Goal: Task Accomplishment & Management: Manage account settings

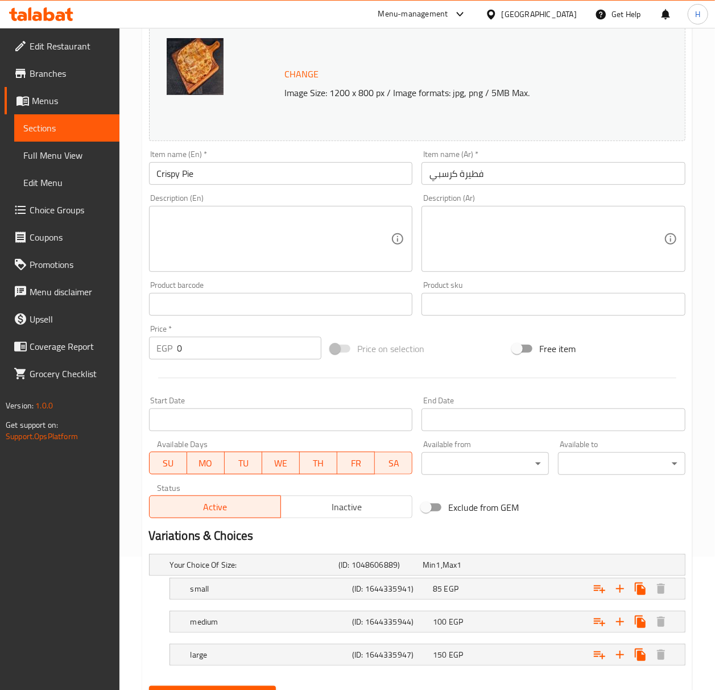
scroll to position [190, 0]
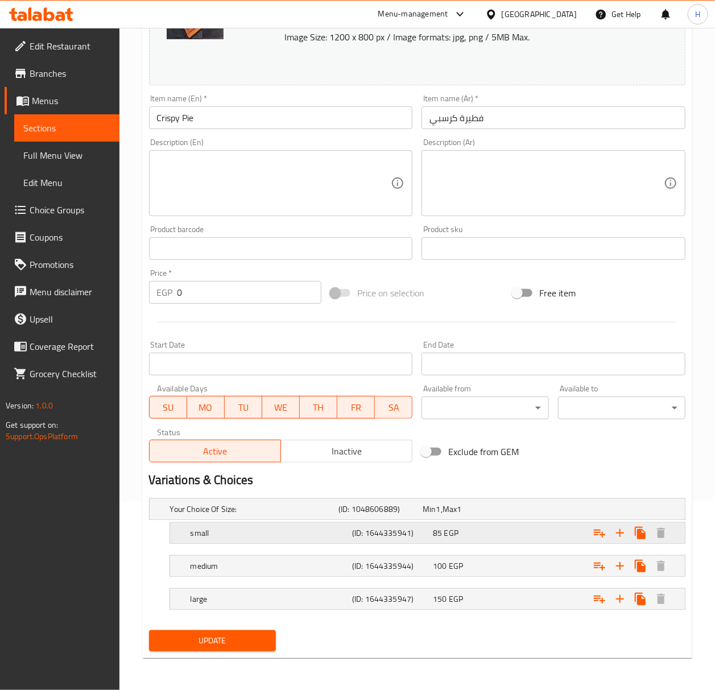
click at [530, 530] on div "Expand" at bounding box center [591, 532] width 161 height 25
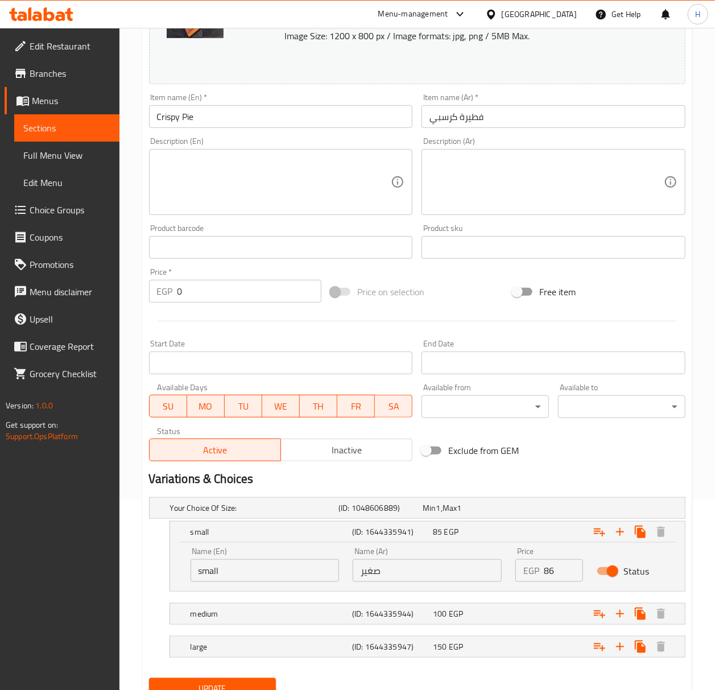
click at [571, 568] on input "86" at bounding box center [562, 570] width 39 height 23
click at [571, 568] on input "87" at bounding box center [562, 570] width 39 height 23
click at [571, 568] on input "88" at bounding box center [562, 570] width 39 height 23
click at [571, 568] on input "89" at bounding box center [562, 570] width 39 height 23
type input "90"
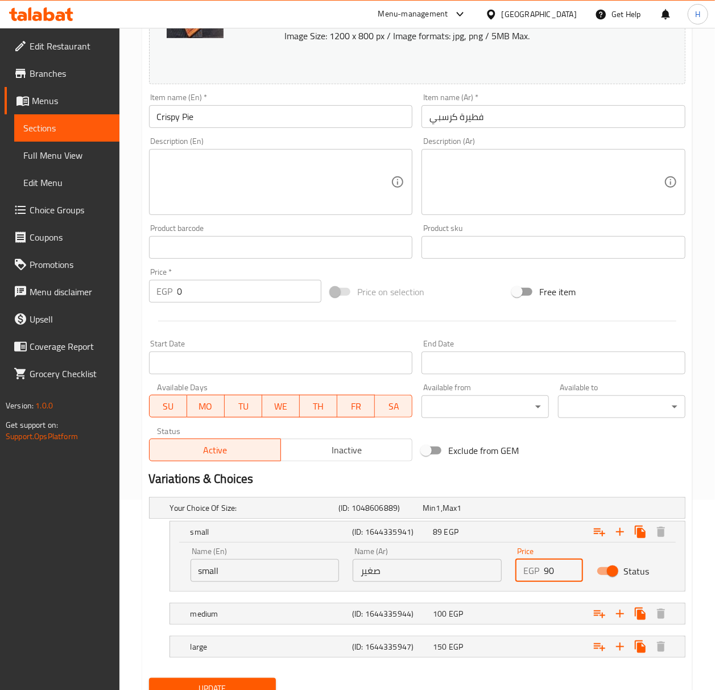
click at [571, 568] on input "90" at bounding box center [562, 570] width 39 height 23
click at [549, 615] on div "Expand" at bounding box center [591, 613] width 161 height 25
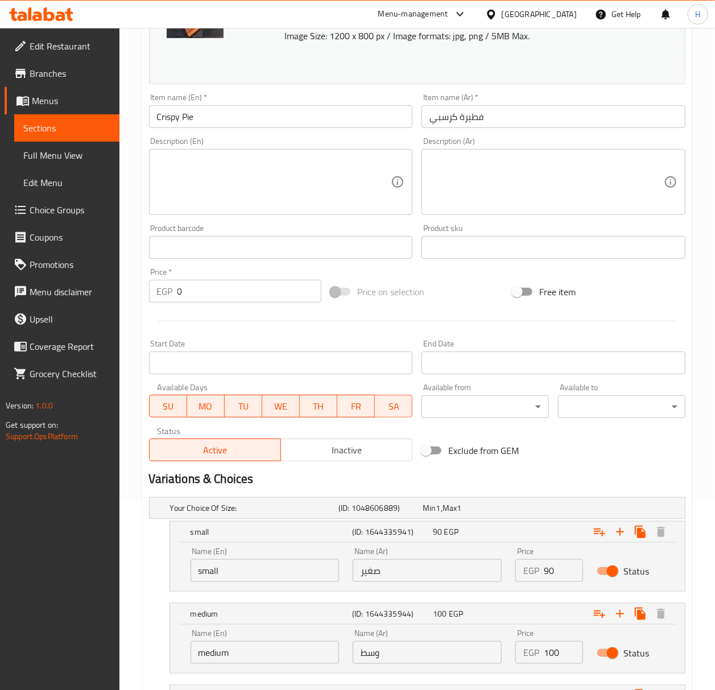
click at [562, 653] on input "100" at bounding box center [562, 652] width 39 height 23
type input "115"
click at [616, 467] on div "Variations & Choices" at bounding box center [416, 479] width 545 height 26
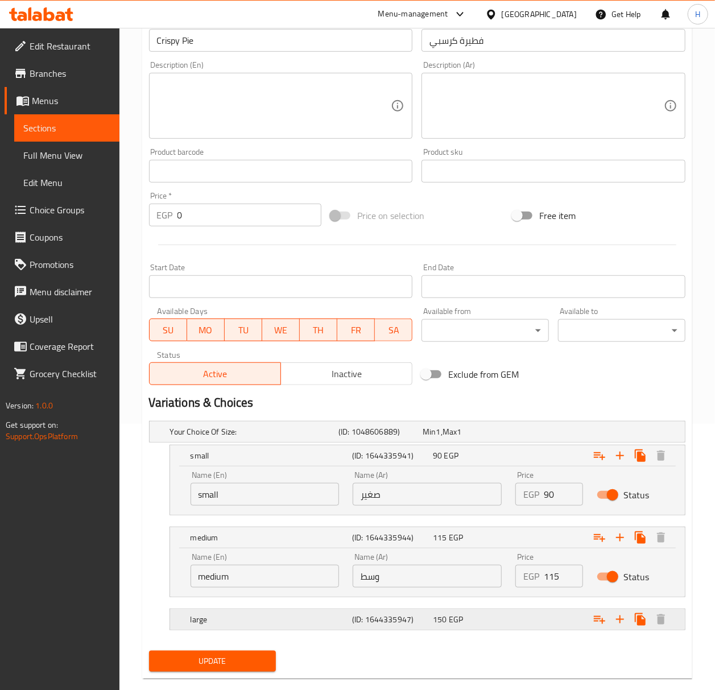
click at [549, 619] on div "Expand" at bounding box center [591, 619] width 161 height 25
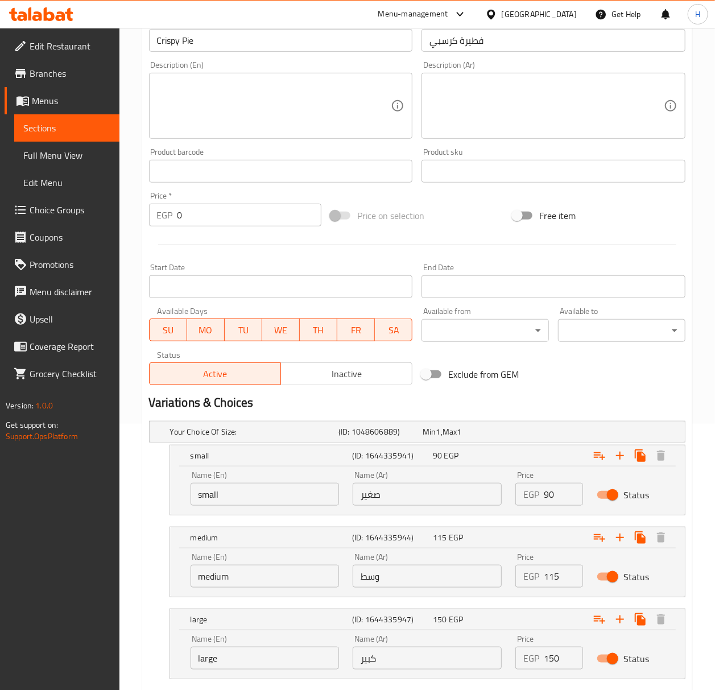
click at [553, 660] on input "150" at bounding box center [562, 657] width 39 height 23
click at [562, 658] on input "150" at bounding box center [562, 657] width 39 height 23
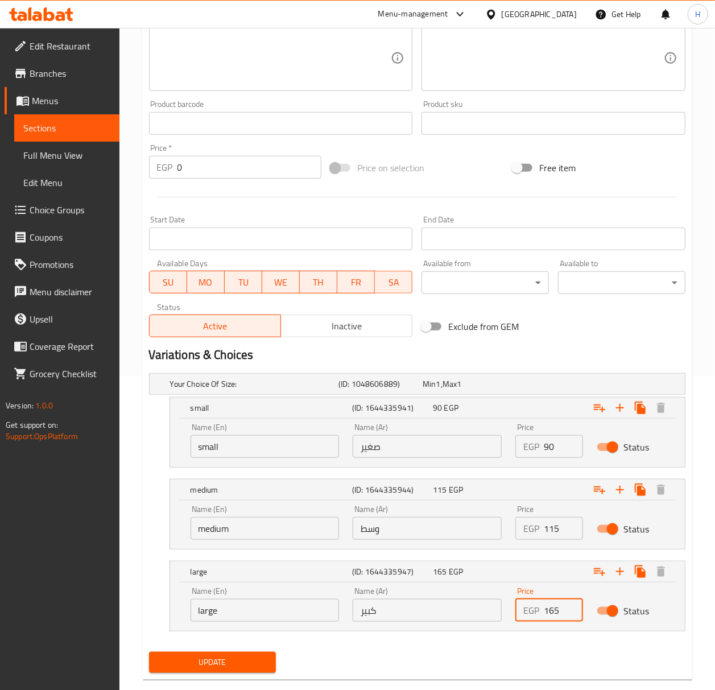
scroll to position [337, 0]
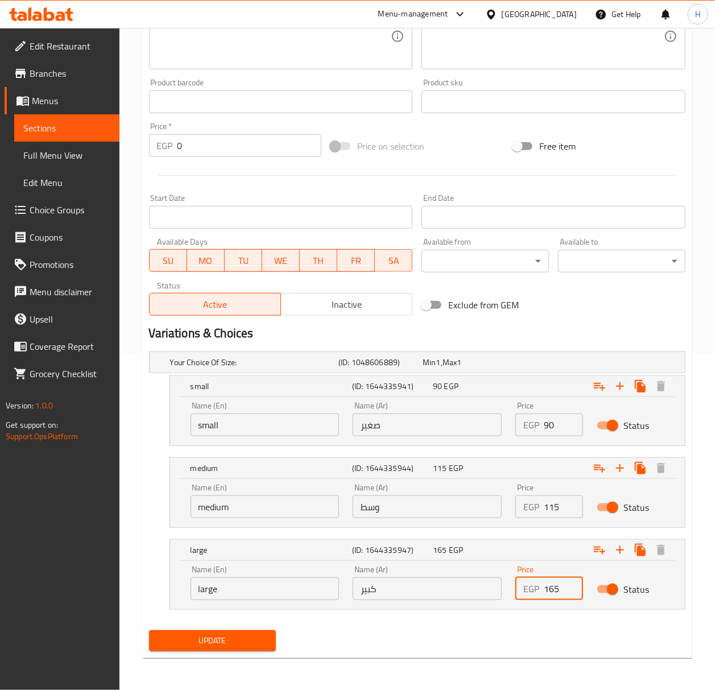
type input "165"
click at [223, 640] on span "Update" at bounding box center [212, 640] width 109 height 14
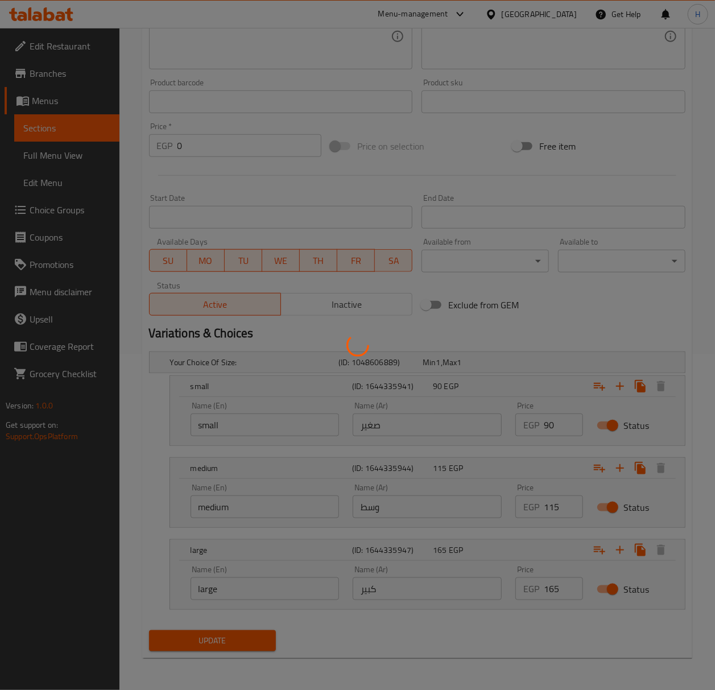
click at [223, 640] on div at bounding box center [357, 345] width 715 height 690
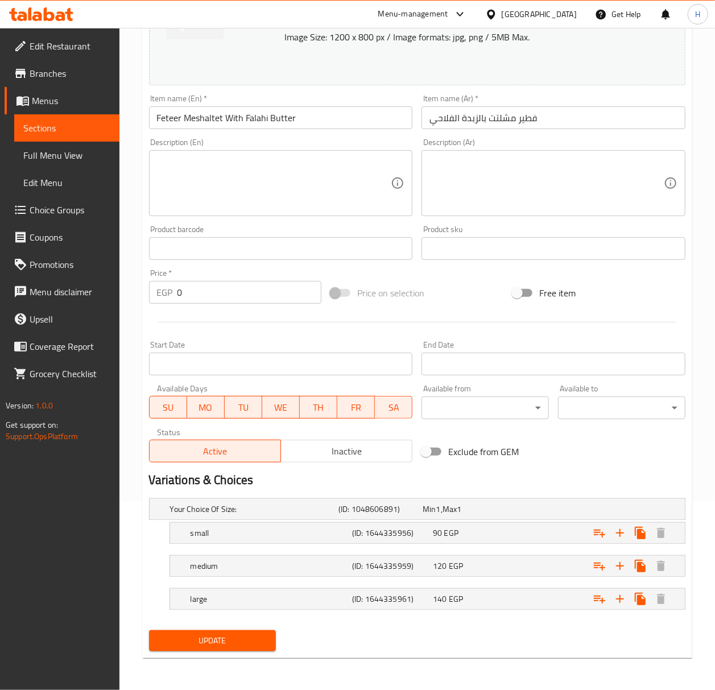
scroll to position [190, 0]
click at [243, 646] on span "Update" at bounding box center [212, 640] width 109 height 14
click at [223, 630] on button "Update" at bounding box center [212, 640] width 127 height 21
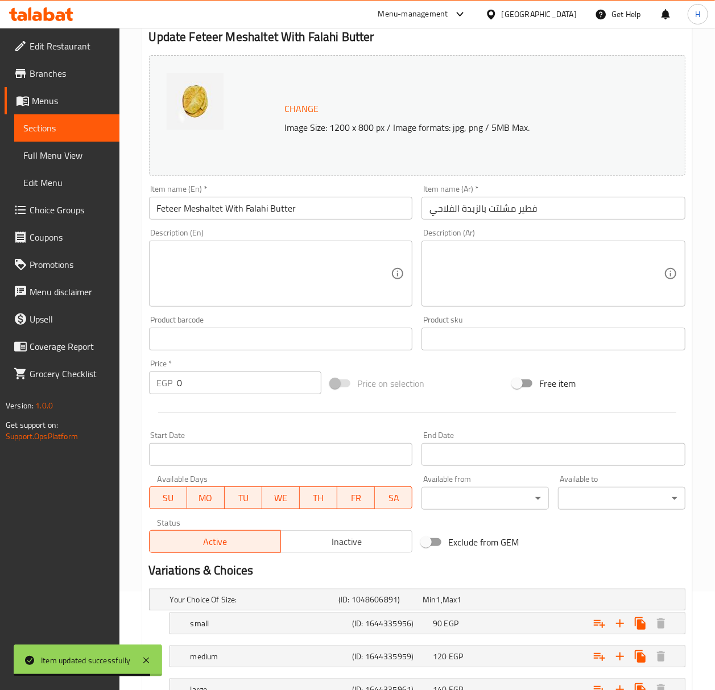
scroll to position [0, 0]
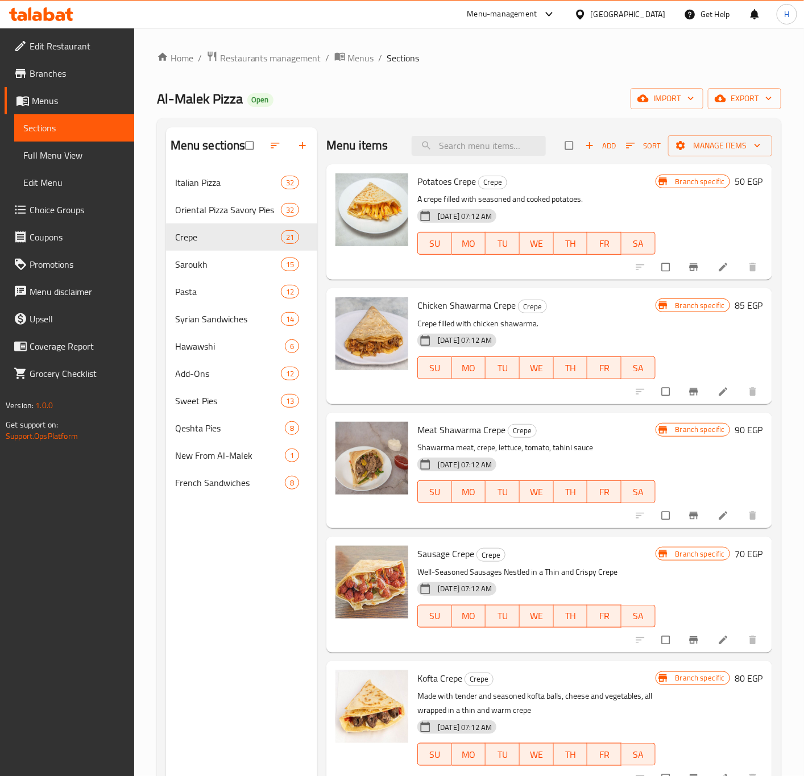
click at [594, 148] on span "Add" at bounding box center [600, 145] width 31 height 13
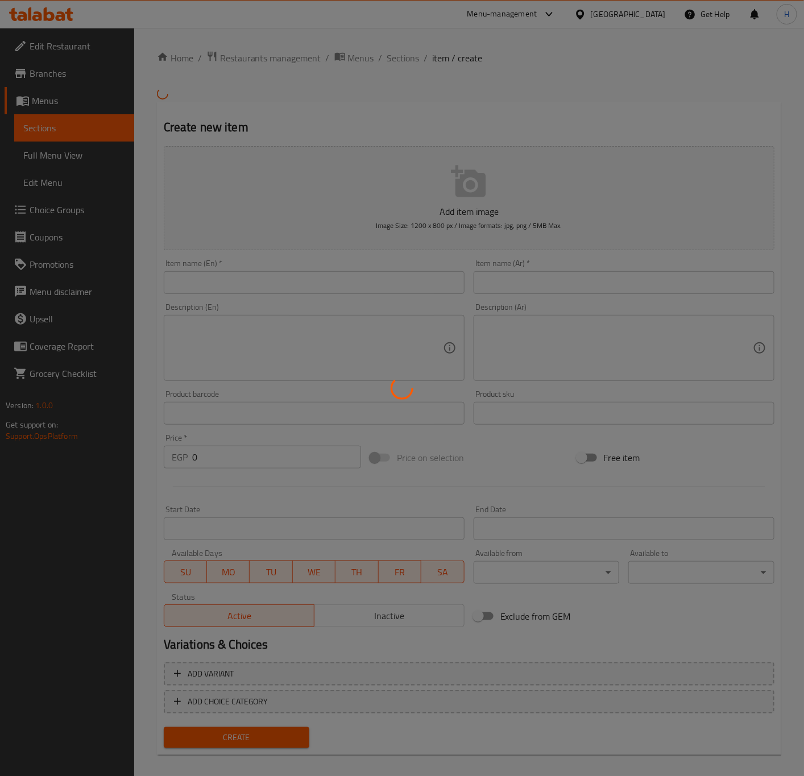
click at [594, 148] on div at bounding box center [402, 388] width 804 height 776
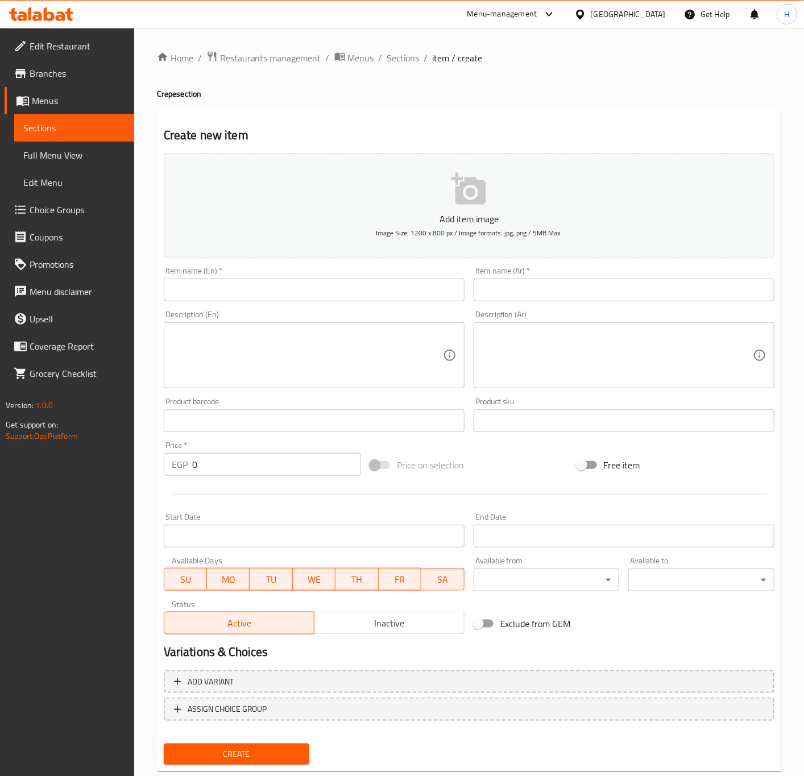
click at [348, 295] on input "text" at bounding box center [314, 290] width 301 height 23
paste input "Strips Crepe"
type input "Strips Crepe"
click at [605, 295] on input "text" at bounding box center [624, 290] width 301 height 23
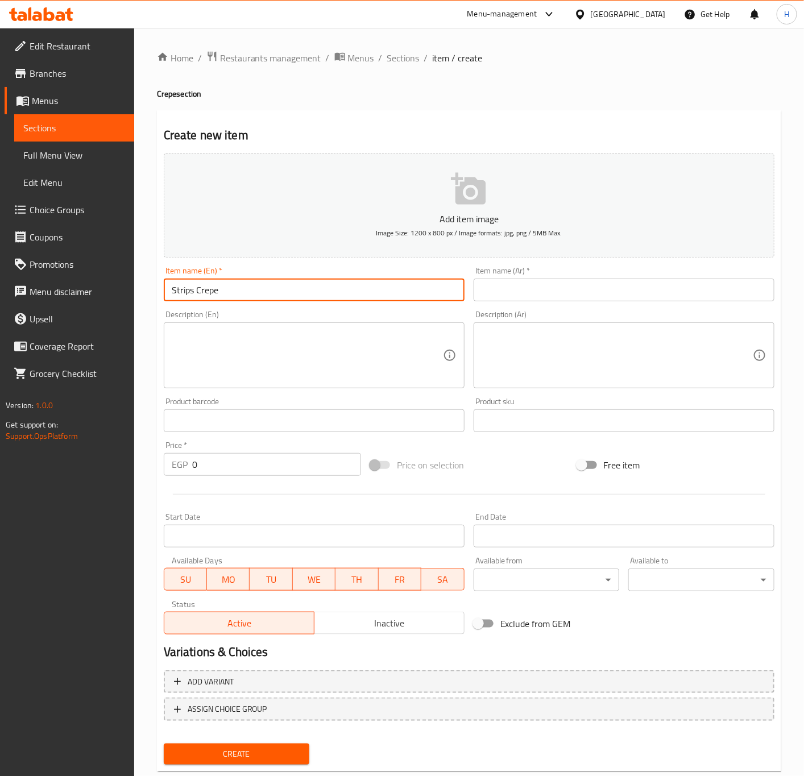
click at [605, 295] on input "text" at bounding box center [624, 290] width 301 height 23
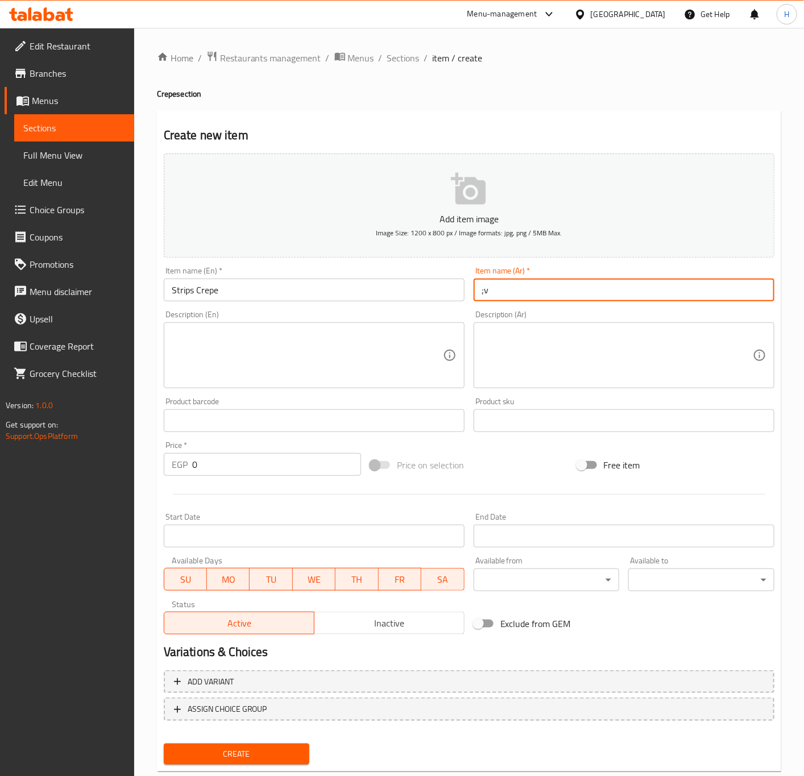
type input ";"
type input "كريب أستربس"
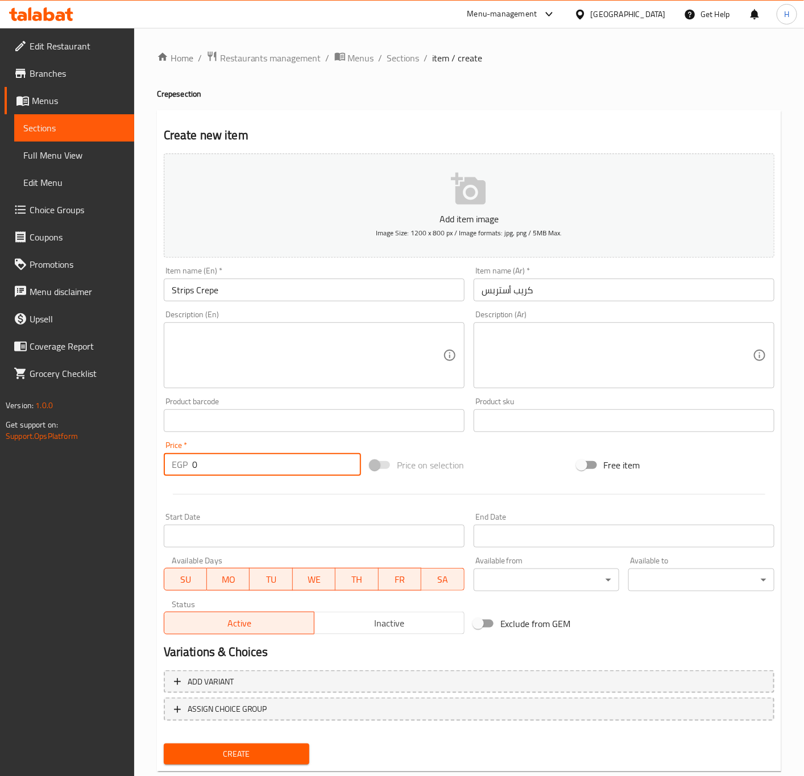
click at [219, 460] on input "0" at bounding box center [276, 464] width 169 height 23
type input "85"
click at [290, 757] on span "Create" at bounding box center [237, 754] width 128 height 14
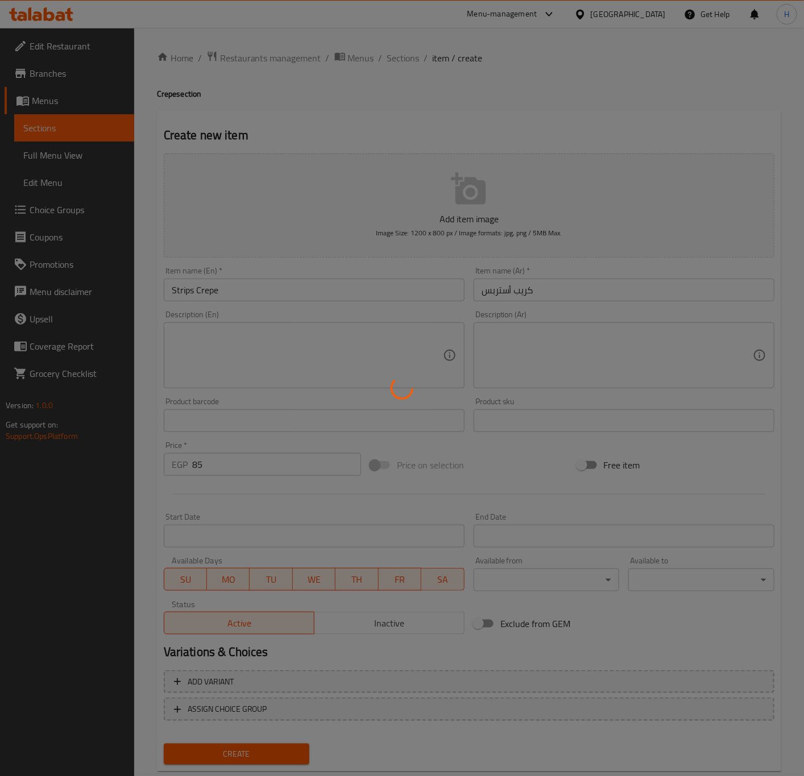
type input "0"
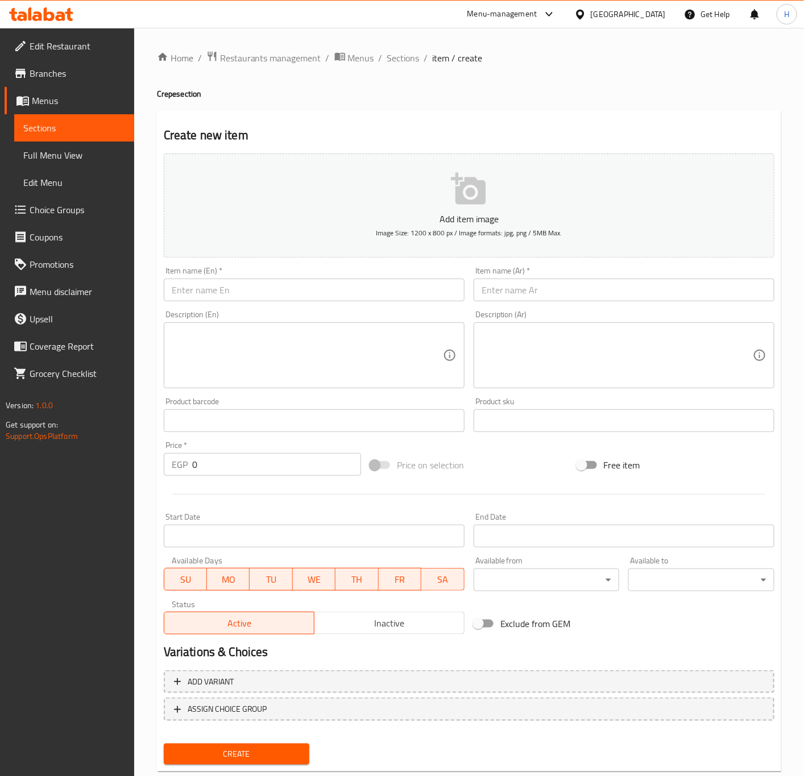
click at [337, 297] on input "text" at bounding box center [314, 290] width 301 height 23
paste input "Hot Dog Salami Crepe"
type input "Hot Dog Salami Crepe"
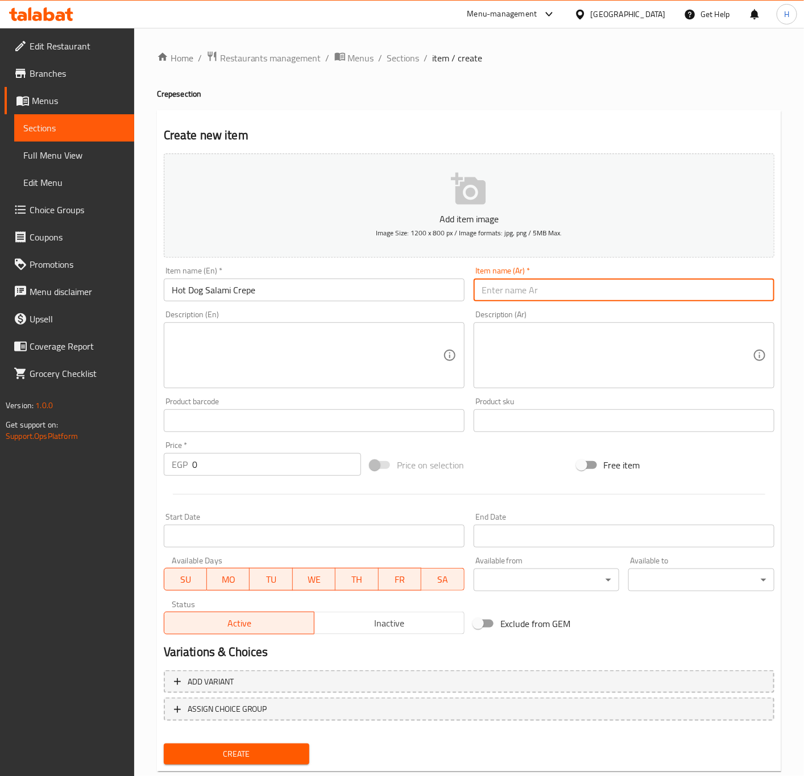
click at [588, 298] on input "text" at bounding box center [624, 290] width 301 height 23
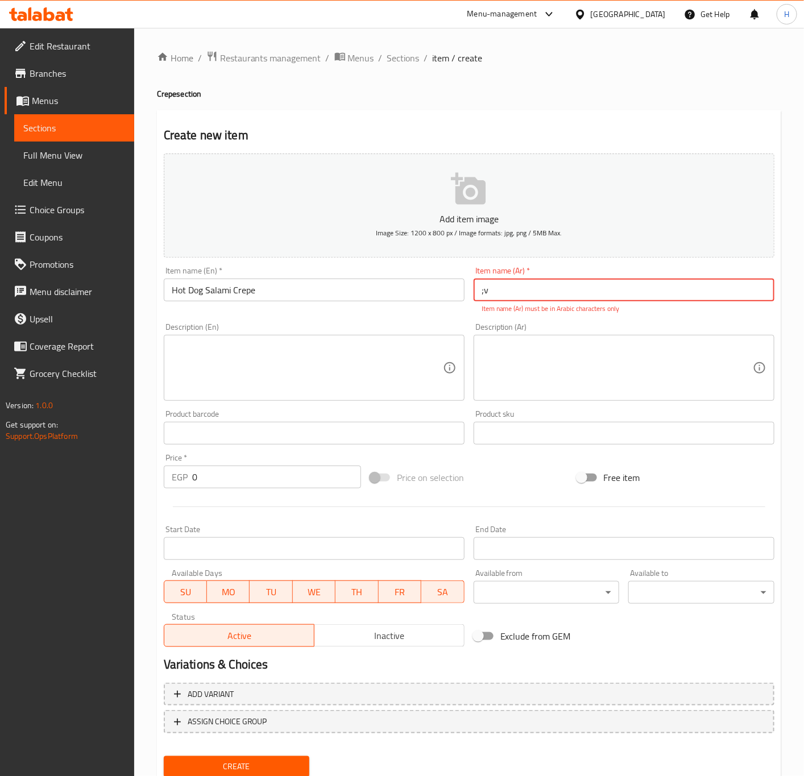
type input ";"
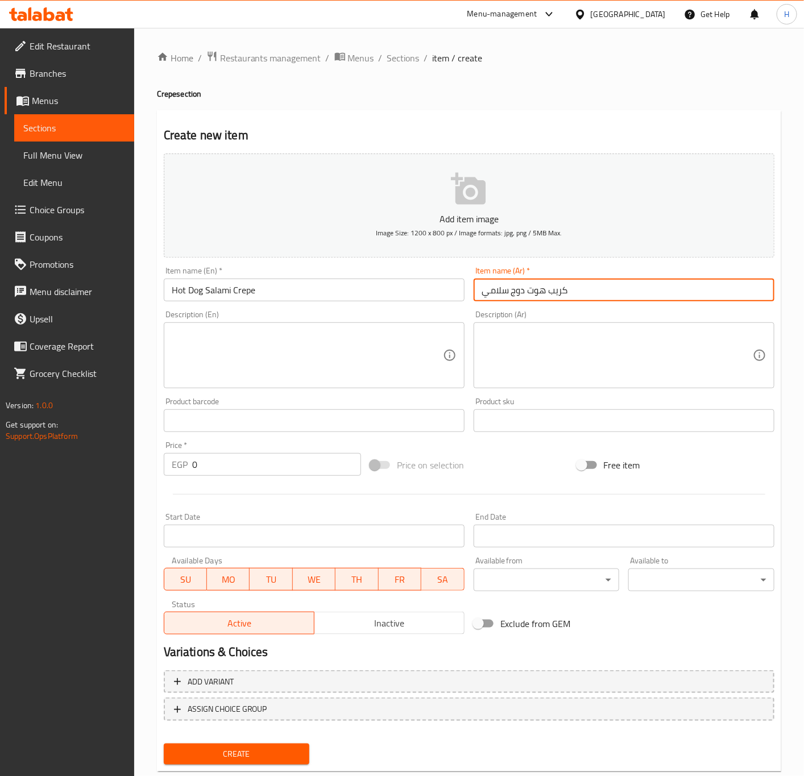
type input "كريب هوت دوج سلامي"
click at [200, 469] on input "0" at bounding box center [276, 464] width 169 height 23
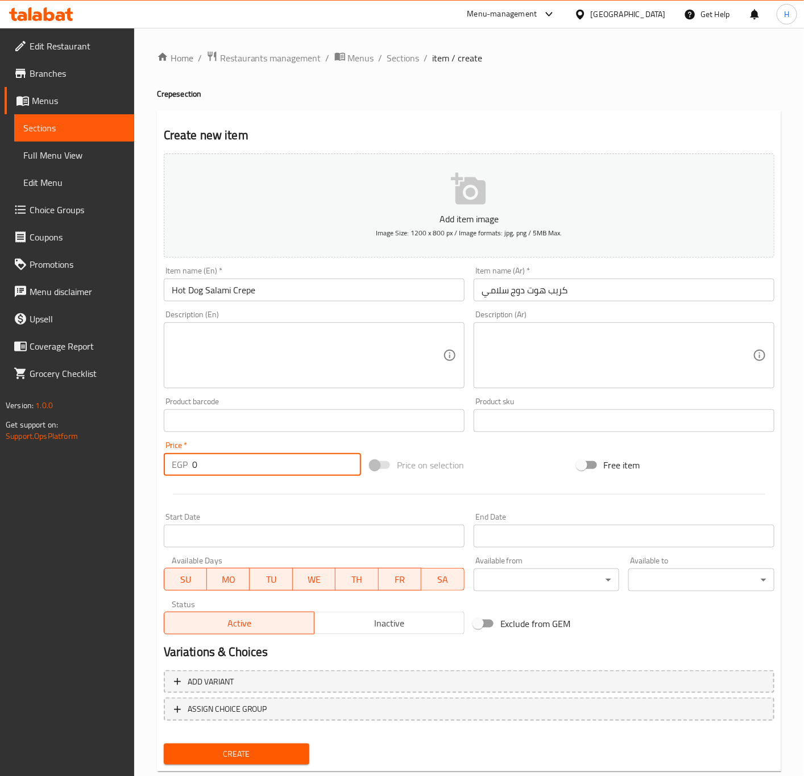
click at [200, 469] on input "0" at bounding box center [276, 464] width 169 height 23
type input "100"
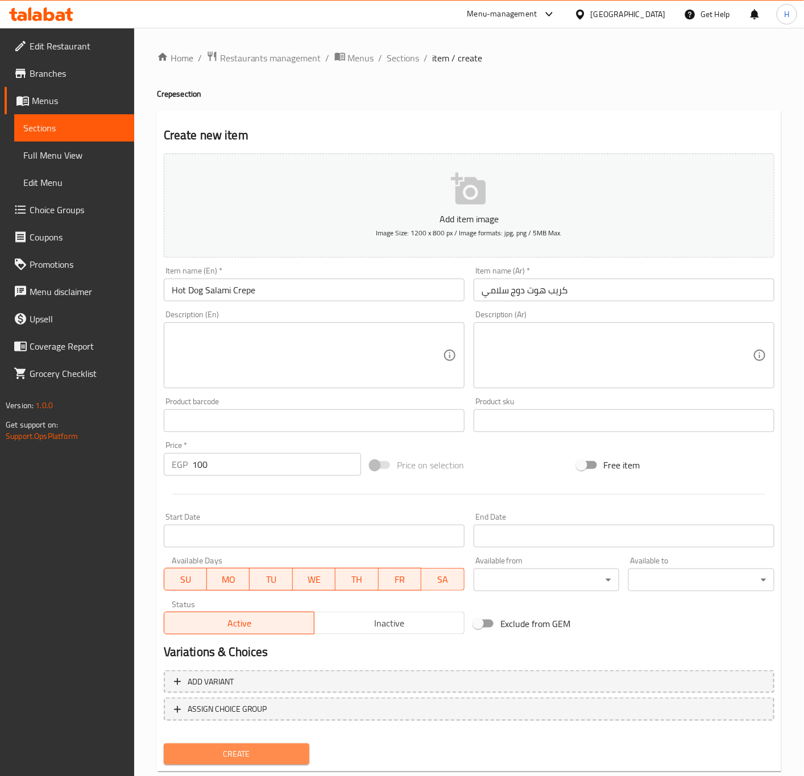
click at [275, 749] on span "Create" at bounding box center [237, 754] width 128 height 14
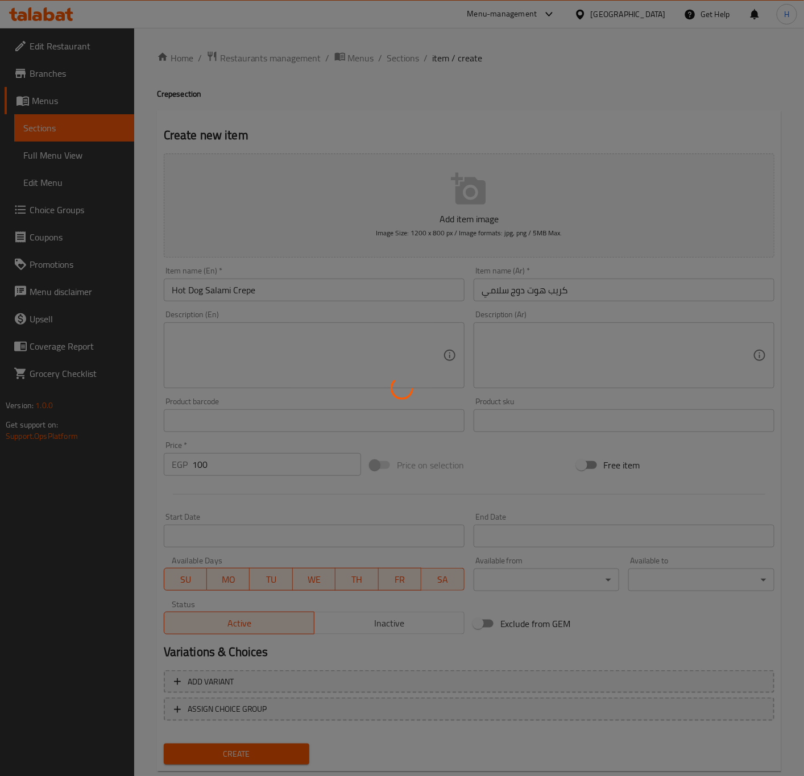
type input "0"
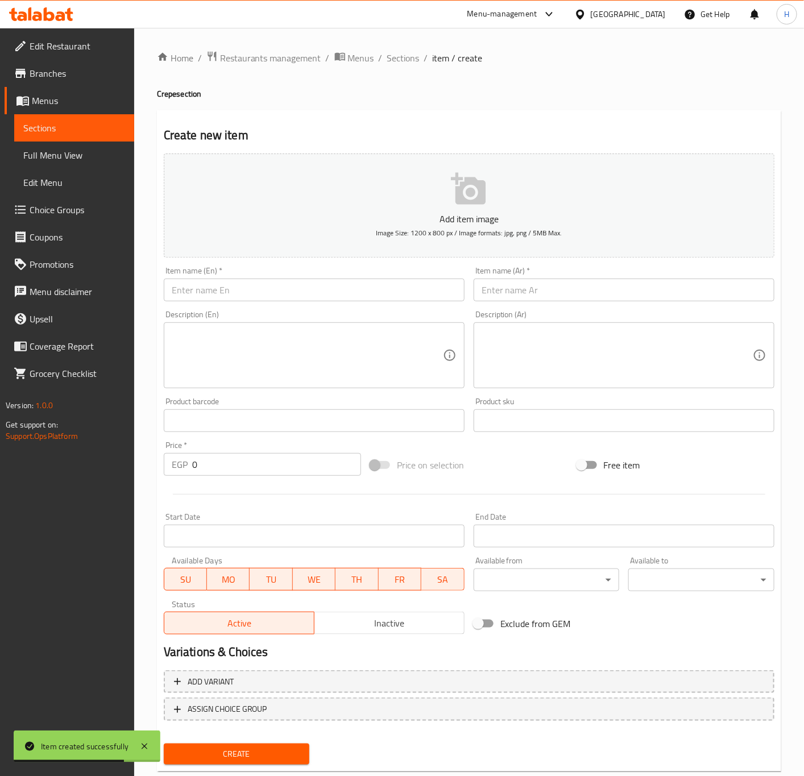
click at [277, 295] on input "text" at bounding box center [314, 290] width 301 height 23
click at [381, 301] on input "text" at bounding box center [314, 290] width 301 height 23
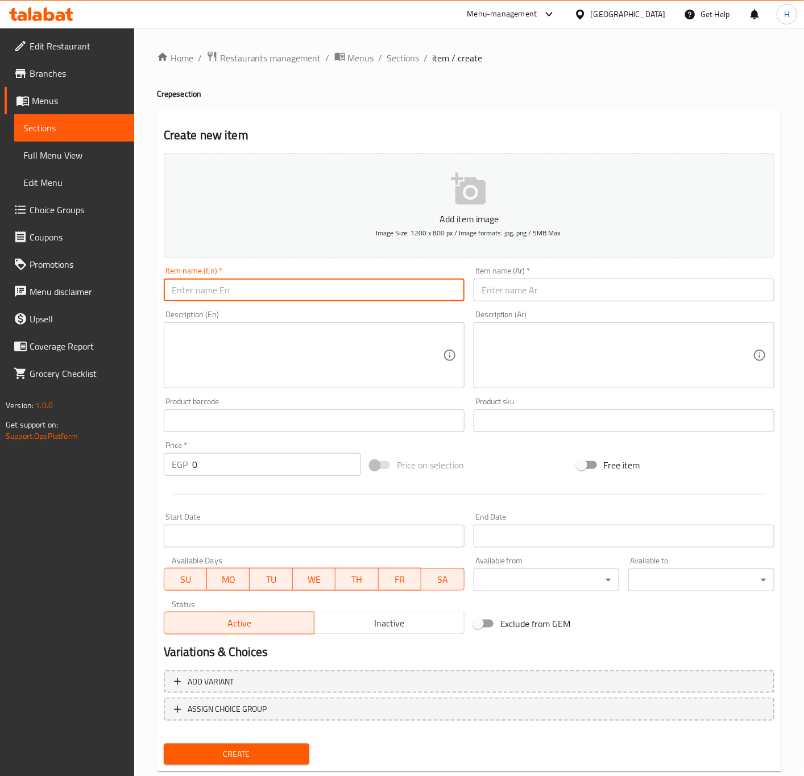
paste input "Cordon bleu"
click at [330, 288] on input "Cordon bleu" at bounding box center [314, 290] width 301 height 23
click at [336, 295] on input "Cordon bleu" at bounding box center [314, 290] width 301 height 23
drag, startPoint x: 336, startPoint y: 295, endPoint x: 347, endPoint y: 296, distance: 10.8
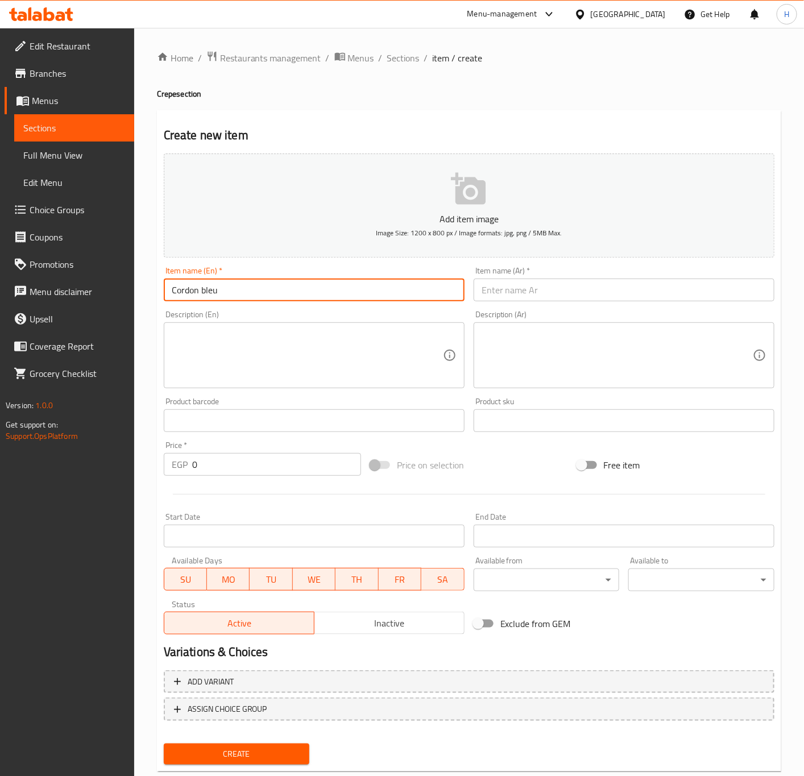
click at [336, 295] on input "Cordon bleu" at bounding box center [314, 290] width 301 height 23
click at [386, 294] on input "Cordon bleu" at bounding box center [314, 290] width 301 height 23
type input "Cordon Bleu Crepe"
click at [614, 294] on input "text" at bounding box center [624, 290] width 301 height 23
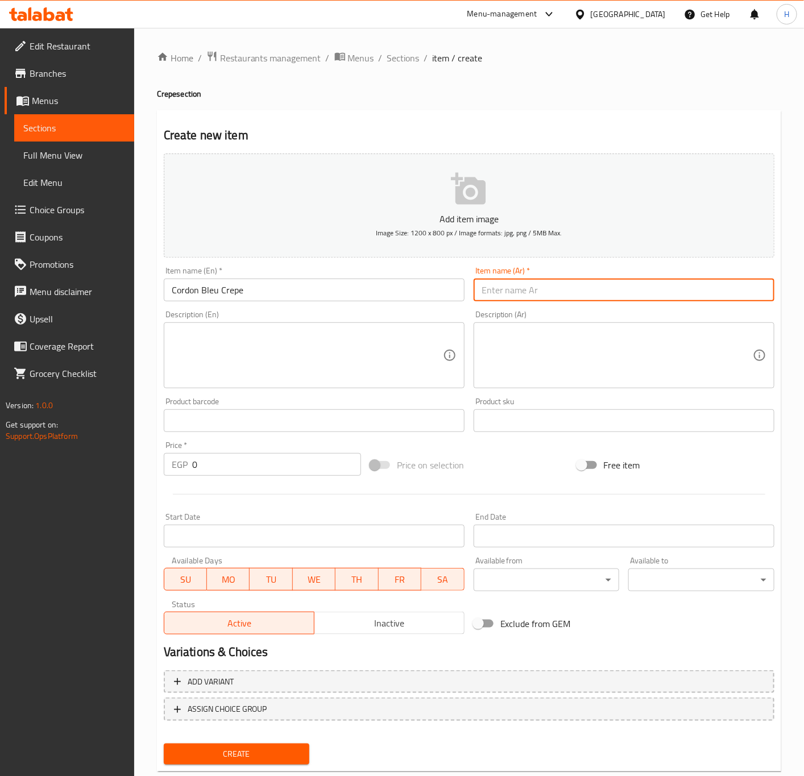
type input ";"
type input "كريب كوردون بلو"
click at [273, 468] on input "0" at bounding box center [276, 464] width 169 height 23
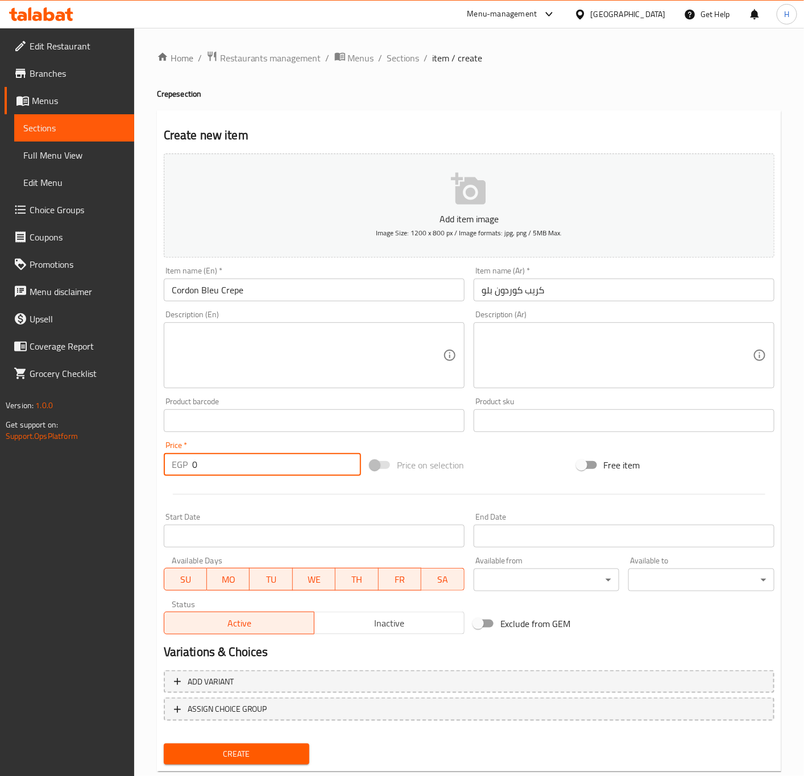
click at [273, 468] on input "0" at bounding box center [276, 464] width 169 height 23
type input "95"
click at [164, 744] on button "Create" at bounding box center [237, 754] width 146 height 21
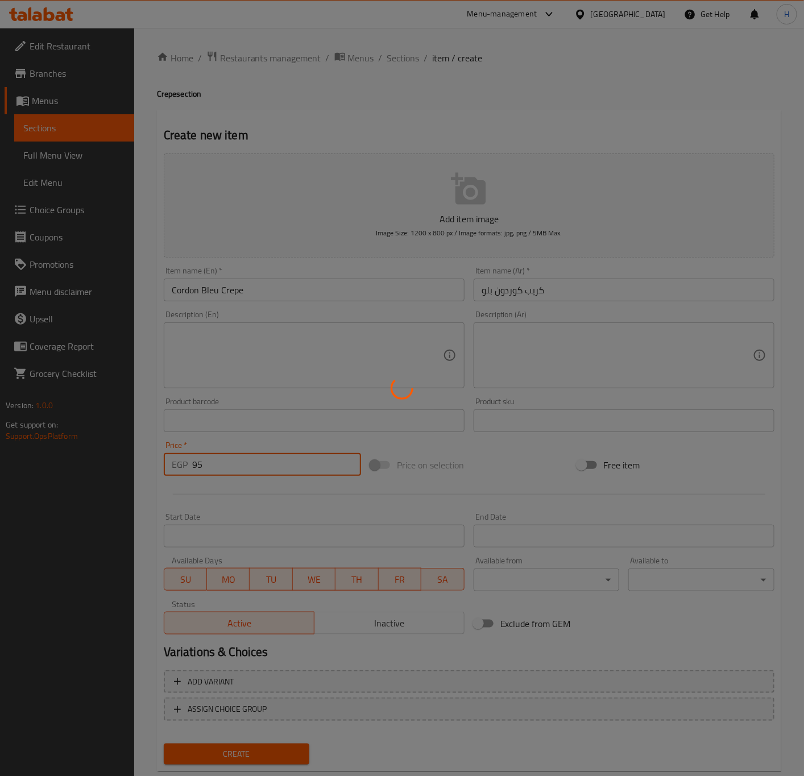
type input "0"
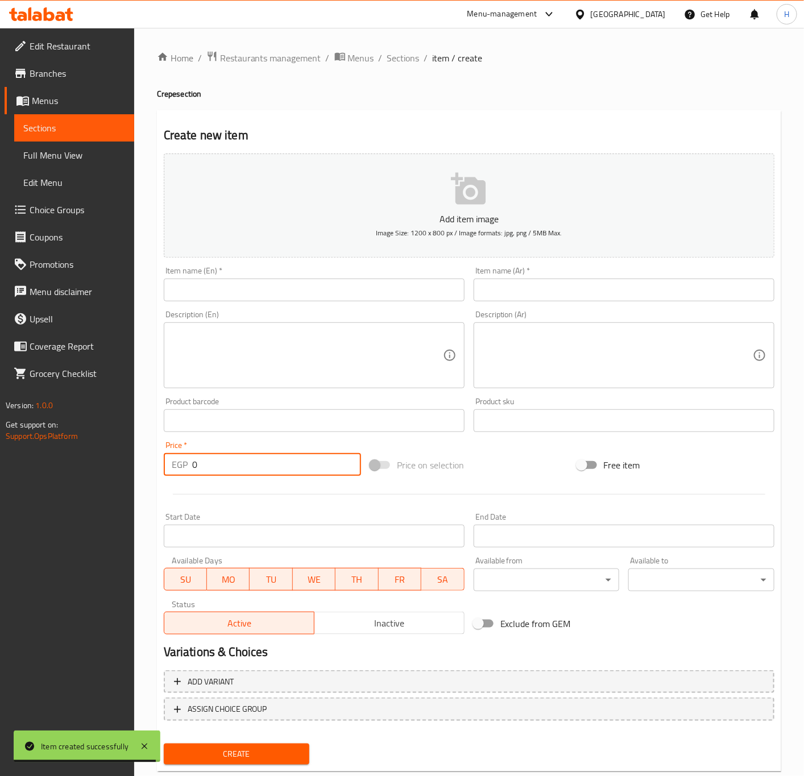
click at [375, 285] on input "text" at bounding box center [314, 290] width 301 height 23
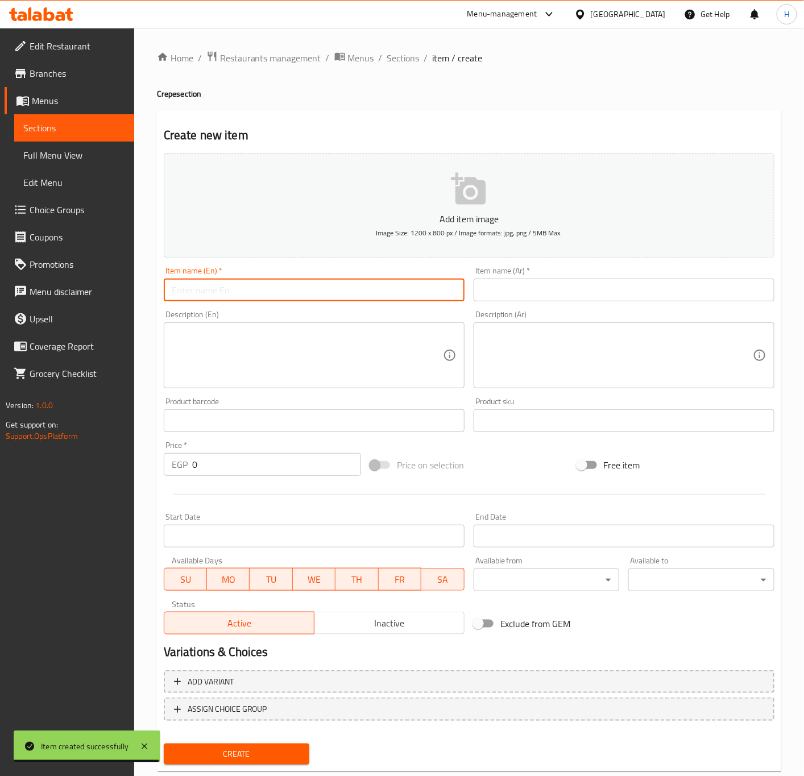
paste input "Crepe"
type input "Crepe"
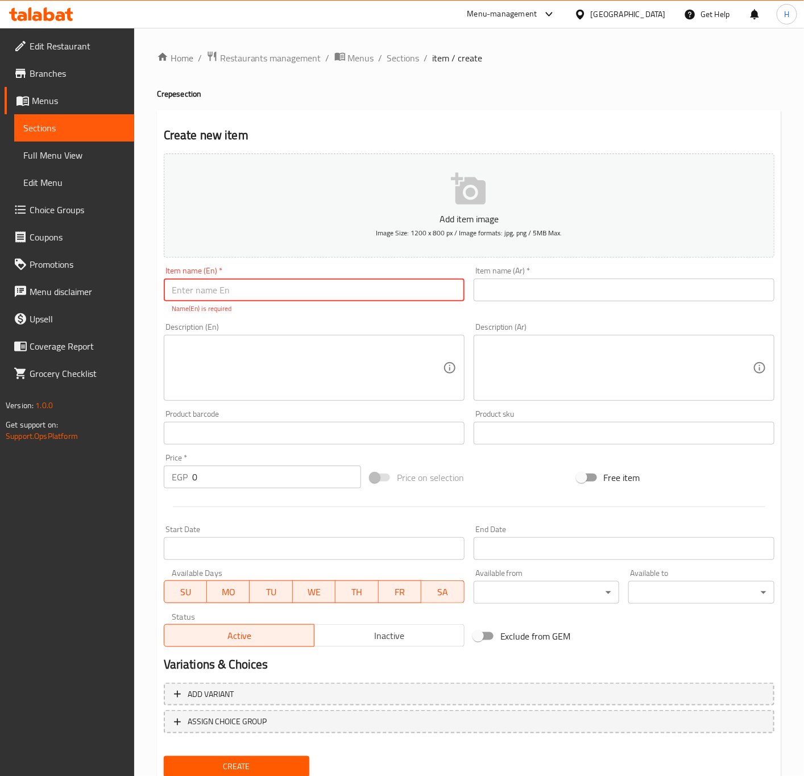
click at [301, 280] on input "text" at bounding box center [314, 290] width 301 height 23
paste input "Chicken Shawarma Crepe"
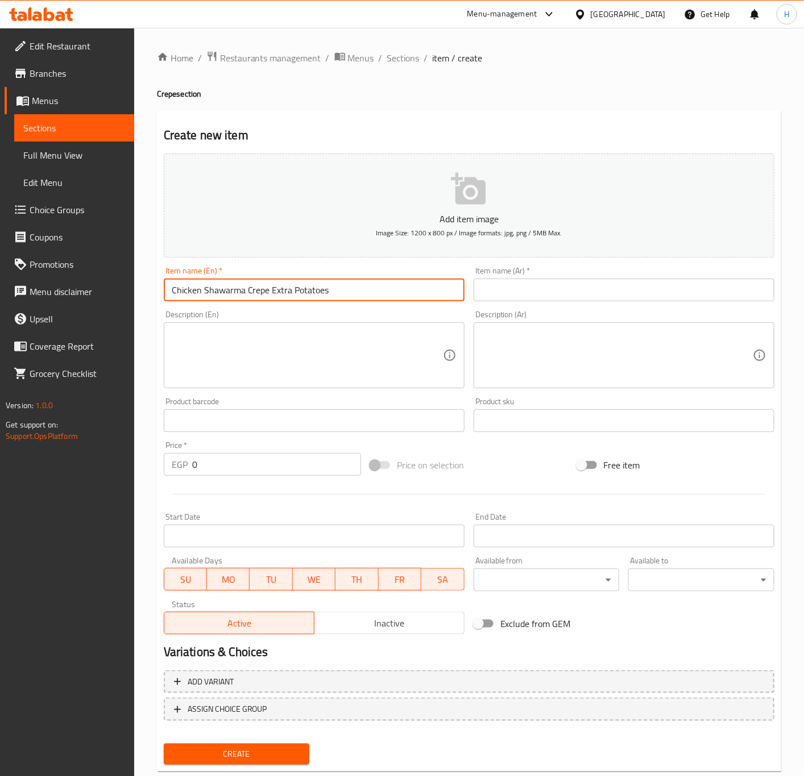
type input "Chicken Shawarma Crepe Extra Potatoes"
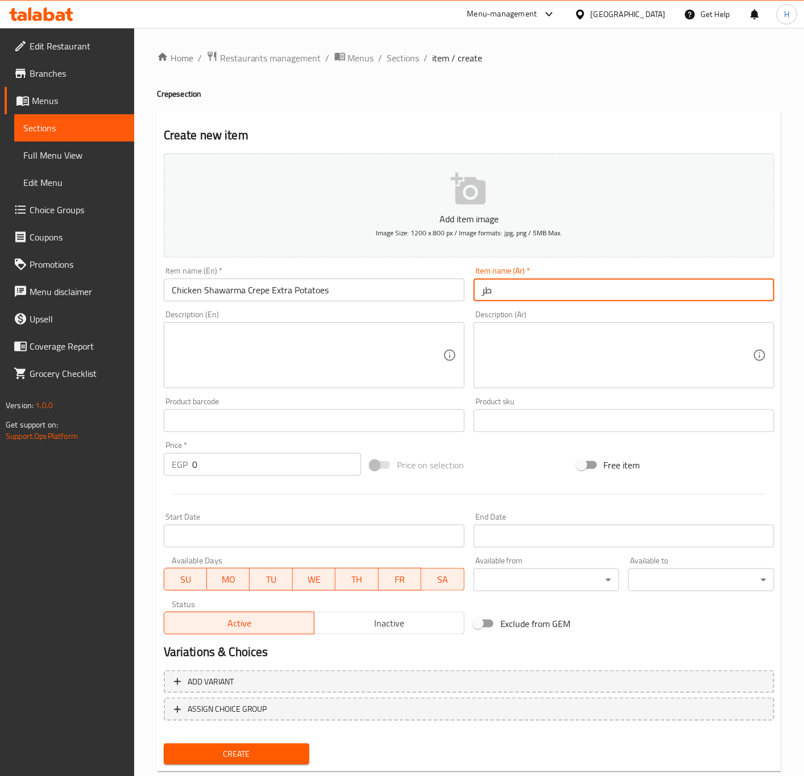
type input "ط"
type input "كريب شاورما فراخ أكسترا بطاطس"
click at [250, 474] on input "0" at bounding box center [276, 464] width 169 height 23
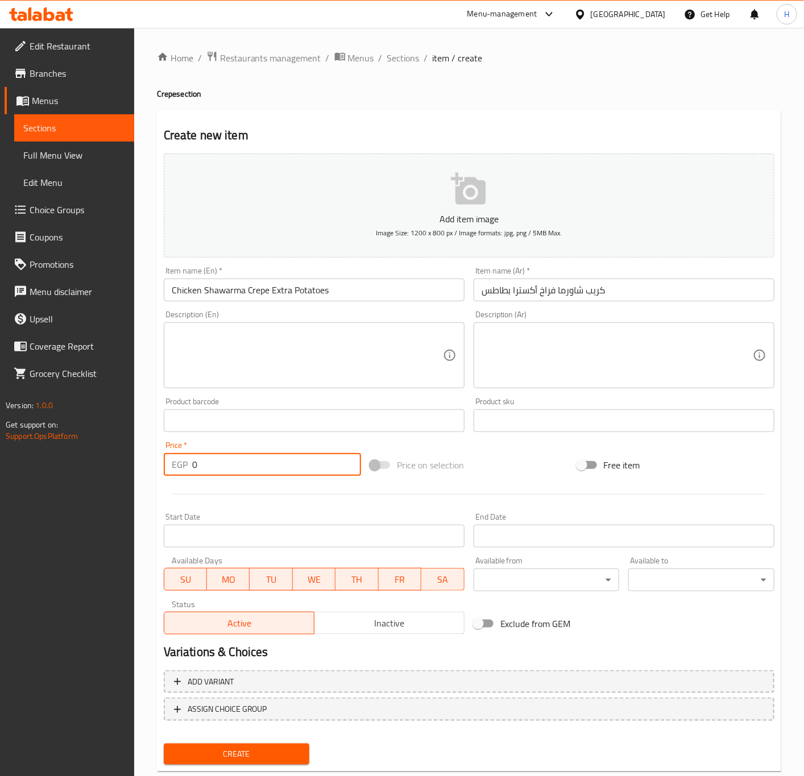
click at [250, 474] on input "0" at bounding box center [276, 464] width 169 height 23
type input "95"
click at [164, 744] on button "Create" at bounding box center [237, 754] width 146 height 21
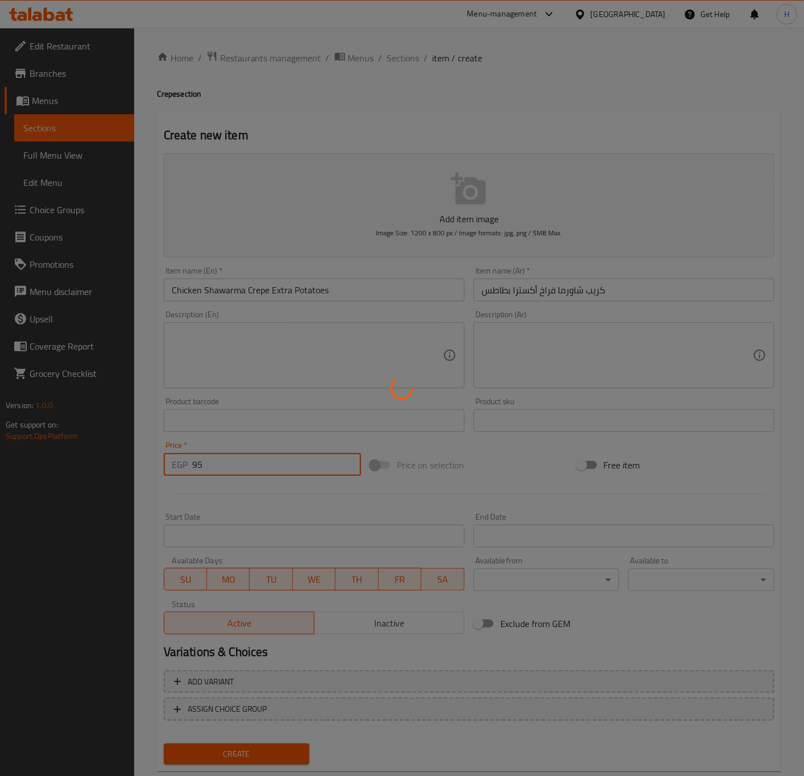
type input "0"
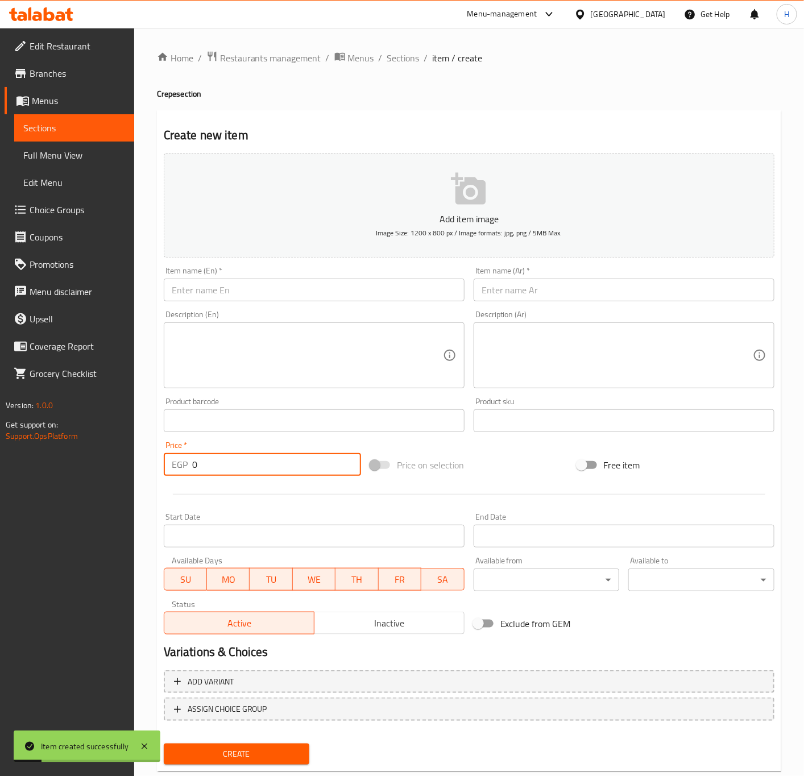
click at [338, 292] on input "text" at bounding box center [314, 290] width 301 height 23
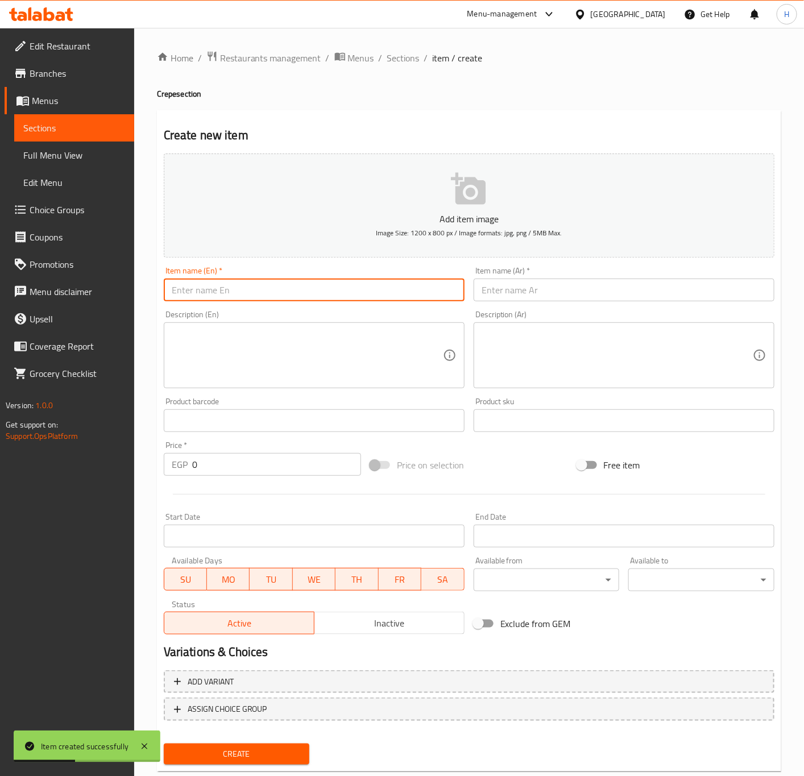
click at [306, 296] on input "text" at bounding box center [314, 290] width 301 height 23
paste input "Meat Shawarma Crepe"
type input "Meat Shawarma Crepe Extra Potatoes"
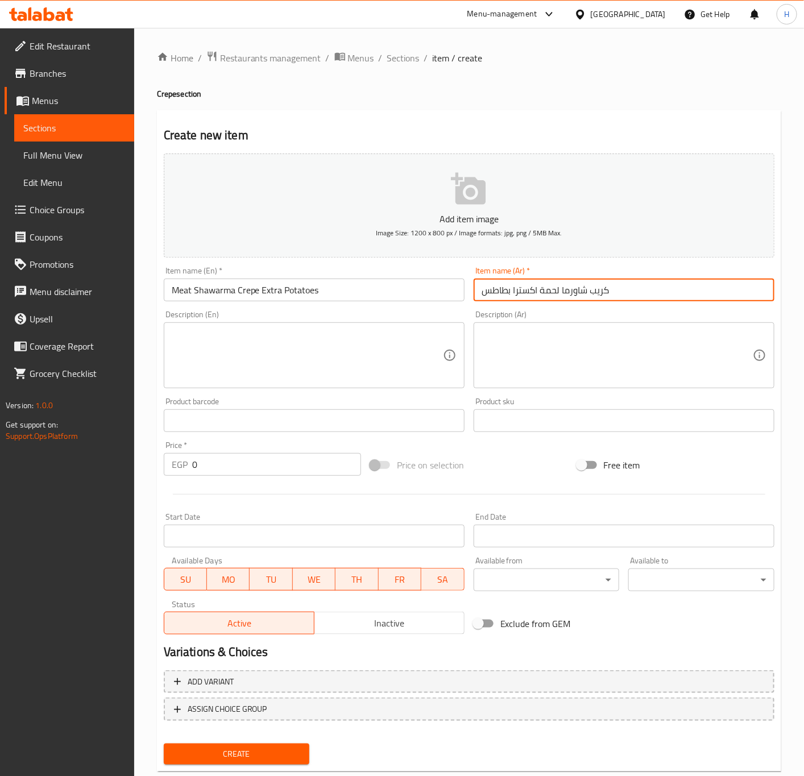
type input "كريب شاورما لحمة اكسترا بطاطس"
click at [249, 462] on input "0" at bounding box center [276, 464] width 169 height 23
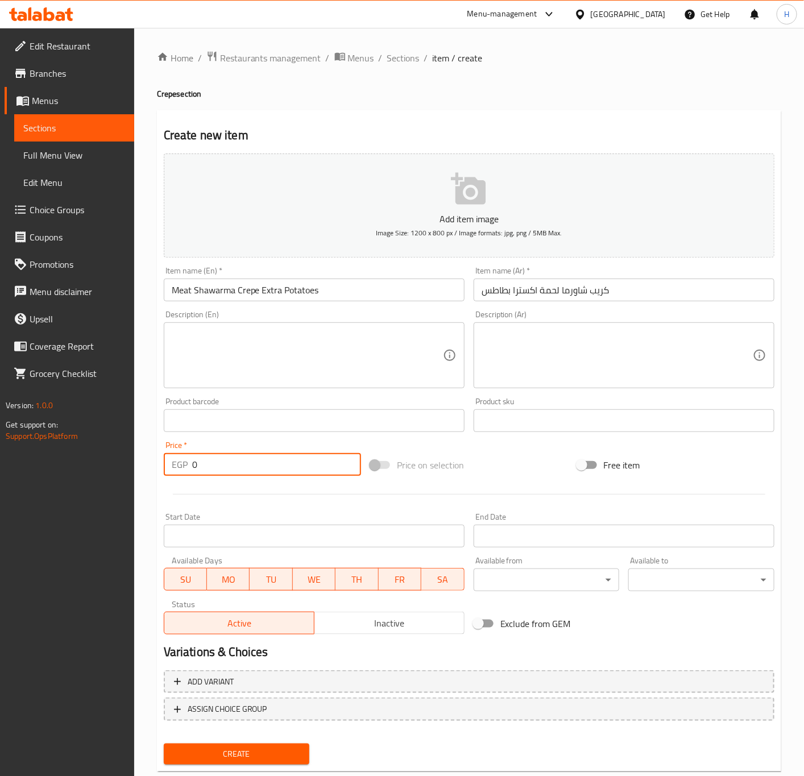
click at [249, 462] on input "0" at bounding box center [276, 464] width 169 height 23
type input "95"
click at [164, 744] on button "Create" at bounding box center [237, 754] width 146 height 21
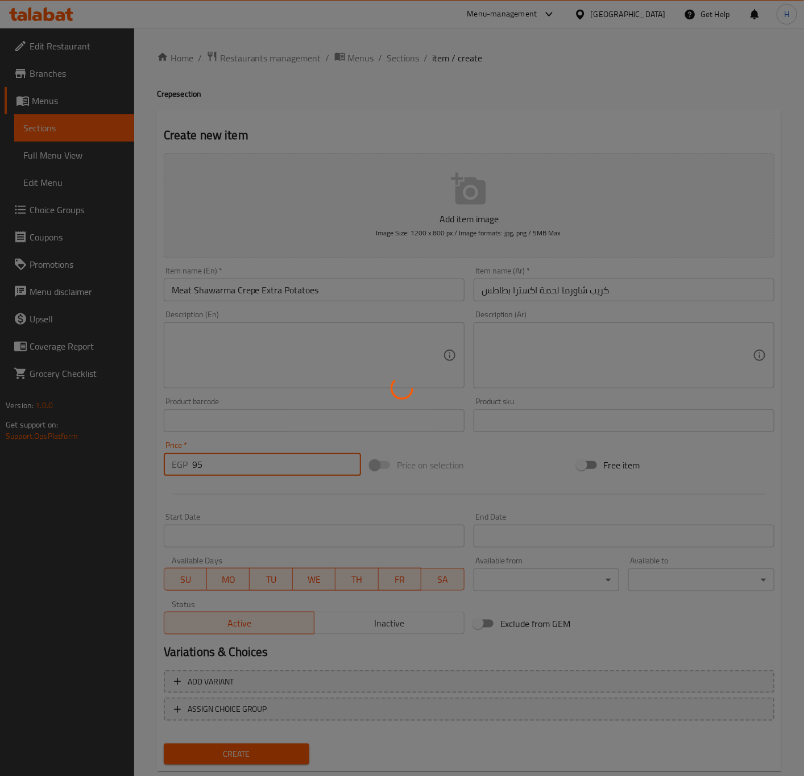
type input "0"
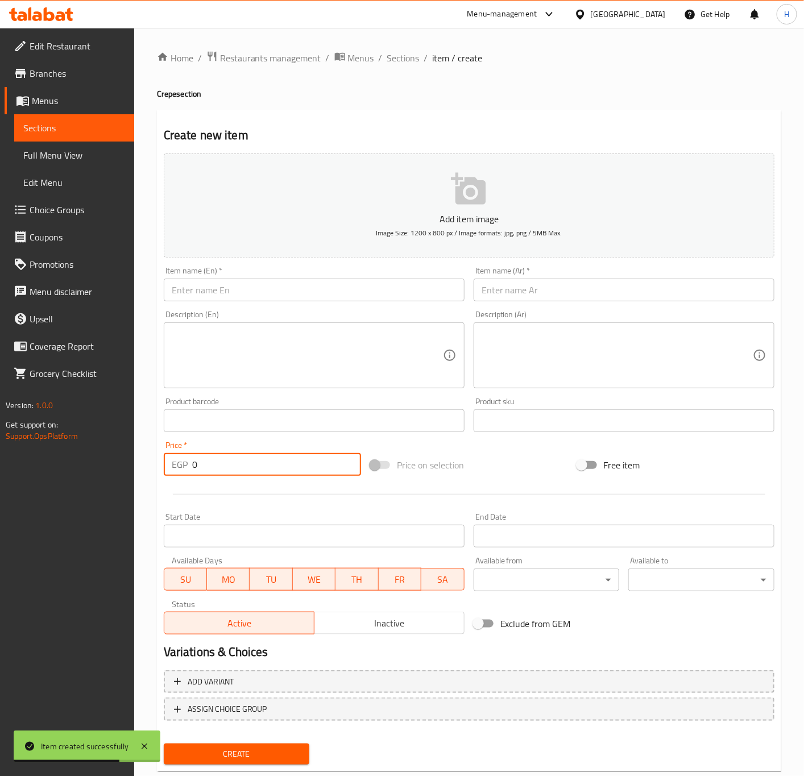
click at [395, 287] on input "text" at bounding box center [314, 290] width 301 height 23
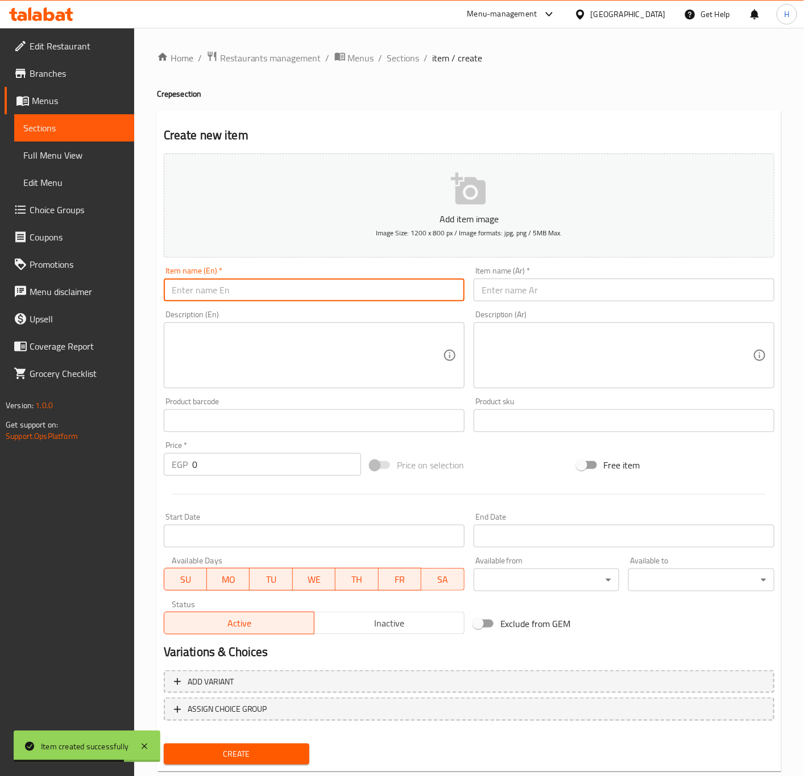
click at [395, 287] on input "text" at bounding box center [314, 290] width 301 height 23
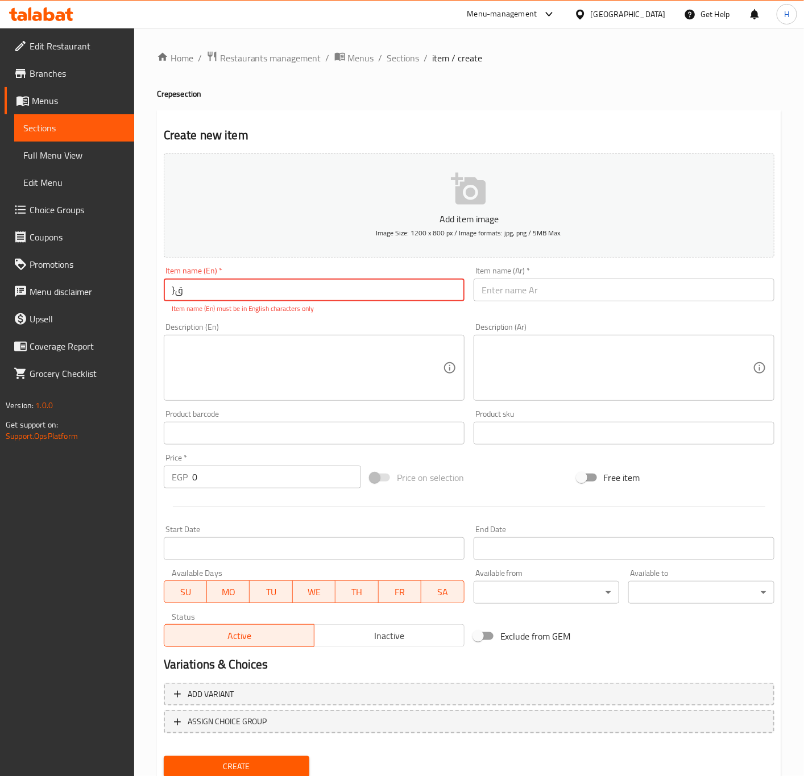
type input "}"
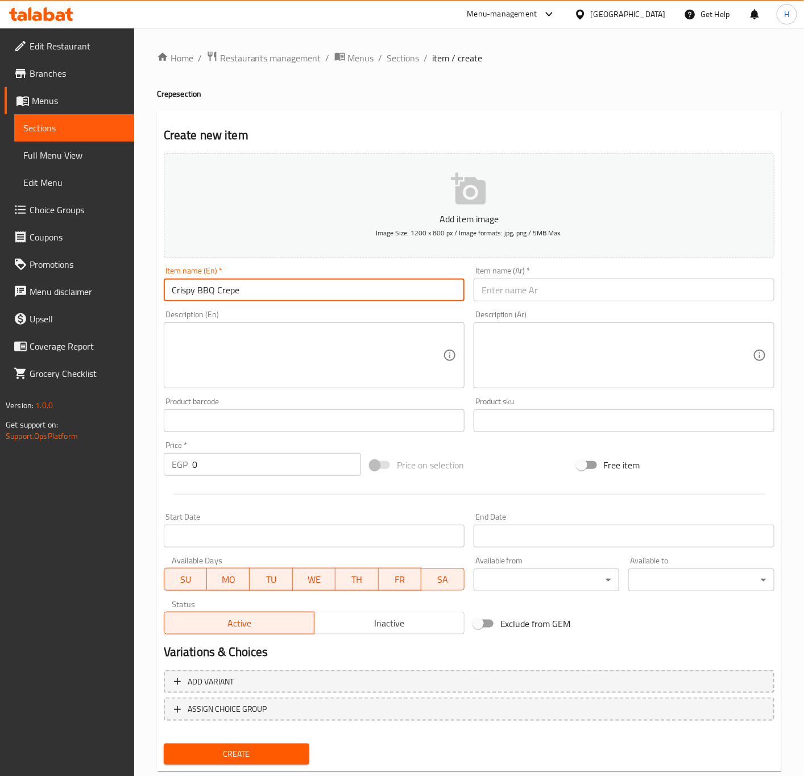
type input "Crispy BBQ Crepe"
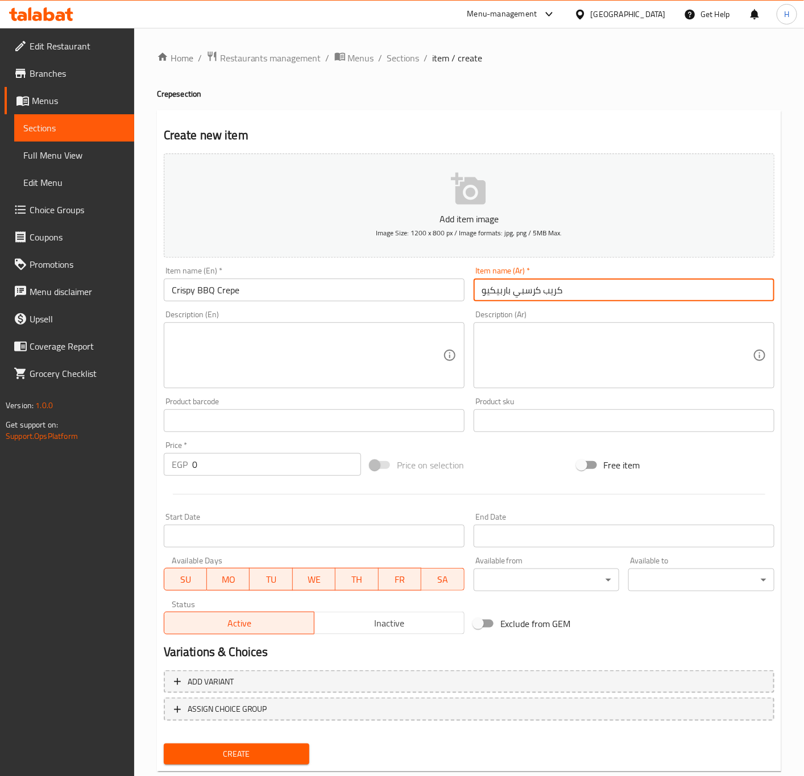
click at [514, 293] on input "كريب كرسبي باربيكيو" at bounding box center [624, 290] width 301 height 23
type input "كريب كرسبي باربيكيو"
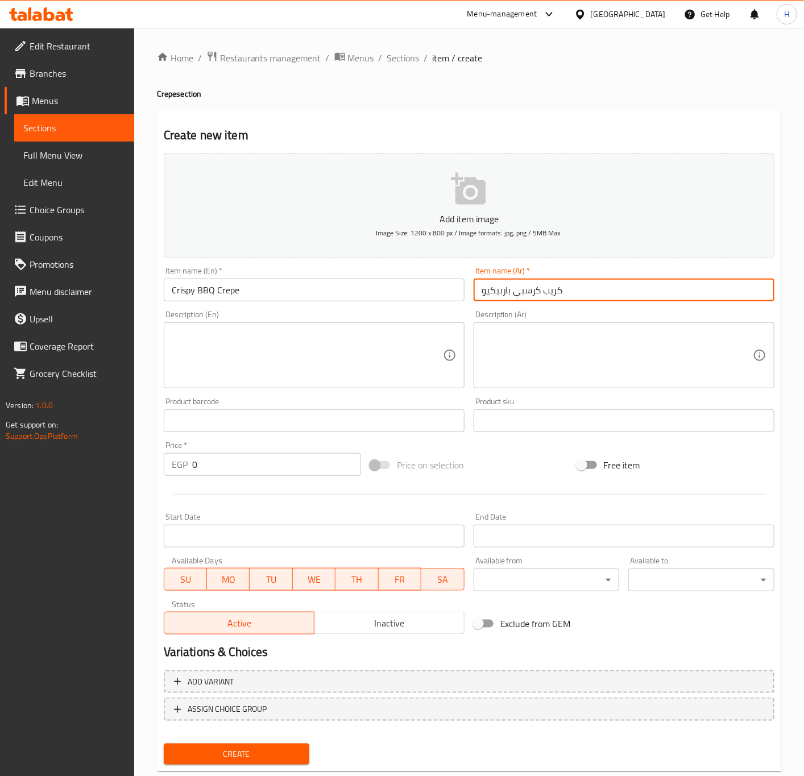
click at [278, 472] on input "0" at bounding box center [276, 464] width 169 height 23
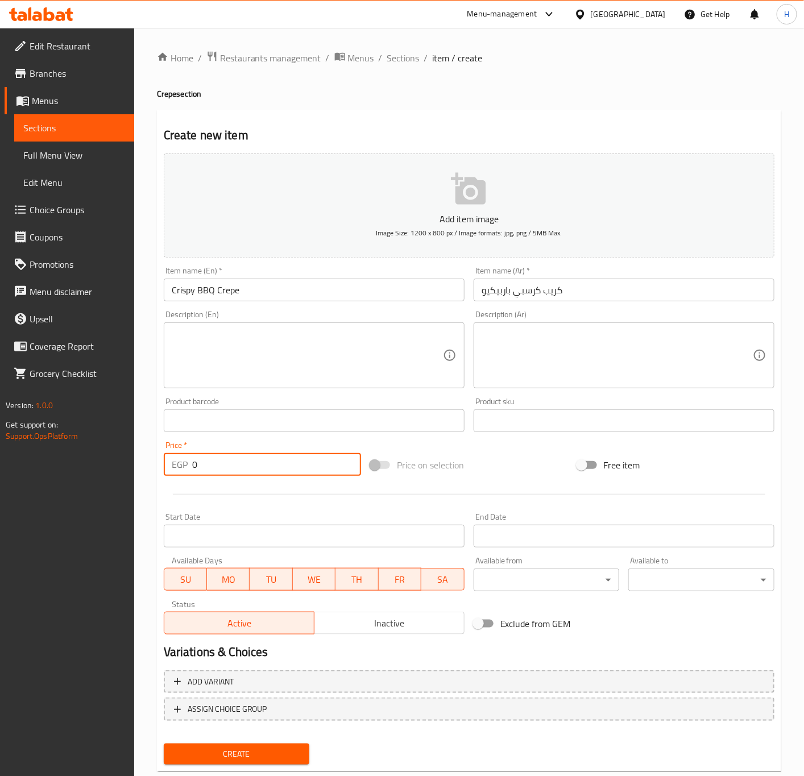
click at [278, 472] on input "0" at bounding box center [276, 464] width 169 height 23
type input "90"
click at [279, 297] on input "Crispy BBQ Crepe" at bounding box center [314, 290] width 301 height 23
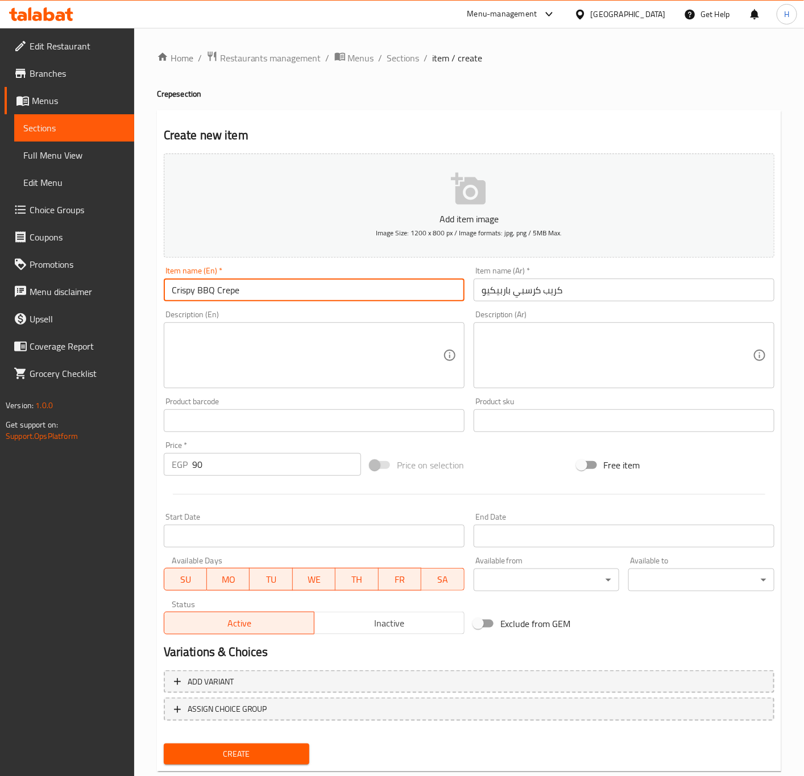
click at [279, 297] on input "Crispy BBQ Crepe" at bounding box center [314, 290] width 301 height 23
click at [263, 763] on button "Create" at bounding box center [237, 754] width 146 height 21
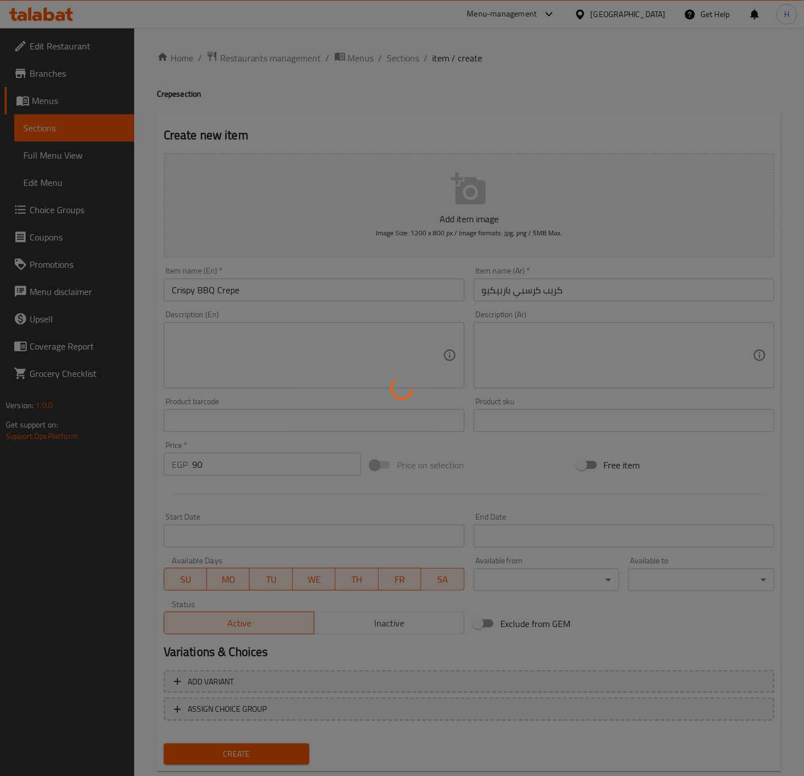
type input "0"
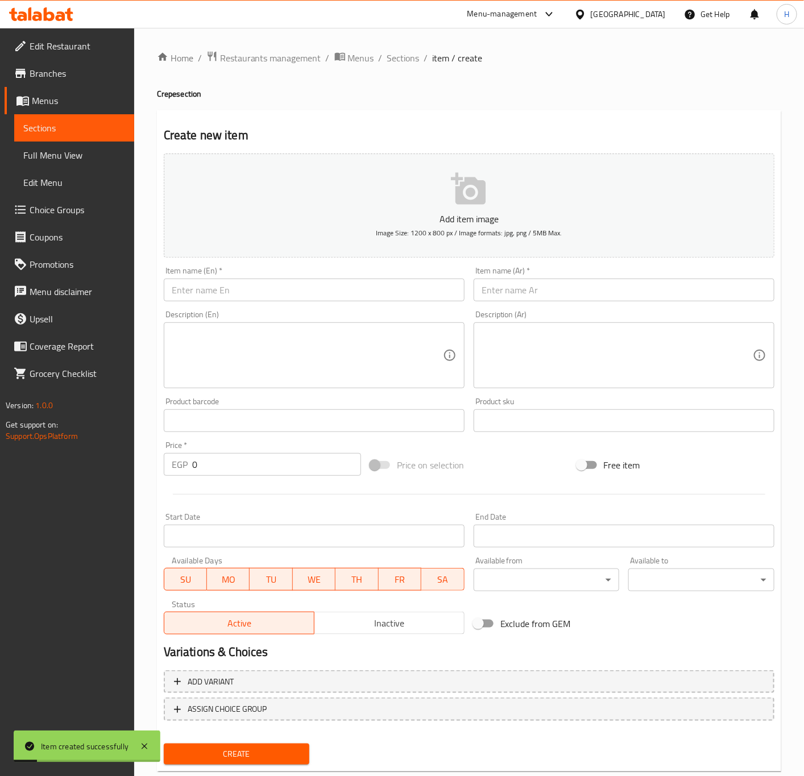
click at [381, 297] on input "text" at bounding box center [314, 290] width 301 height 23
paste input "Crispy BBQ Crepe"
click at [206, 296] on input "Crispy BBQ Crepe" at bounding box center [314, 290] width 301 height 23
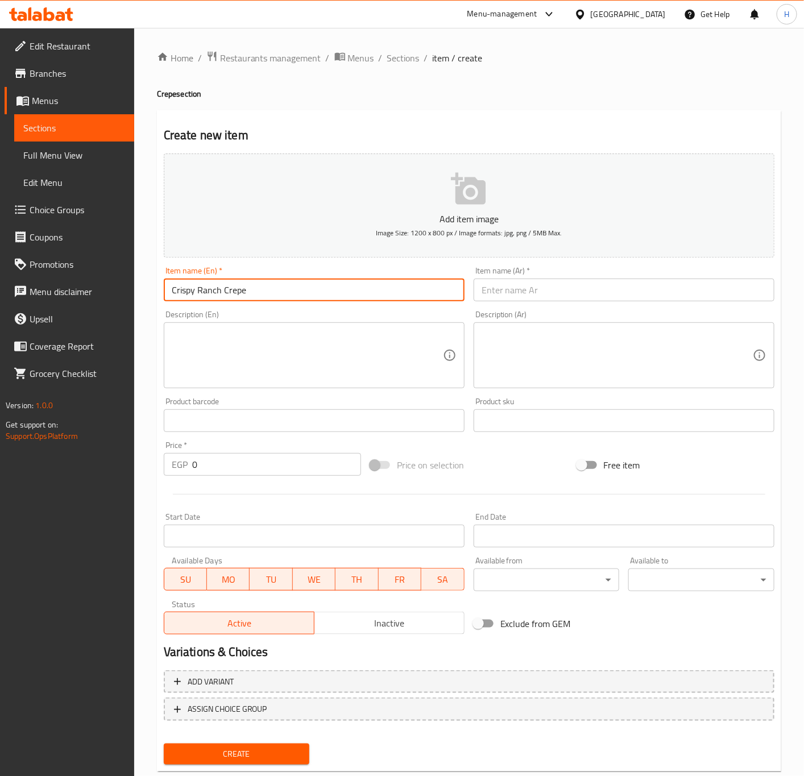
type input "Crispy Ranch Crepe"
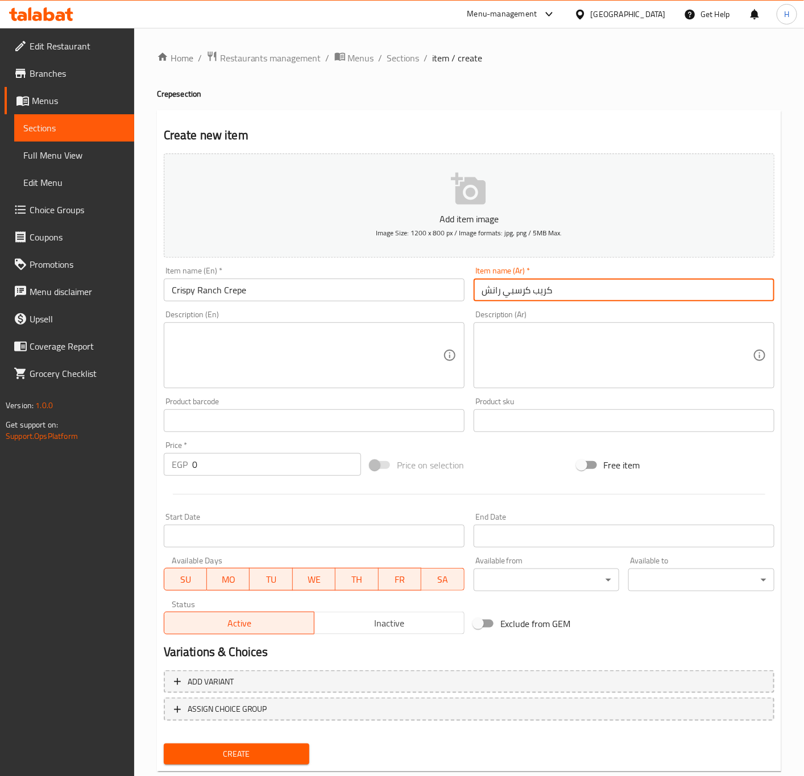
type input "كريب كرسبي رانش"
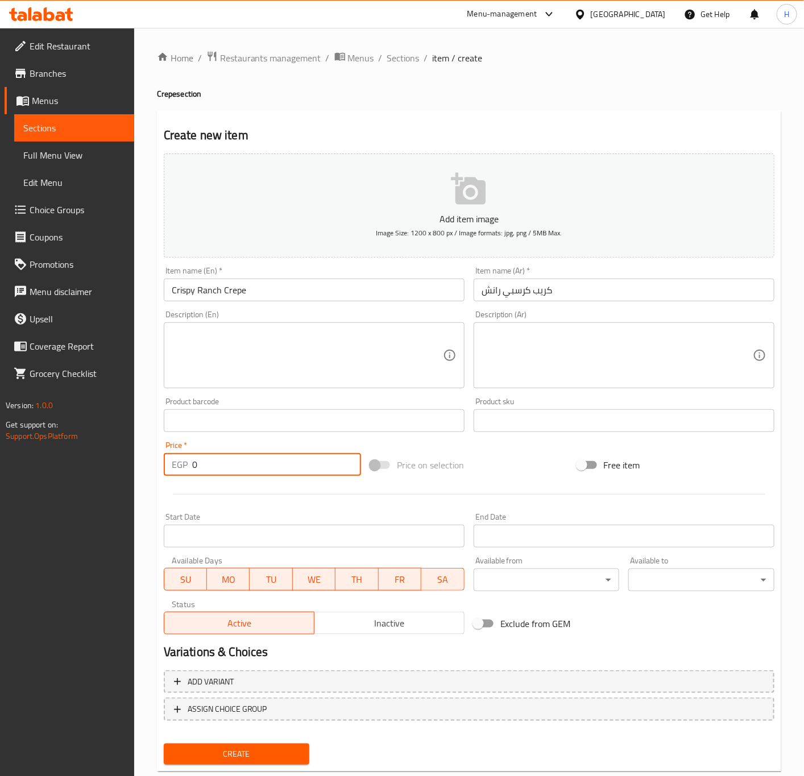
click at [256, 462] on input "0" at bounding box center [276, 464] width 169 height 23
type input "90"
click at [279, 283] on input "Crispy Ranch Crepe" at bounding box center [314, 290] width 301 height 23
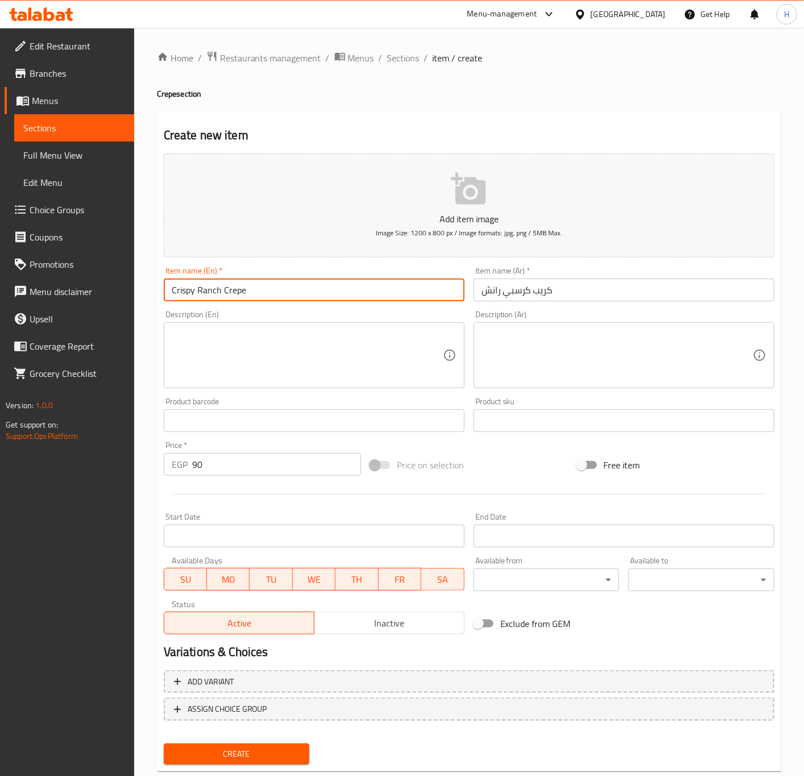
click at [279, 283] on input "Crispy Ranch Crepe" at bounding box center [314, 290] width 301 height 23
click at [164, 744] on button "Create" at bounding box center [237, 754] width 146 height 21
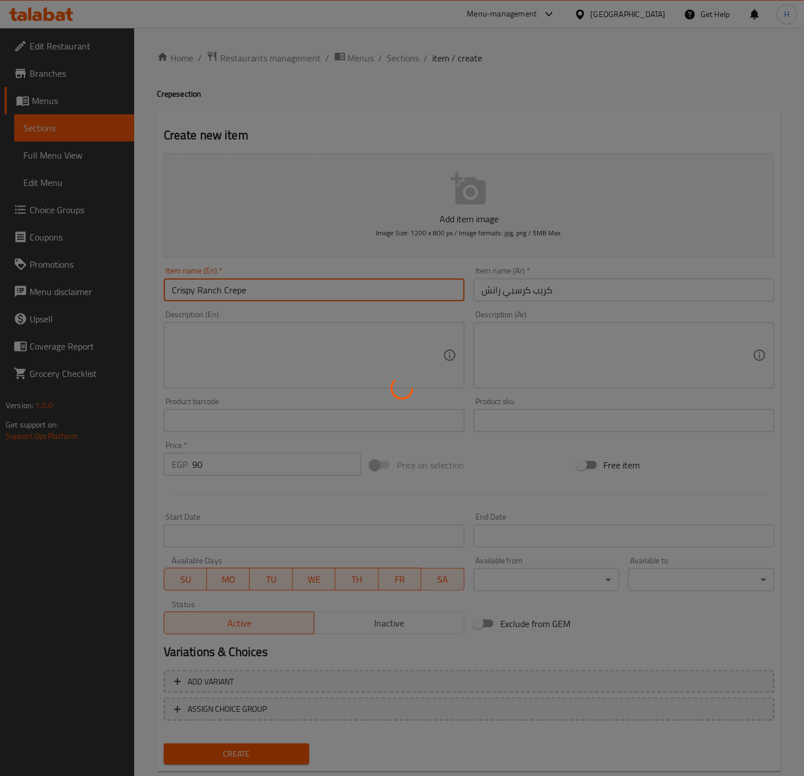
type input "0"
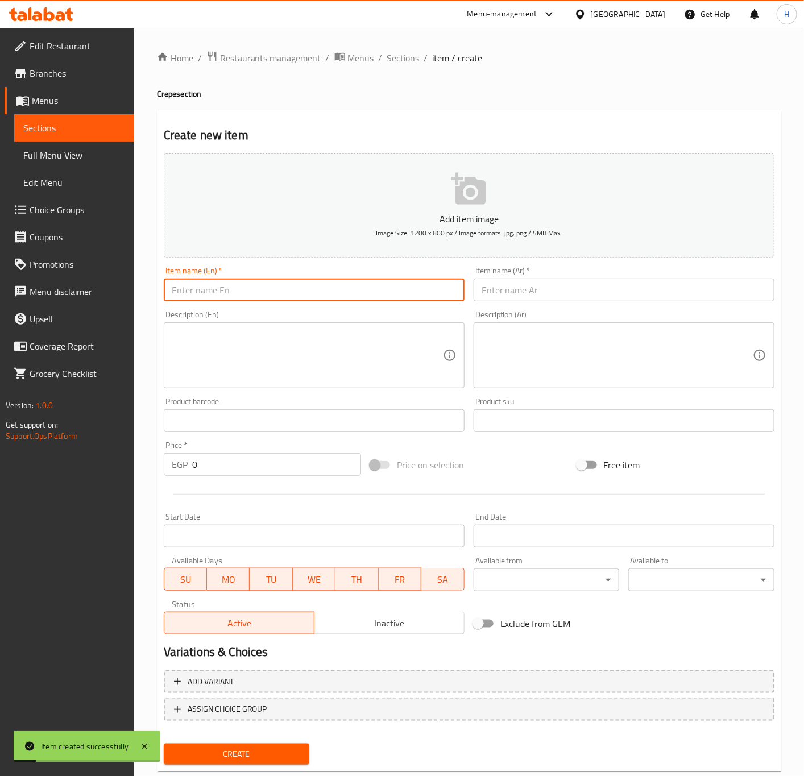
paste input "Crispy Ranch Crepe"
click at [210, 292] on input "Crispy Ranch Crepe" at bounding box center [314, 290] width 301 height 23
type input "Crispy Hot Dog Crepe"
click at [512, 287] on input "text" at bounding box center [624, 290] width 301 height 23
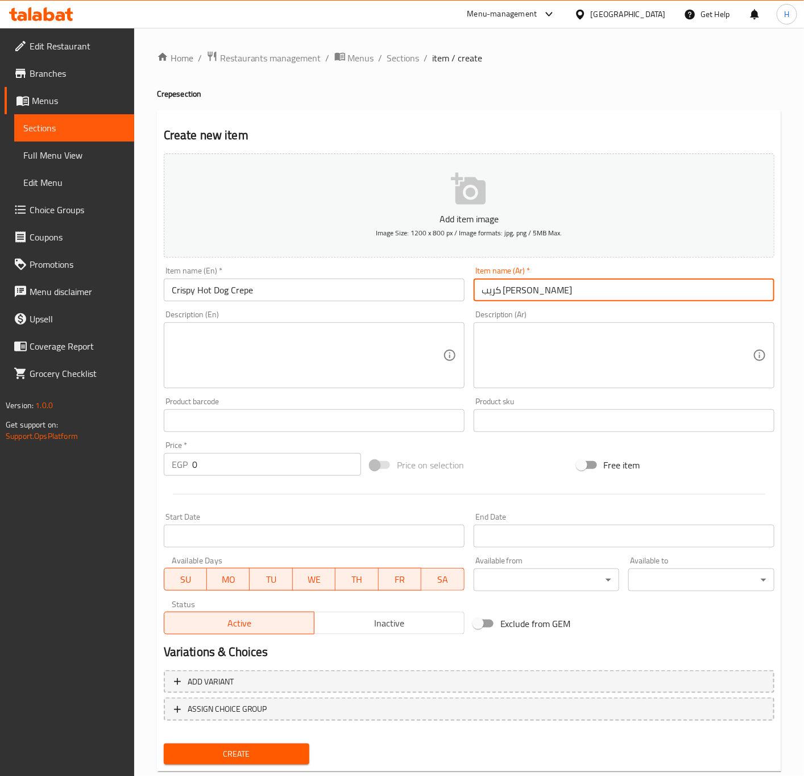
type input "كريب كريسبي سوسيس"
click at [265, 466] on input "0" at bounding box center [276, 464] width 169 height 23
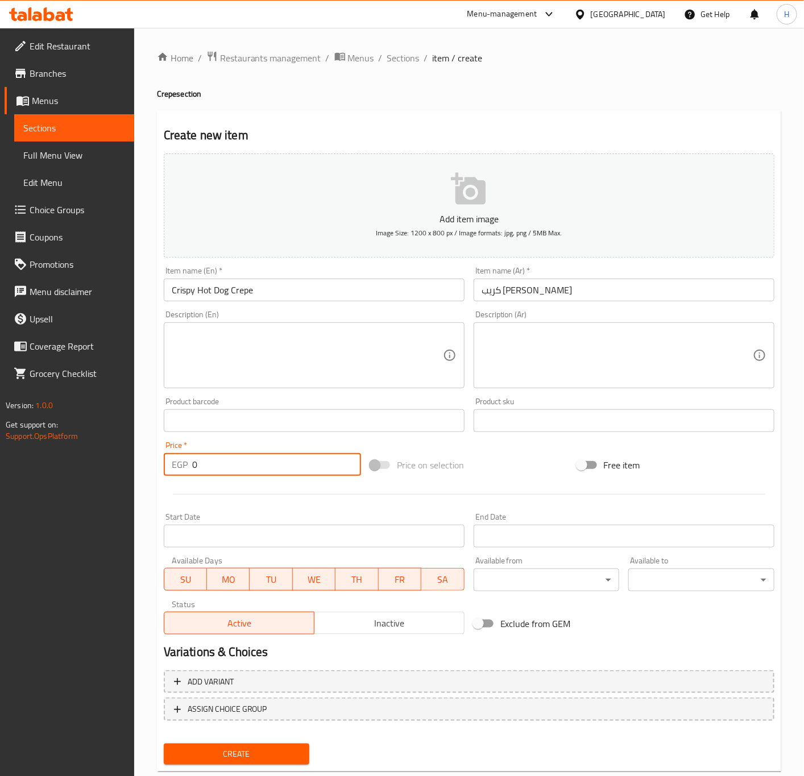
click at [265, 466] on input "0" at bounding box center [276, 464] width 169 height 23
type input "90"
click at [164, 744] on button "Create" at bounding box center [237, 754] width 146 height 21
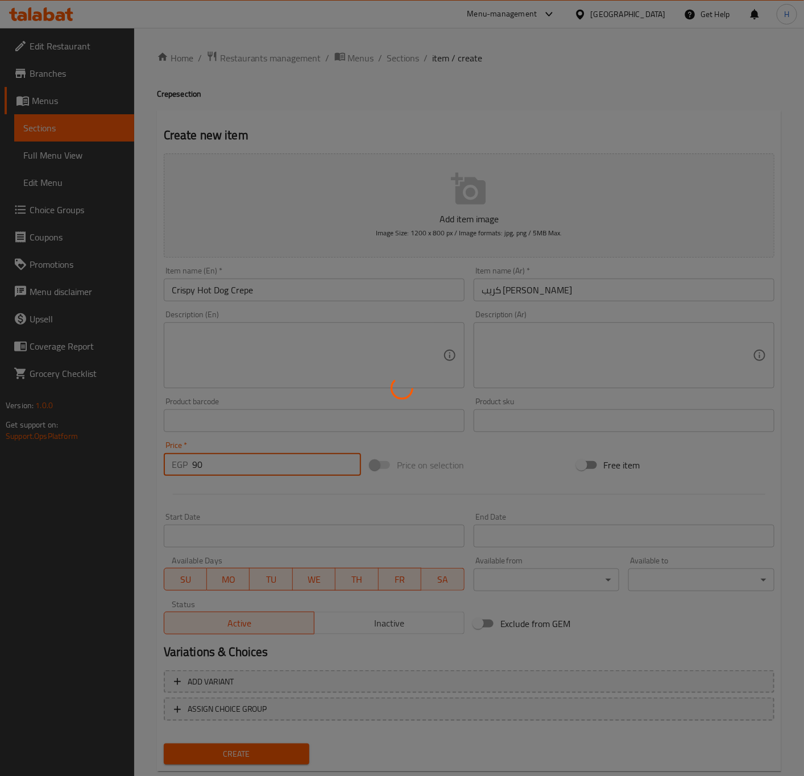
type input "0"
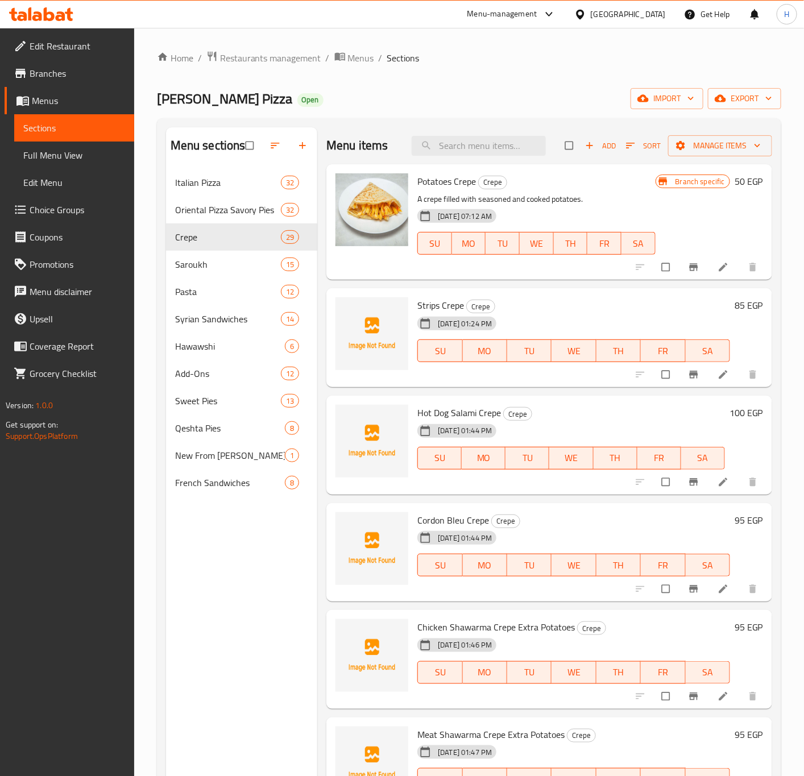
click at [625, 146] on icon "button" at bounding box center [630, 145] width 11 height 11
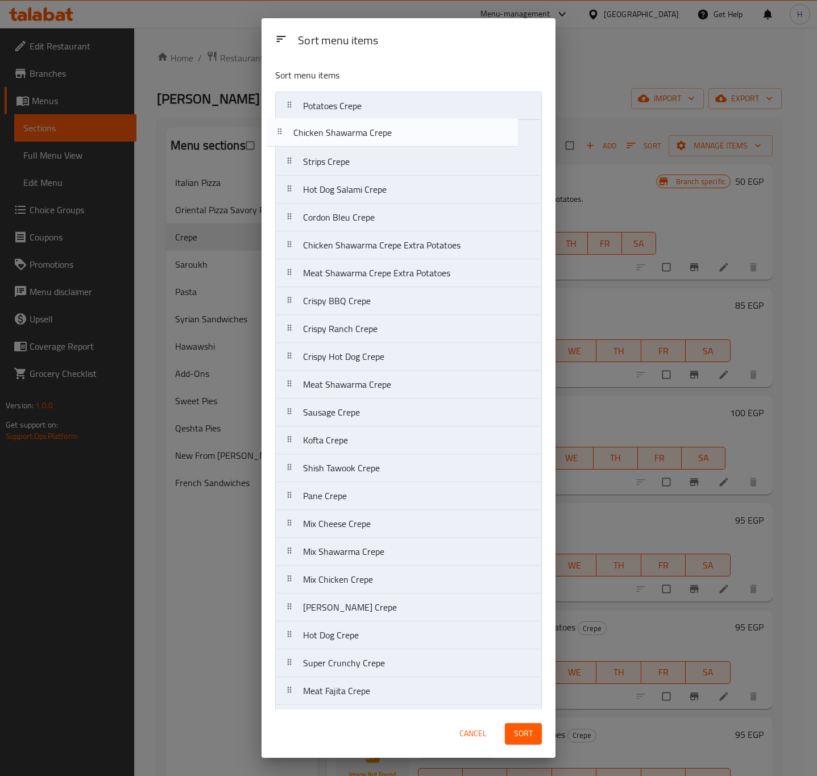
drag, startPoint x: 380, startPoint y: 366, endPoint x: 370, endPoint y: 131, distance: 234.4
click at [370, 131] on nav "Potatoes Crepe Strips Crepe Hot Dog Salami Crepe Cordon Bleu Crepe Chicken Shaw…" at bounding box center [408, 496] width 267 height 809
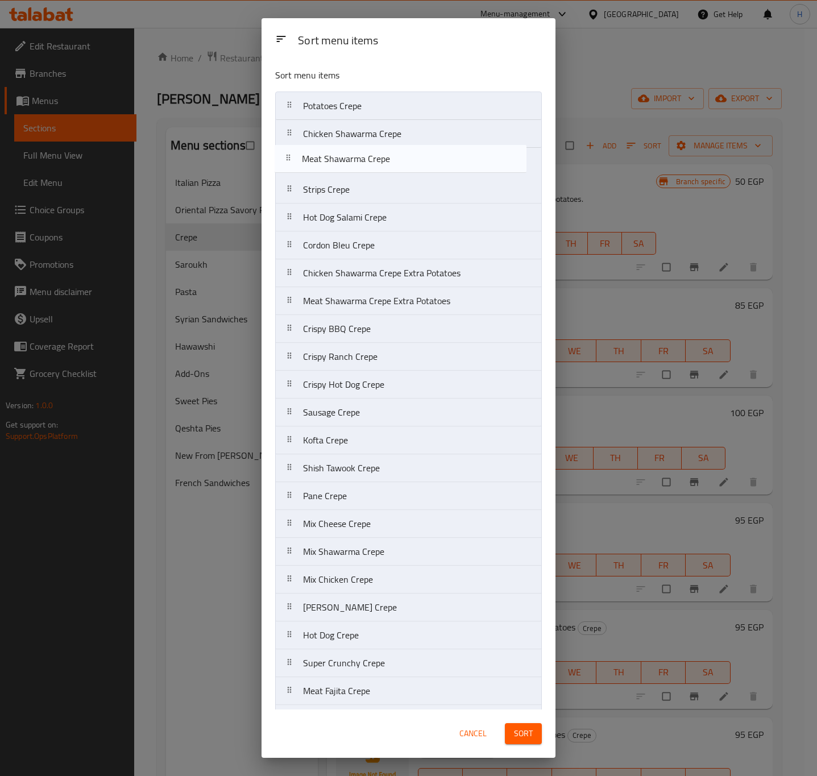
drag, startPoint x: 381, startPoint y: 392, endPoint x: 379, endPoint y: 157, distance: 235.3
click at [379, 157] on nav "Potatoes Crepe Chicken Shawarma Crepe Strips Crepe Hot Dog Salami Crepe Cordon …" at bounding box center [408, 496] width 267 height 809
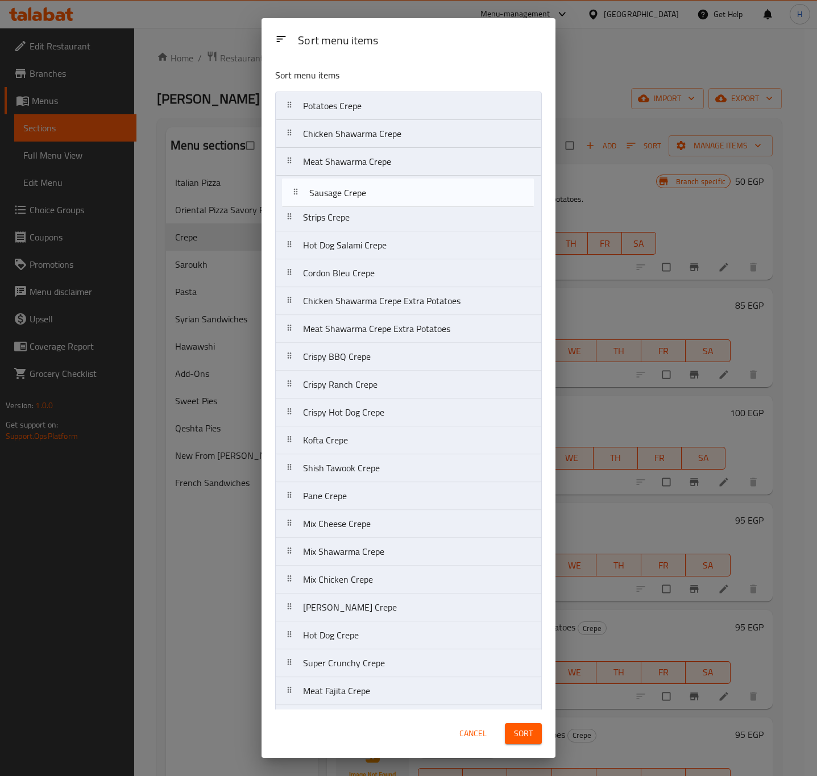
drag, startPoint x: 353, startPoint y: 421, endPoint x: 359, endPoint y: 189, distance: 232.0
click at [359, 189] on nav "Potatoes Crepe Chicken Shawarma Crepe Meat Shawarma Crepe Strips Crepe Hot Dog …" at bounding box center [408, 496] width 267 height 809
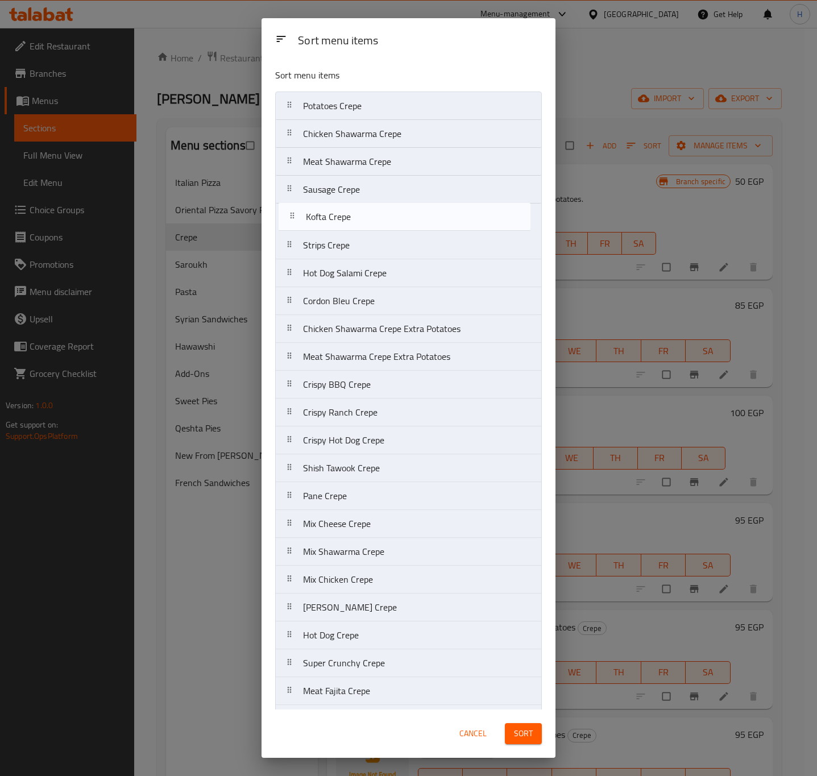
drag, startPoint x: 344, startPoint y: 449, endPoint x: 347, endPoint y: 218, distance: 230.2
click at [347, 218] on nav "Potatoes Crepe Chicken Shawarma Crepe Meat Shawarma Crepe Sausage Crepe Strips …" at bounding box center [408, 496] width 267 height 809
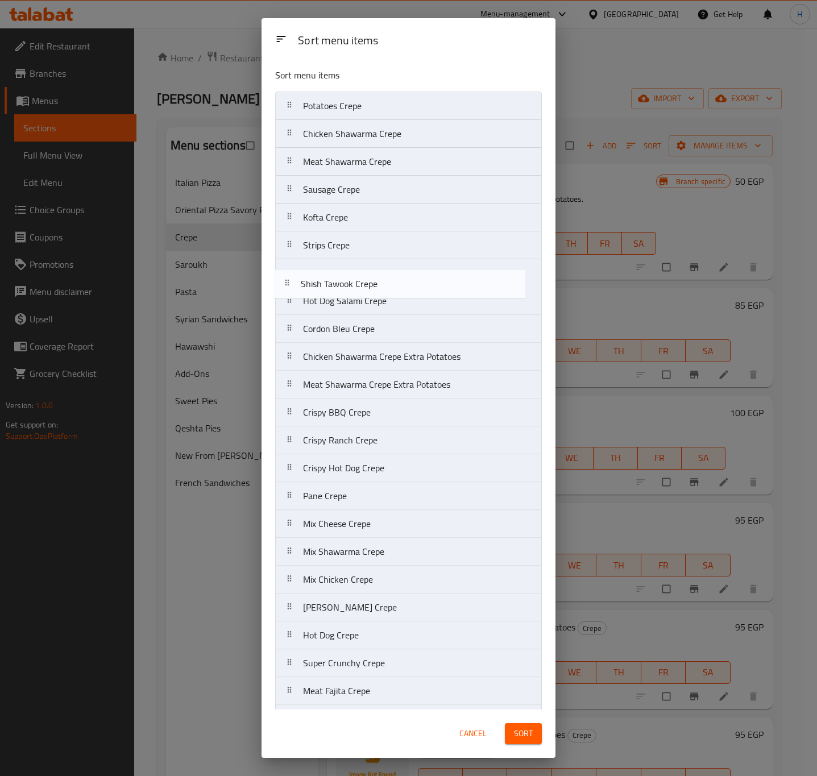
drag, startPoint x: 383, startPoint y: 481, endPoint x: 380, endPoint y: 287, distance: 194.4
click at [380, 287] on nav "Potatoes Crepe Chicken Shawarma Crepe Meat Shawarma Crepe Sausage Crepe Kofta C…" at bounding box center [408, 496] width 267 height 809
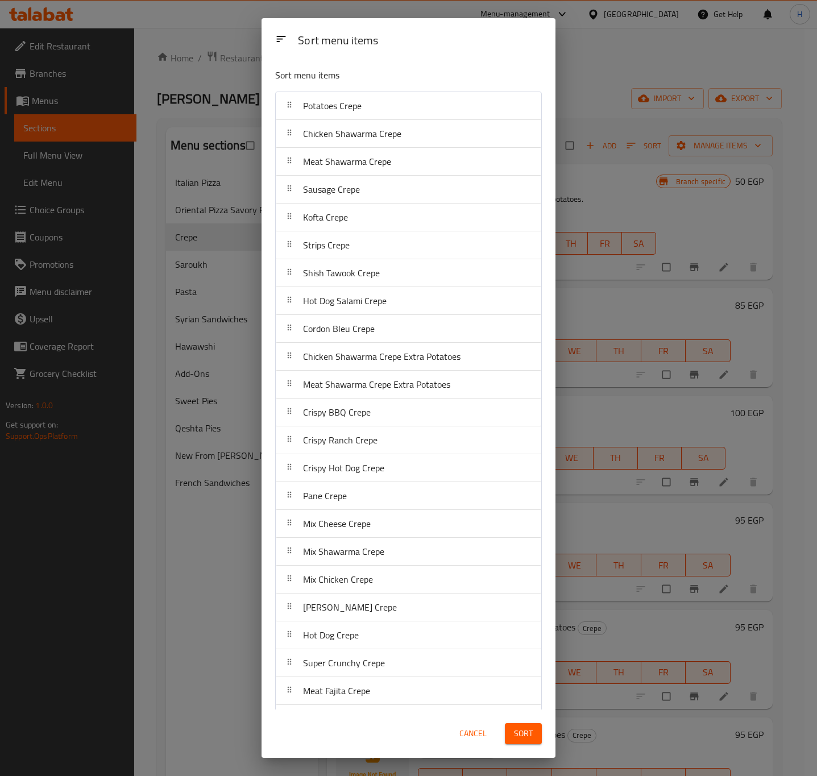
click at [348, 507] on div "Pane Crepe" at bounding box center [324, 495] width 53 height 27
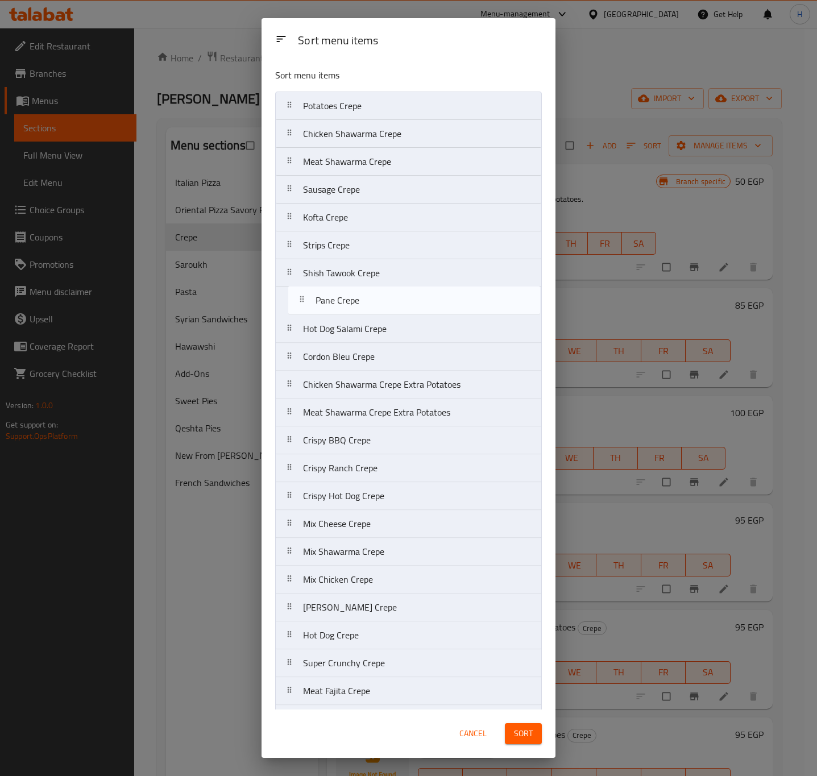
drag, startPoint x: 348, startPoint y: 507, endPoint x: 359, endPoint y: 302, distance: 204.9
click at [359, 302] on nav "Potatoes Crepe Chicken Shawarma Crepe Meat Shawarma Crepe Sausage Crepe Kofta C…" at bounding box center [408, 496] width 267 height 809
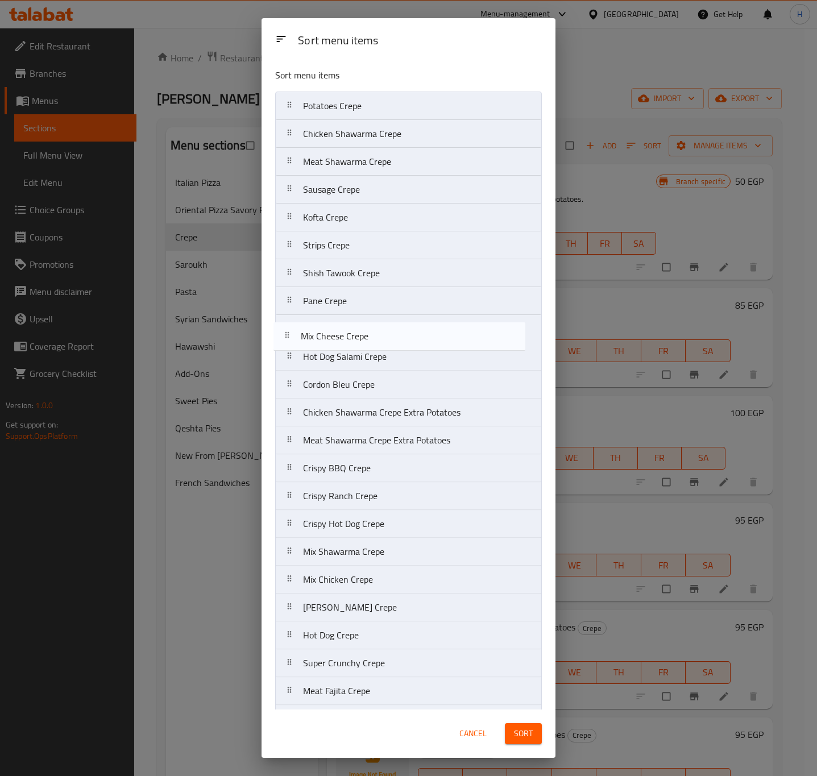
drag, startPoint x: 360, startPoint y: 531, endPoint x: 355, endPoint y: 325, distance: 206.4
click at [355, 325] on nav "Potatoes Crepe Chicken Shawarma Crepe Meat Shawarma Crepe Sausage Crepe Kofta C…" at bounding box center [408, 496] width 267 height 809
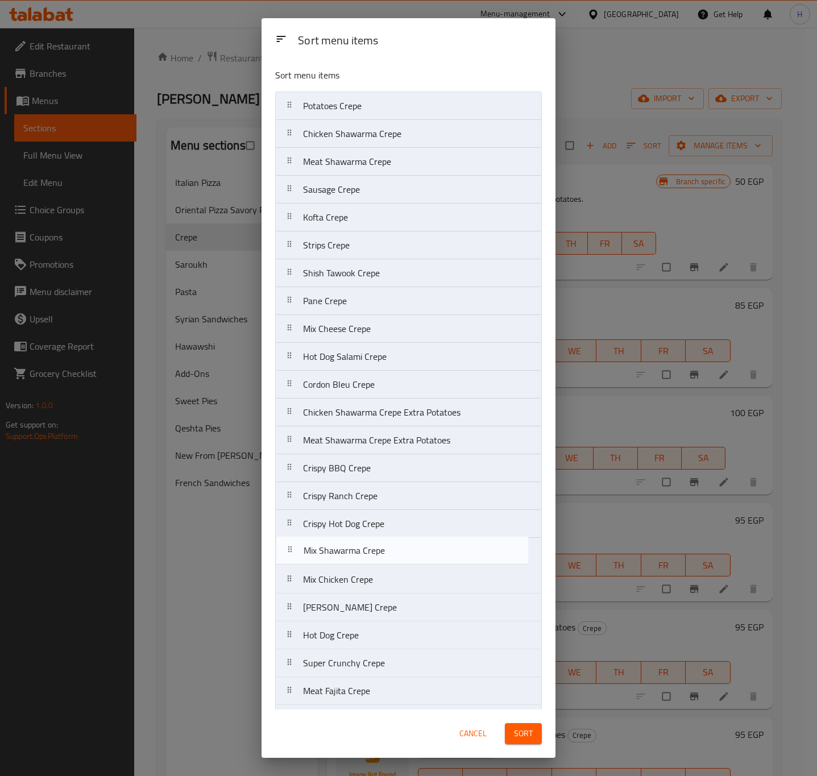
scroll to position [2, 0]
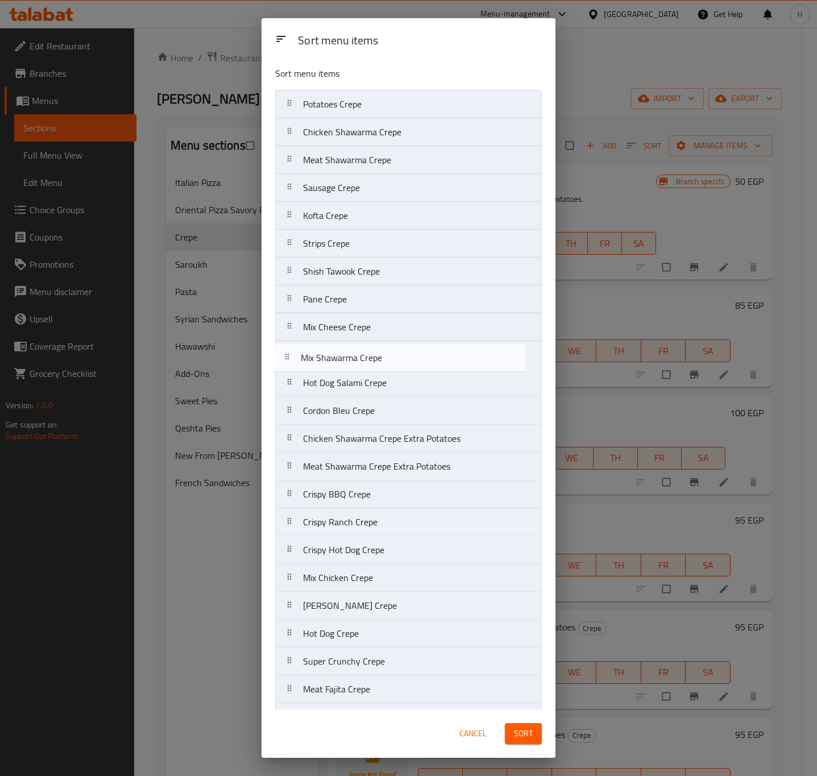
drag, startPoint x: 370, startPoint y: 562, endPoint x: 366, endPoint y: 356, distance: 205.3
click at [366, 356] on nav "Potatoes Crepe Chicken Shawarma Crepe Meat Shawarma Crepe Sausage Crepe Kofta C…" at bounding box center [408, 494] width 267 height 809
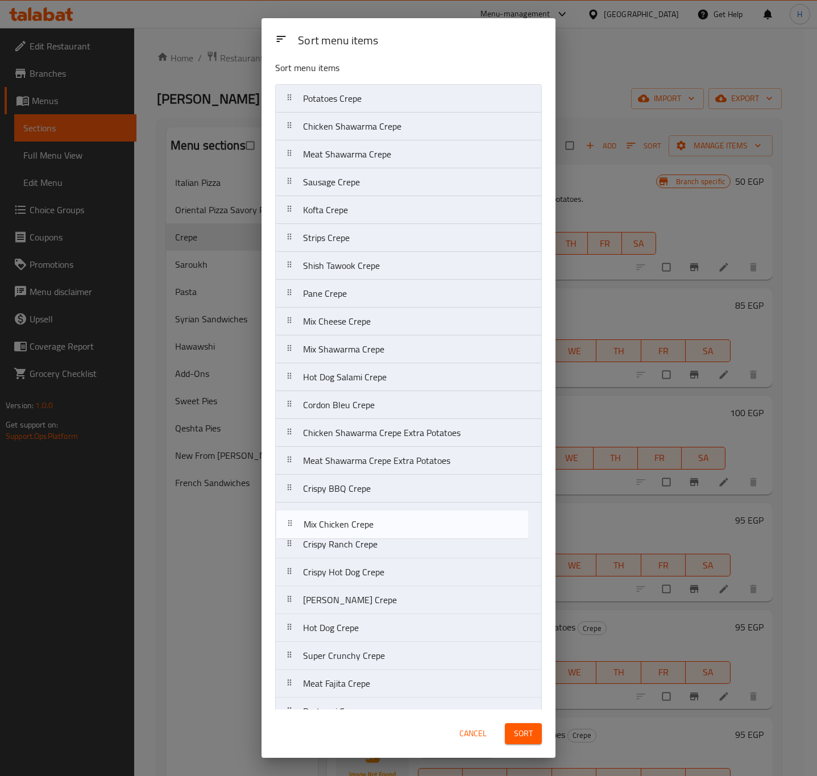
scroll to position [9, 0]
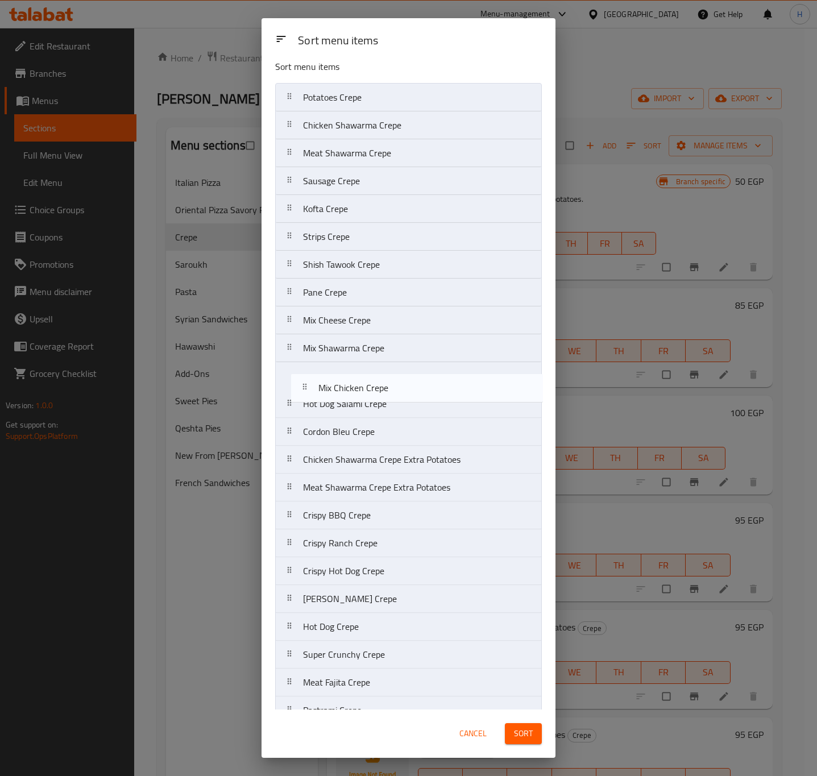
drag, startPoint x: 362, startPoint y: 587, endPoint x: 377, endPoint y: 384, distance: 203.5
click at [377, 384] on nav "Potatoes Crepe Chicken Shawarma Crepe Meat Shawarma Crepe Sausage Crepe Kofta C…" at bounding box center [408, 487] width 267 height 809
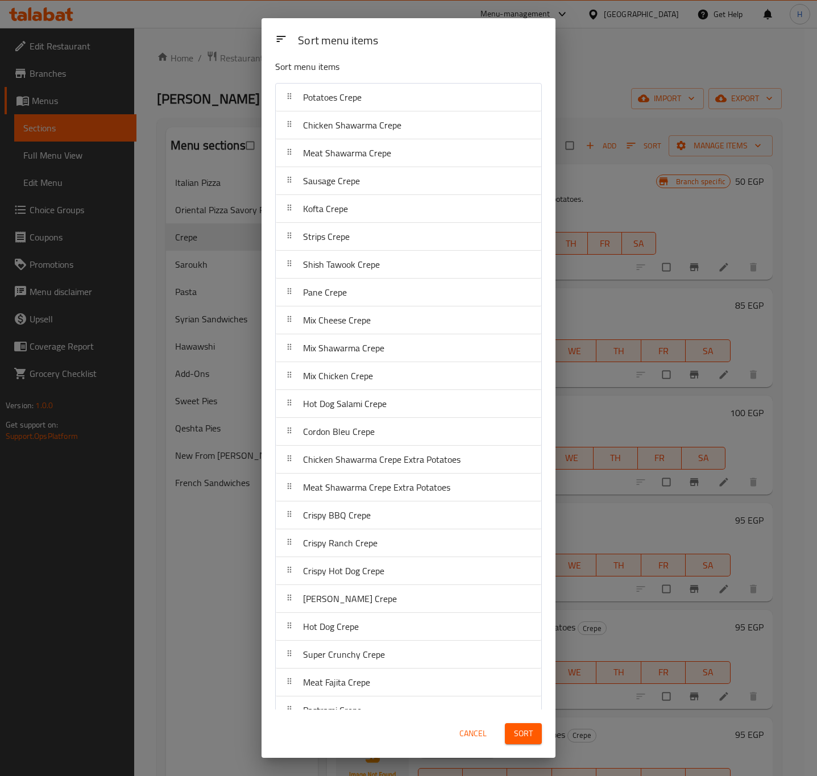
click at [360, 607] on span "Al-Malek Crepe" at bounding box center [350, 598] width 94 height 17
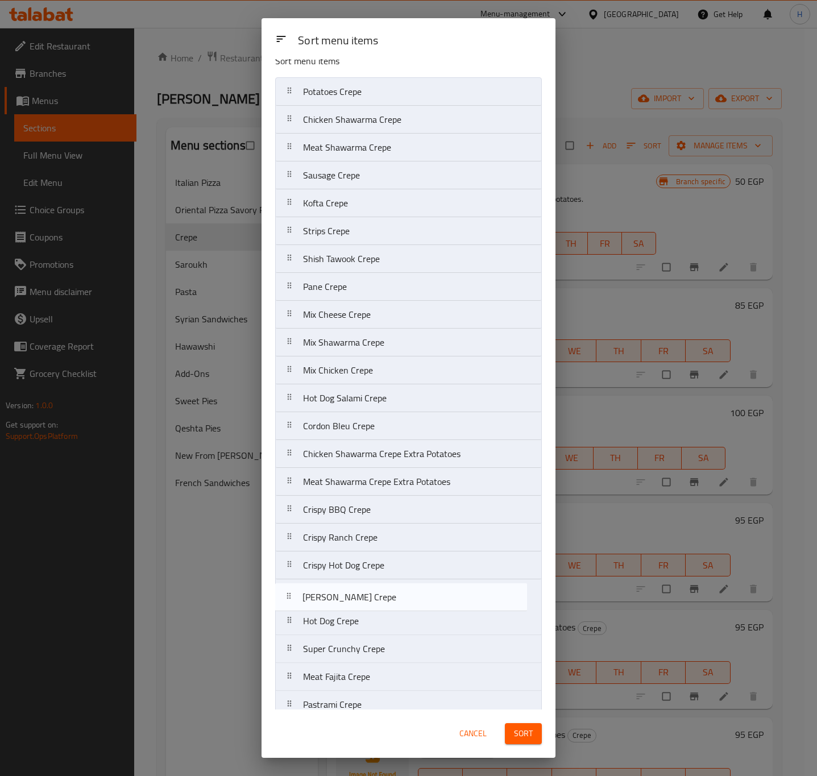
scroll to position [16, 0]
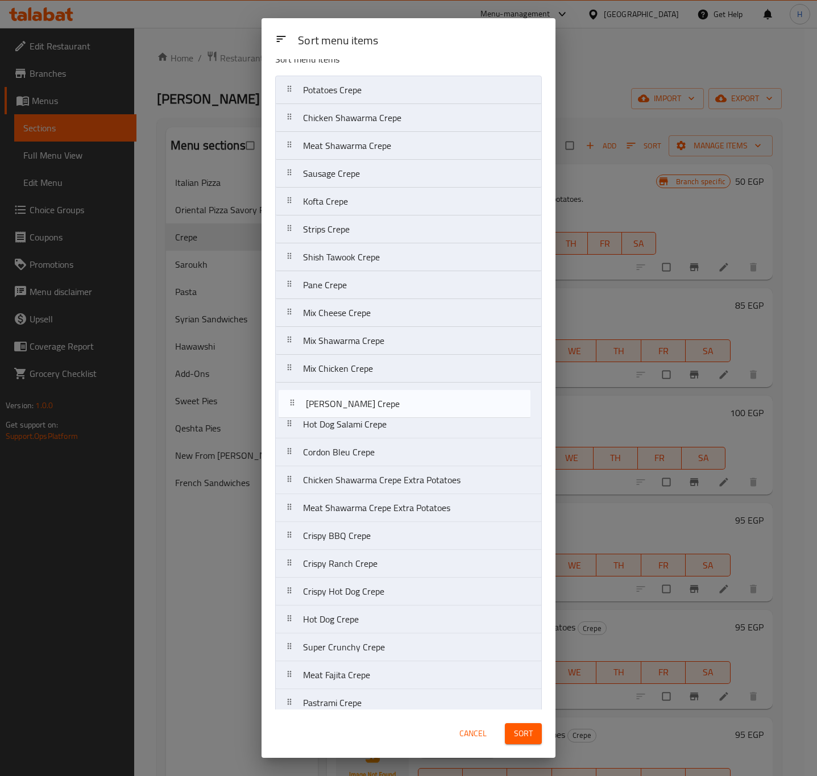
drag, startPoint x: 360, startPoint y: 608, endPoint x: 363, endPoint y: 400, distance: 208.1
click at [363, 400] on nav "Potatoes Crepe Chicken Shawarma Crepe Meat Shawarma Crepe Sausage Crepe Kofta C…" at bounding box center [408, 480] width 267 height 809
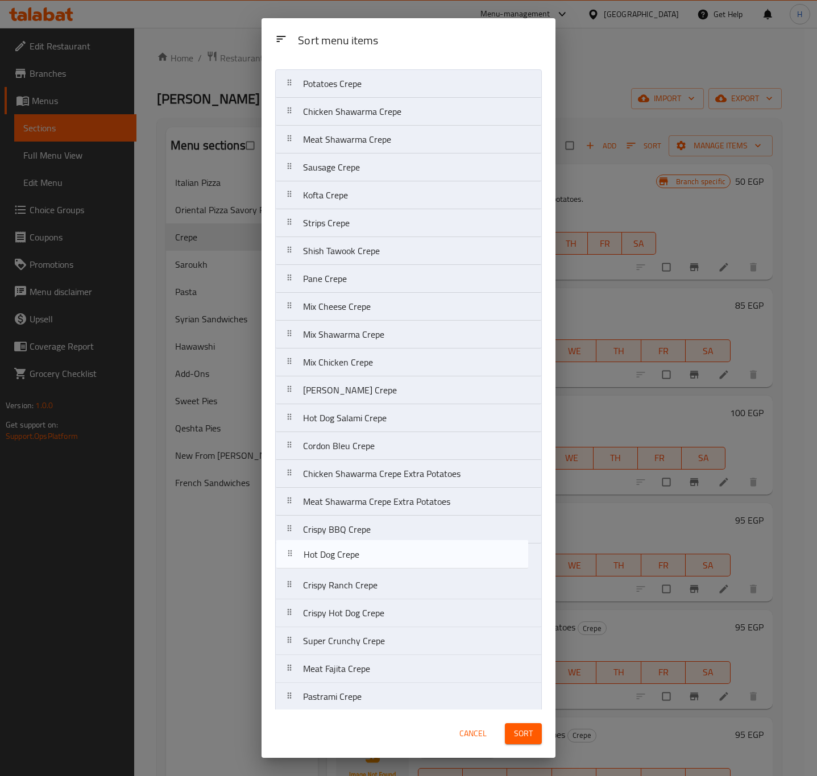
scroll to position [26, 0]
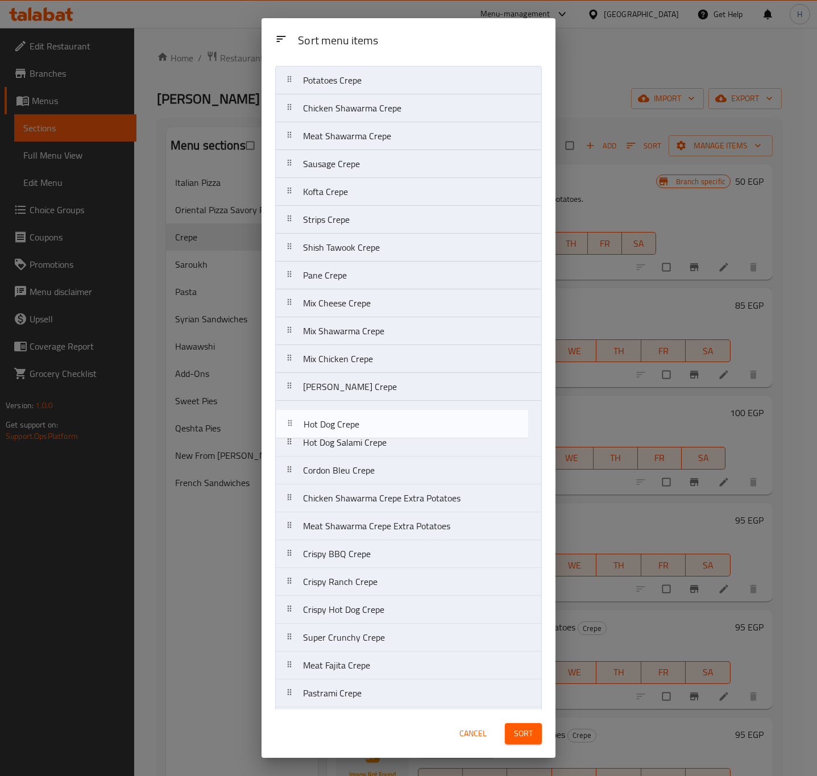
drag, startPoint x: 362, startPoint y: 628, endPoint x: 362, endPoint y: 417, distance: 211.5
click at [362, 417] on nav "Potatoes Crepe Chicken Shawarma Crepe Meat Shawarma Crepe Sausage Crepe Kofta C…" at bounding box center [408, 470] width 267 height 809
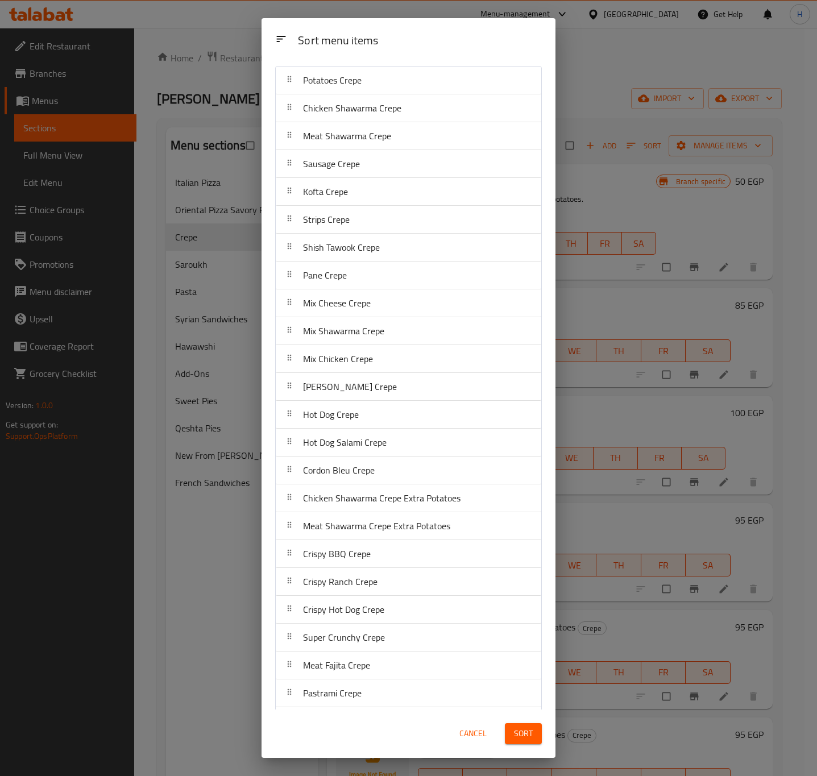
click at [384, 649] on div "Super Crunchy Crepe" at bounding box center [343, 637] width 91 height 27
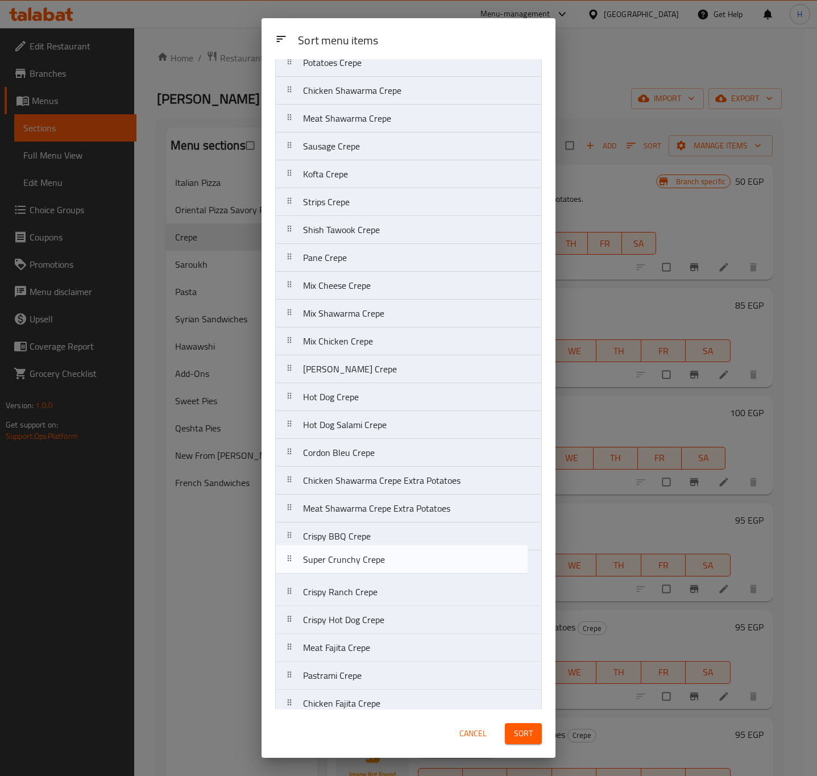
scroll to position [53, 0]
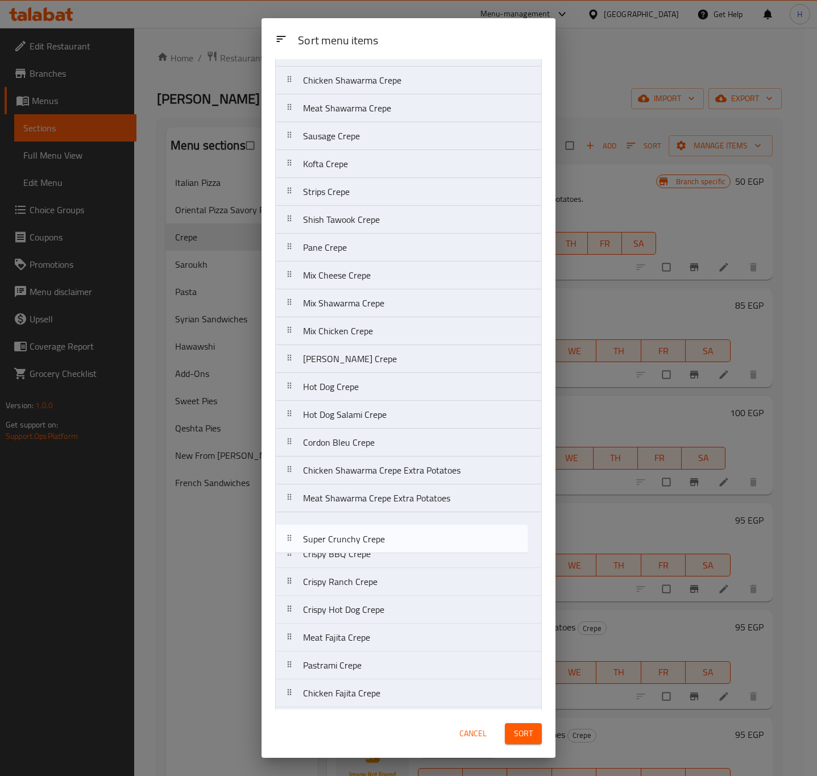
drag, startPoint x: 384, startPoint y: 649, endPoint x: 382, endPoint y: 533, distance: 116.0
click at [382, 533] on nav "Potatoes Crepe Chicken Shawarma Crepe Meat Shawarma Crepe Sausage Crepe Kofta C…" at bounding box center [408, 442] width 267 height 809
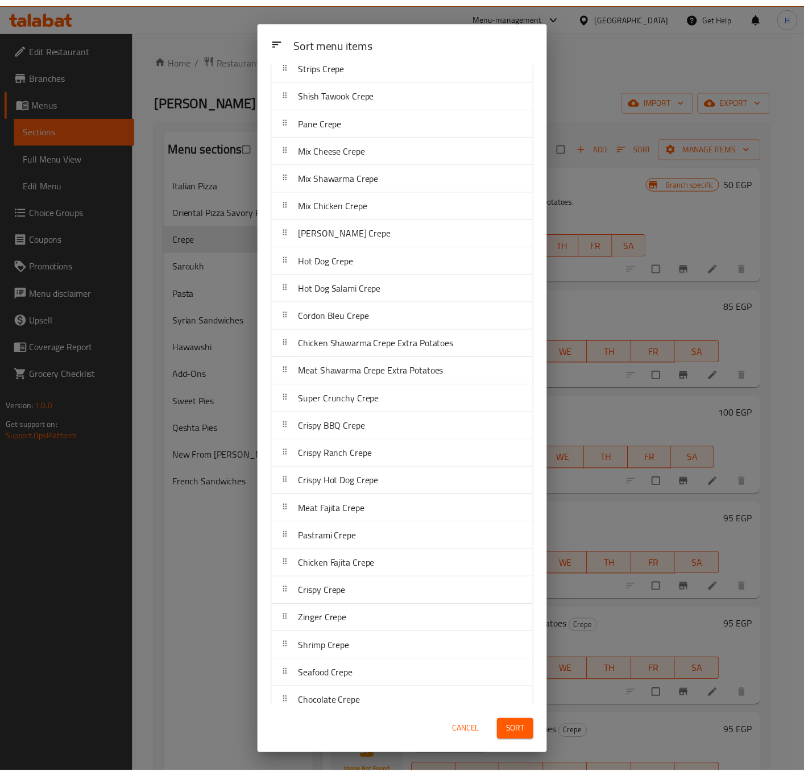
scroll to position [203, 0]
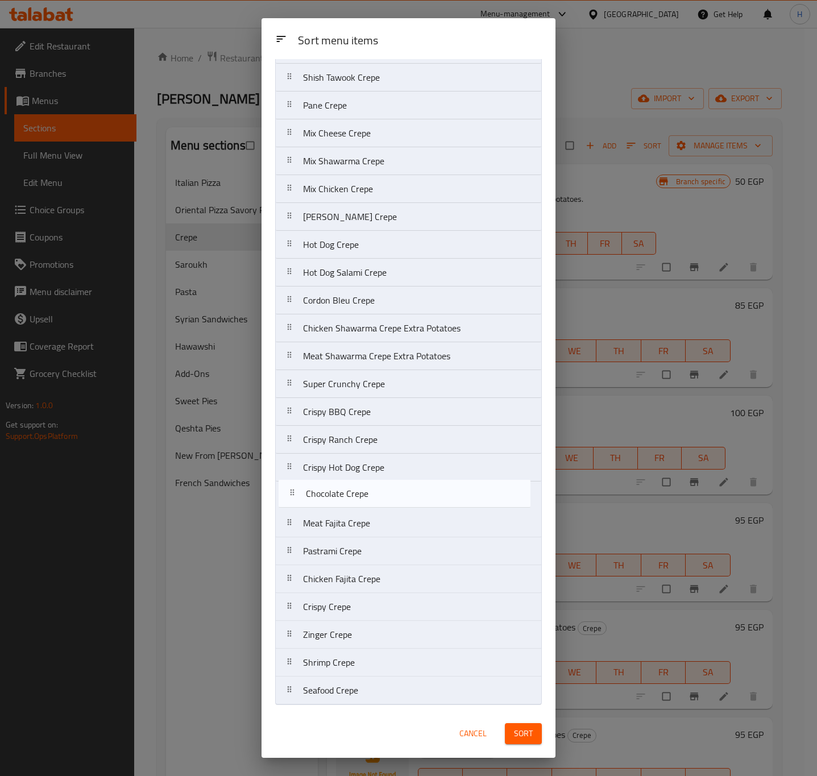
drag, startPoint x: 355, startPoint y: 695, endPoint x: 357, endPoint y: 491, distance: 203.5
click at [357, 491] on nav "Potatoes Crepe Chicken Shawarma Crepe Meat Shawarma Crepe Sausage Crepe Kofta C…" at bounding box center [408, 300] width 267 height 809
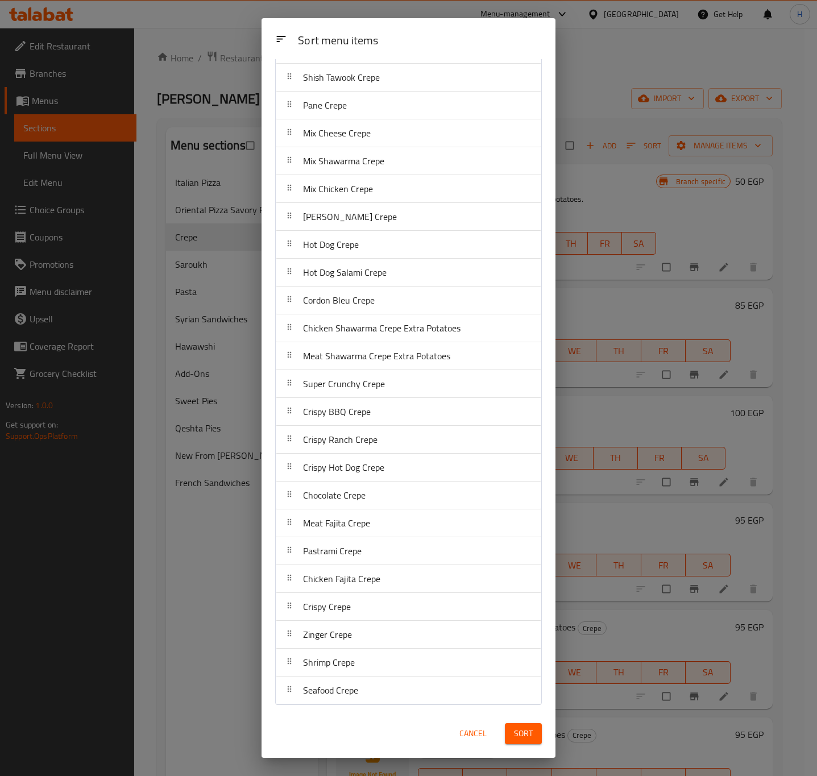
click at [520, 732] on span "Sort" at bounding box center [523, 733] width 19 height 14
click at [520, 732] on div at bounding box center [524, 734] width 50 height 32
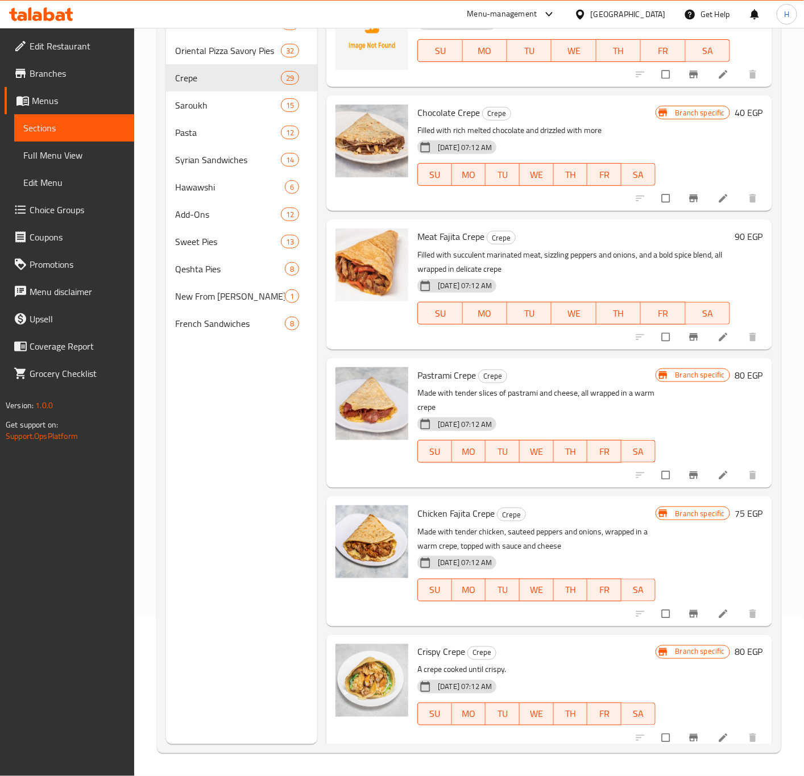
scroll to position [2412, 0]
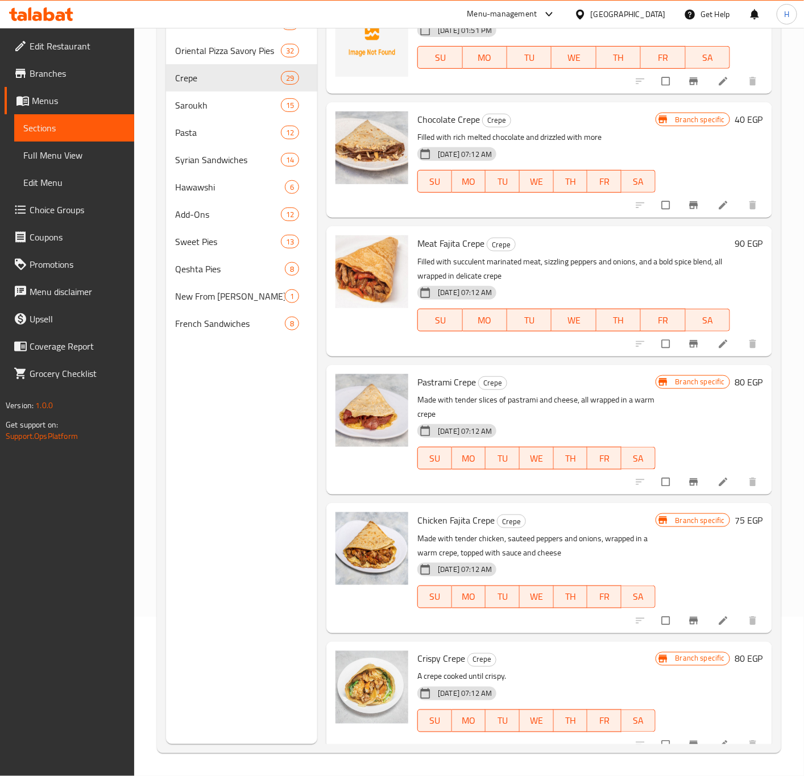
click at [734, 114] on h6 "40 EGP" at bounding box center [748, 119] width 28 height 16
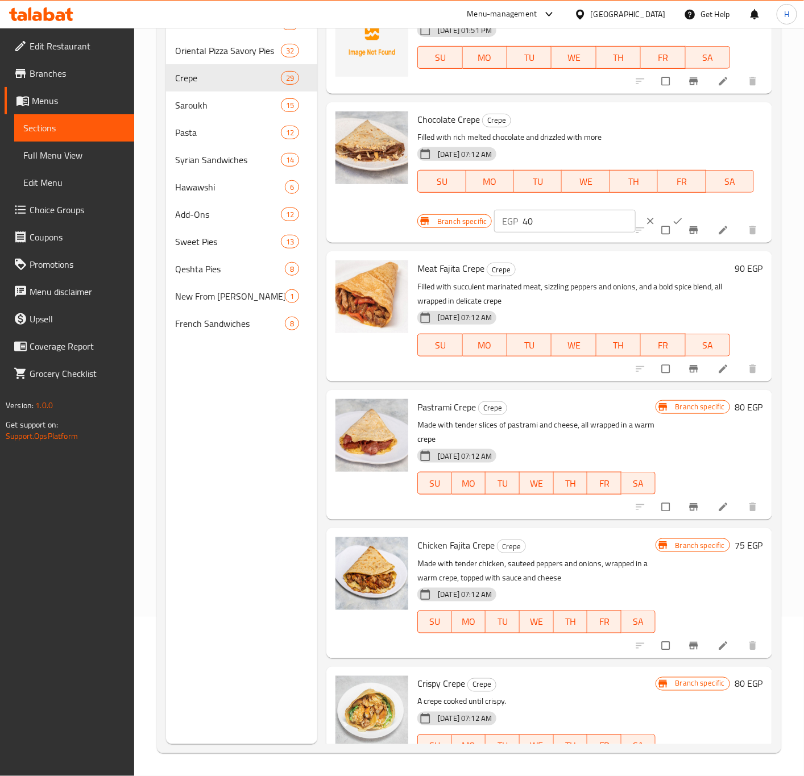
click at [559, 220] on input "40" at bounding box center [578, 221] width 113 height 23
type input "60"
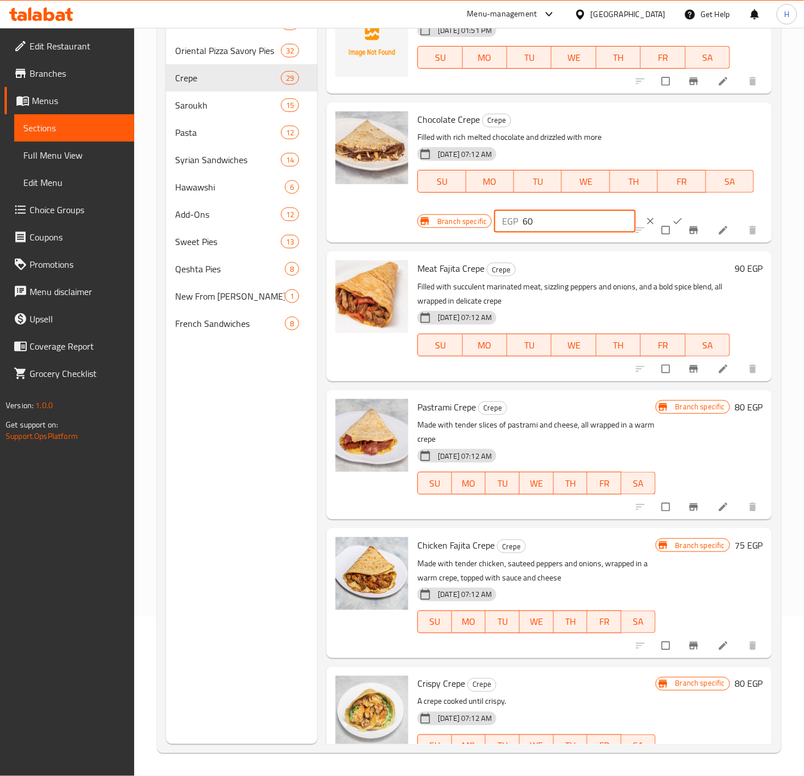
click at [672, 217] on icon "ok" at bounding box center [677, 220] width 11 height 11
click at [660, 219] on input "checkbox" at bounding box center [667, 230] width 24 height 22
checkbox input "true"
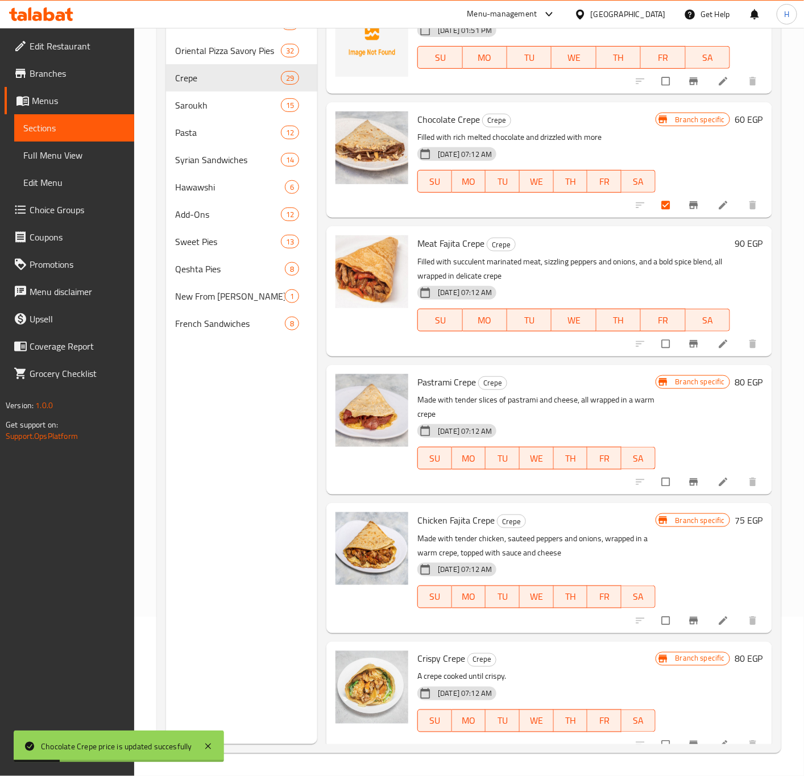
click at [689, 204] on icon "Branch-specific-item" at bounding box center [693, 205] width 9 height 7
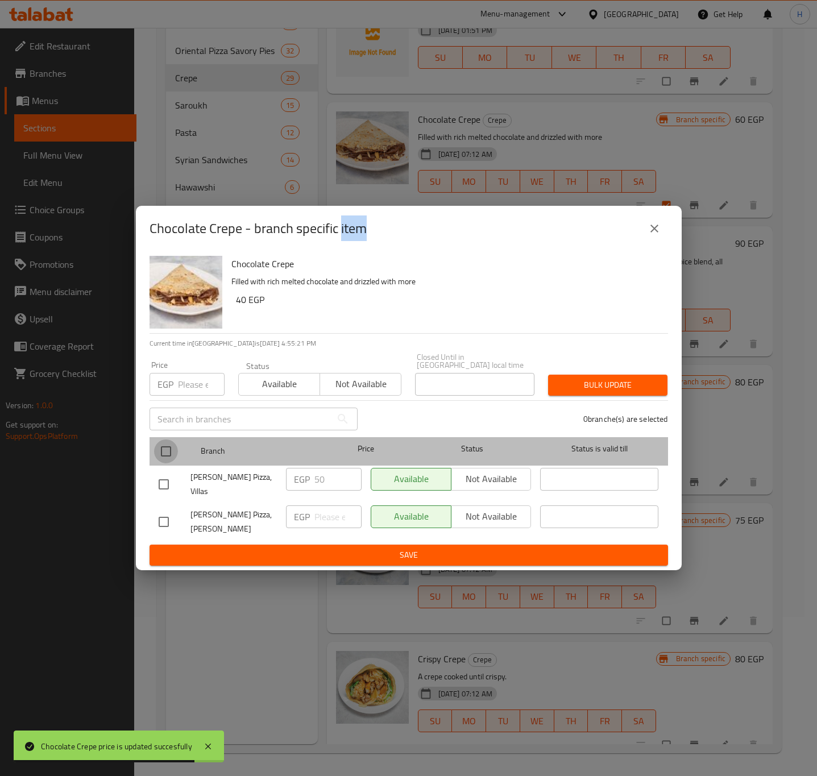
click at [169, 449] on input "checkbox" at bounding box center [166, 451] width 24 height 24
checkbox input "true"
click at [169, 449] on input "checkbox" at bounding box center [166, 451] width 24 height 24
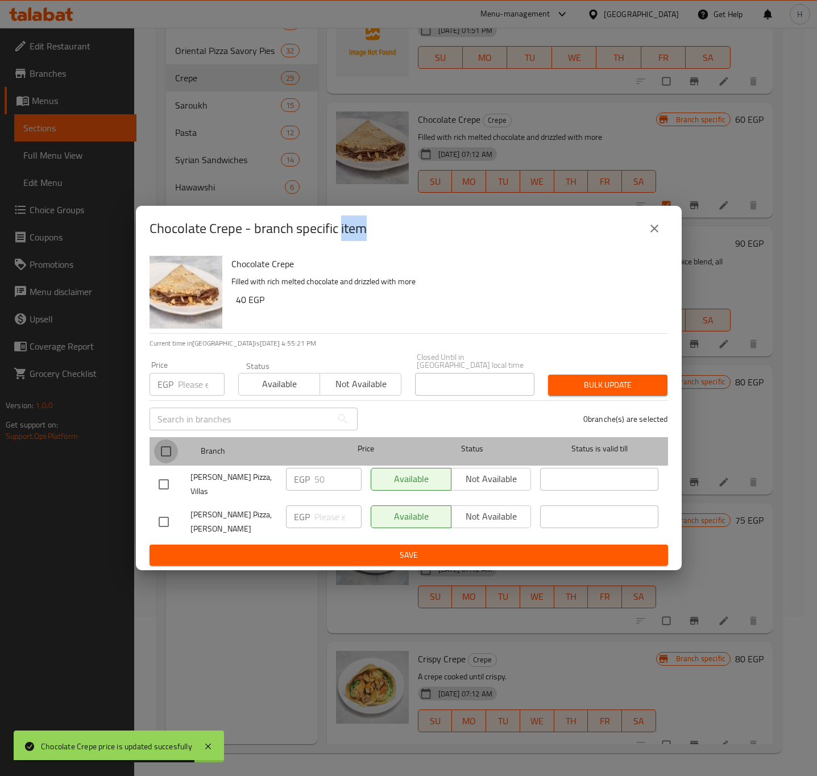
checkbox input "false"
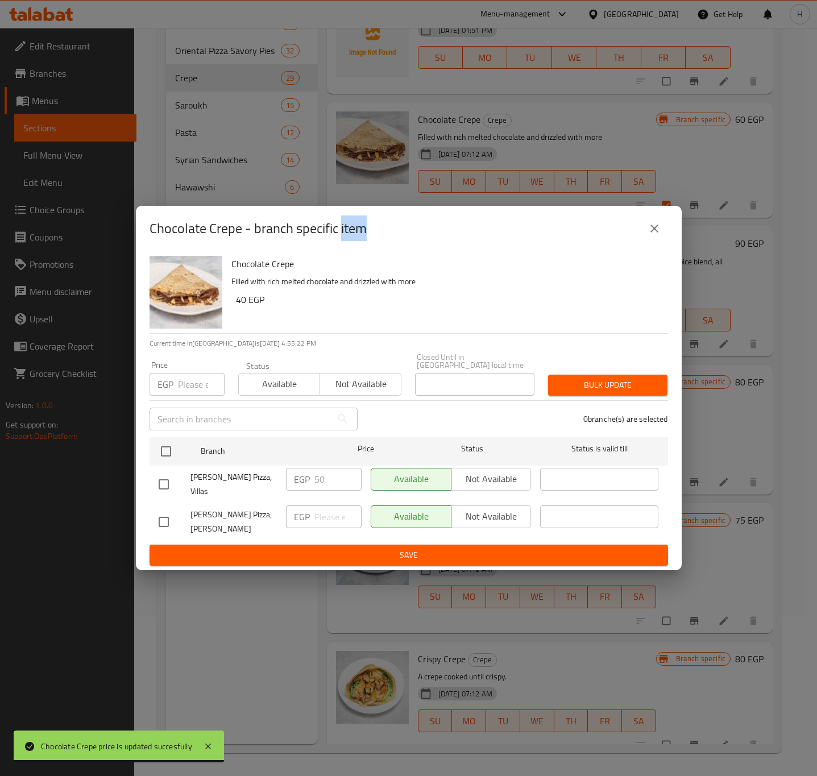
click at [311, 472] on div "EGP 50 ​" at bounding box center [324, 479] width 76 height 23
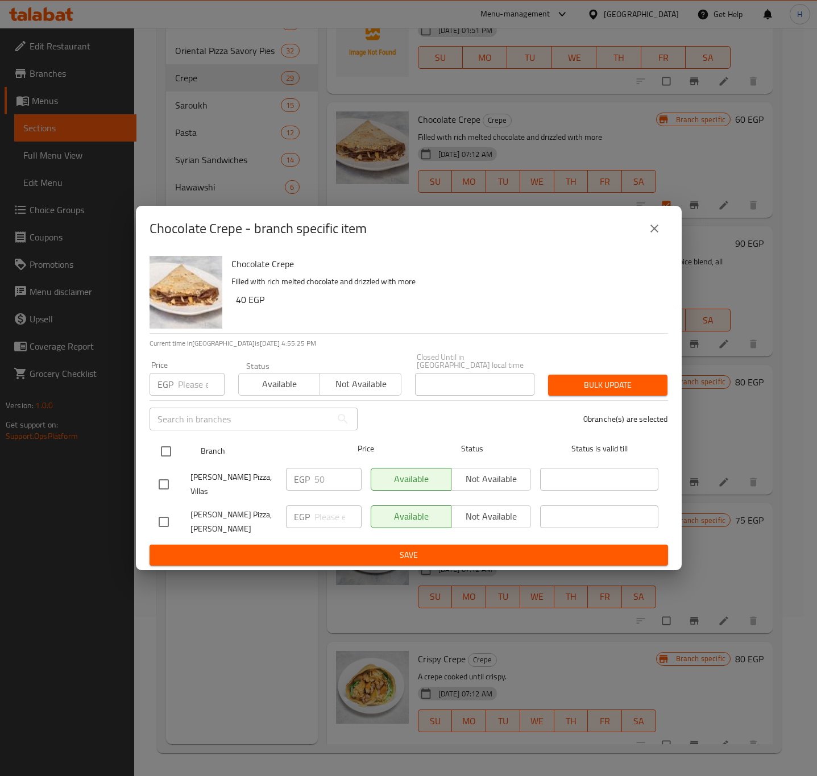
click at [162, 456] on input "checkbox" at bounding box center [166, 451] width 24 height 24
checkbox input "true"
click at [338, 478] on input "50" at bounding box center [337, 479] width 47 height 23
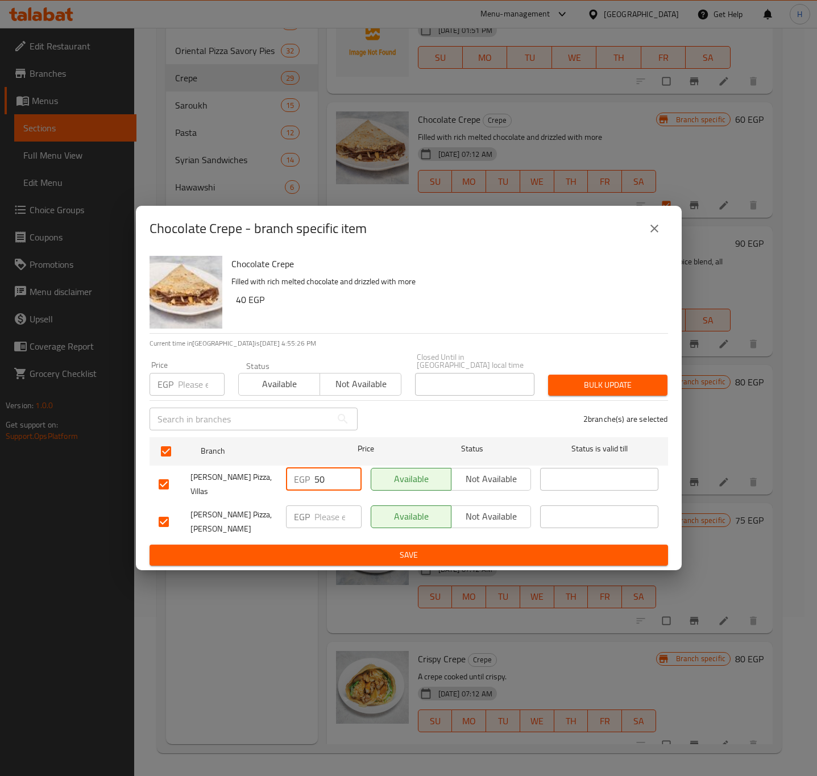
click at [338, 478] on input "50" at bounding box center [337, 479] width 47 height 23
click at [335, 479] on input "60" at bounding box center [337, 479] width 47 height 23
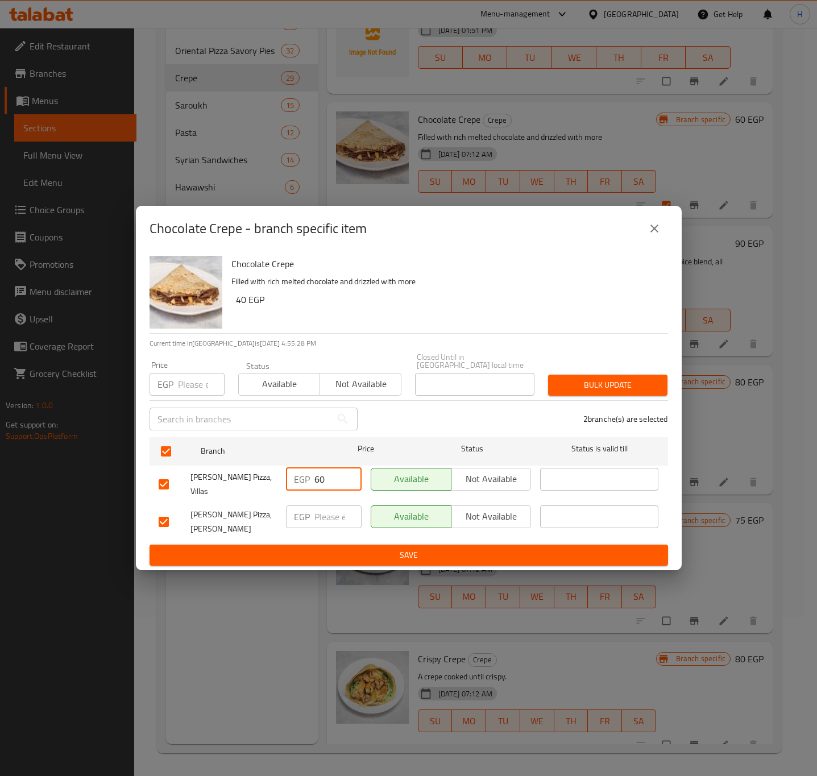
click at [335, 479] on input "60" at bounding box center [337, 479] width 47 height 23
type input "60"
click at [329, 515] on input "number" at bounding box center [337, 516] width 47 height 23
paste input "60"
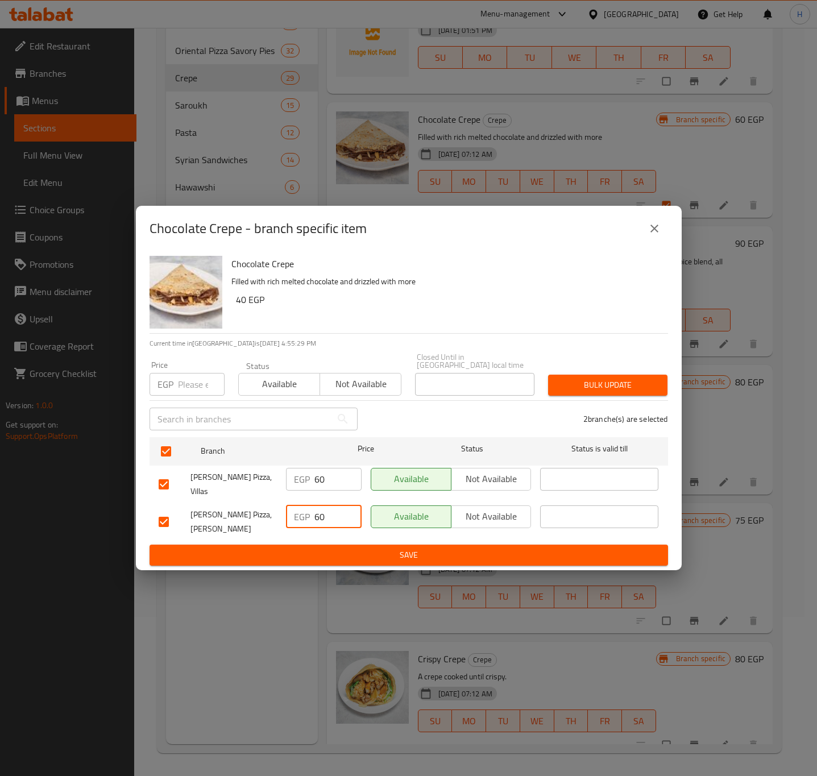
type input "60"
click at [355, 545] on button "Save" at bounding box center [409, 555] width 518 height 21
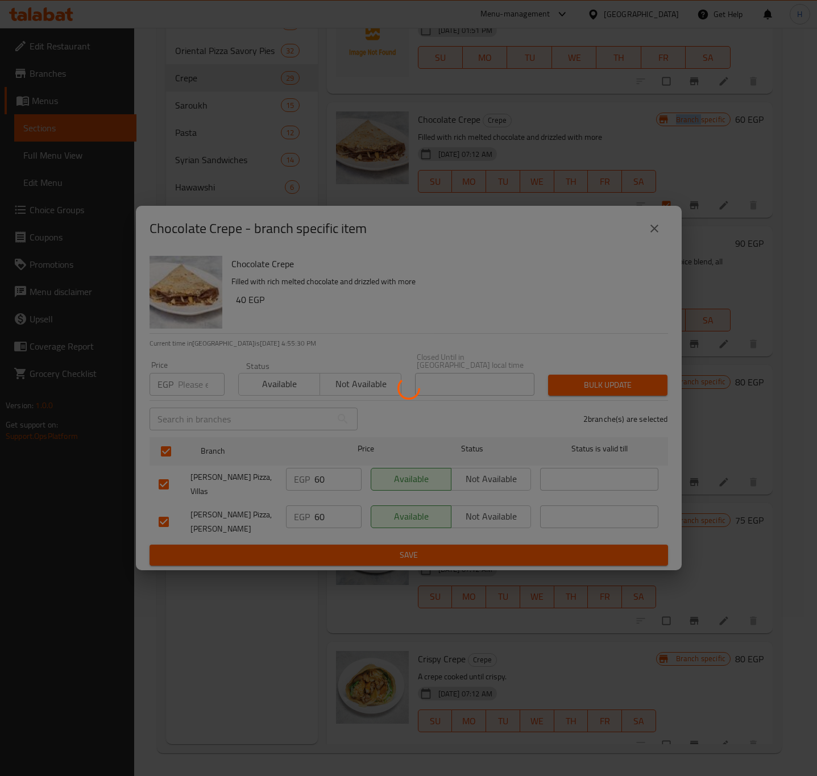
click at [355, 538] on div at bounding box center [408, 388] width 817 height 776
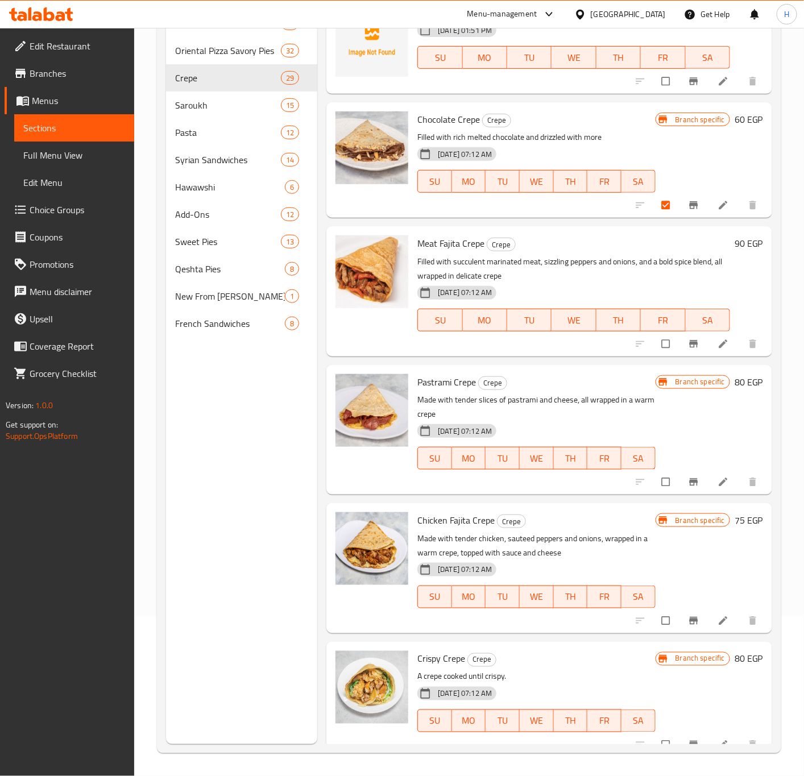
click at [471, 243] on span "Meat Fajita Crepe" at bounding box center [450, 243] width 67 height 17
copy h6 "Meat Fajita Crepe"
click at [456, 382] on span "Pastrami Crepe" at bounding box center [446, 381] width 59 height 17
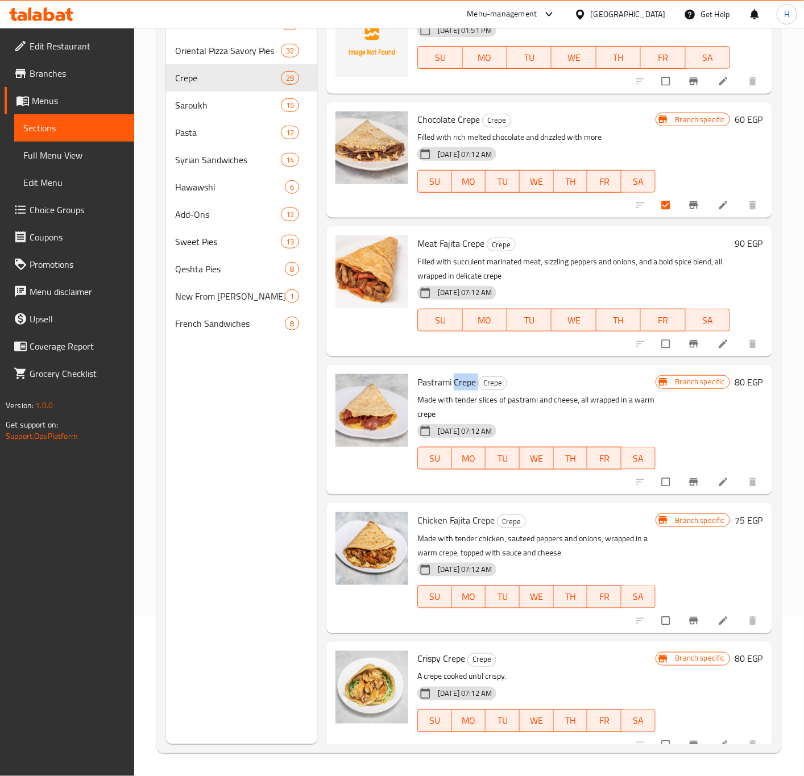
click at [456, 382] on span "Pastrami Crepe" at bounding box center [446, 381] width 59 height 17
copy h6 "Pastrami Crepe"
click at [470, 520] on span "Chicken Fajita Crepe" at bounding box center [455, 520] width 77 height 17
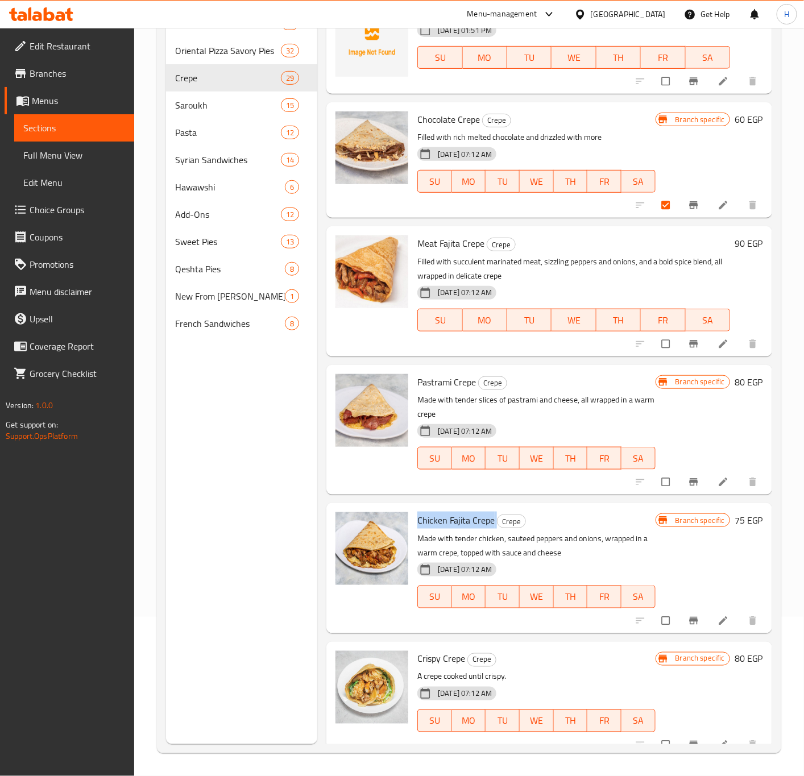
click at [470, 520] on span "Chicken Fajita Crepe" at bounding box center [455, 520] width 77 height 17
copy h6 "Chicken Fajita Crepe"
click at [428, 655] on span "Crispy Crepe" at bounding box center [441, 658] width 48 height 17
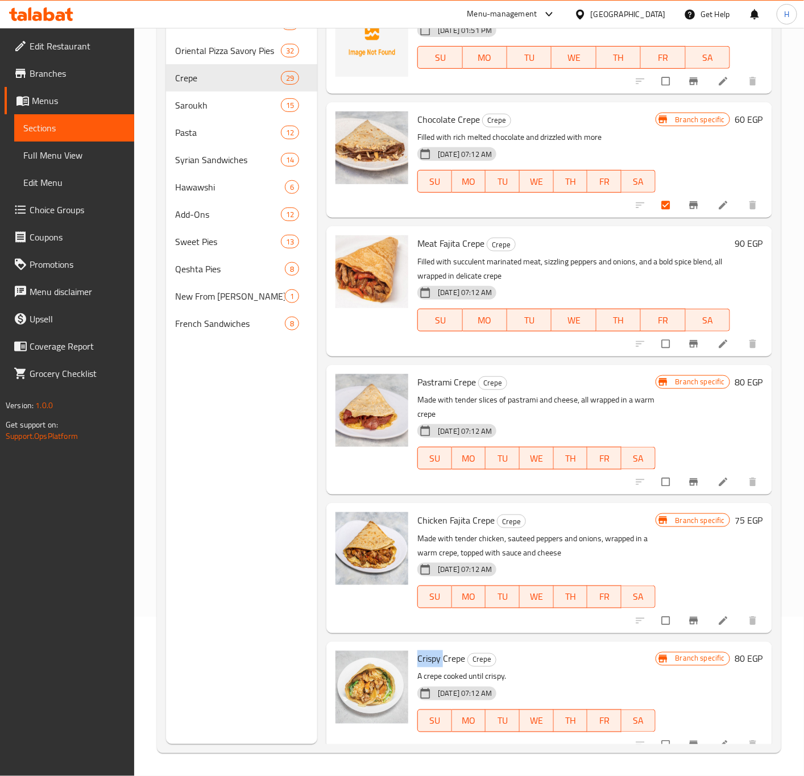
click at [428, 655] on span "Crispy Crepe" at bounding box center [441, 658] width 48 height 17
copy h6 "Crispy Crepe"
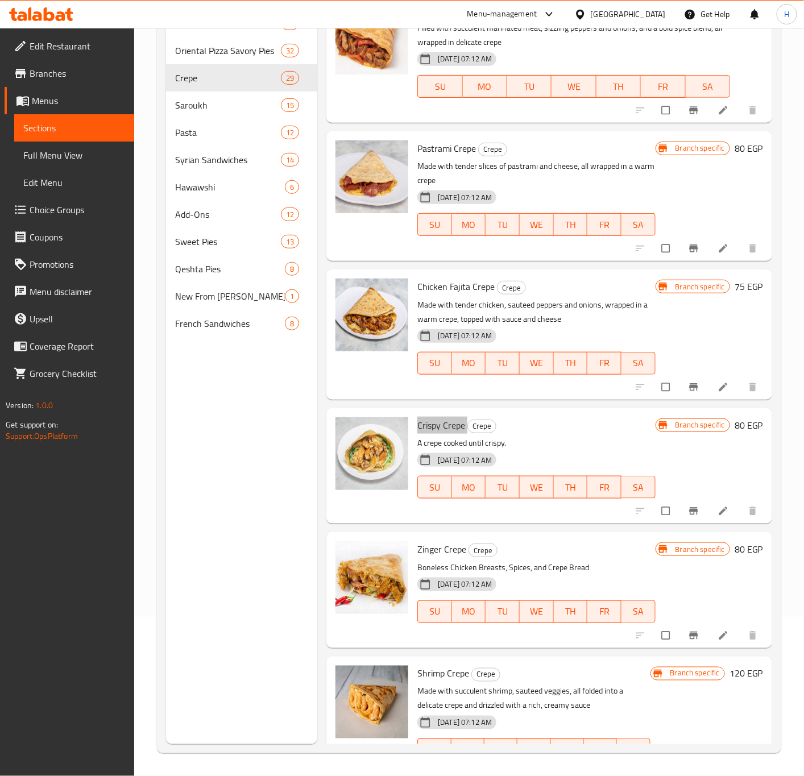
scroll to position [2668, 0]
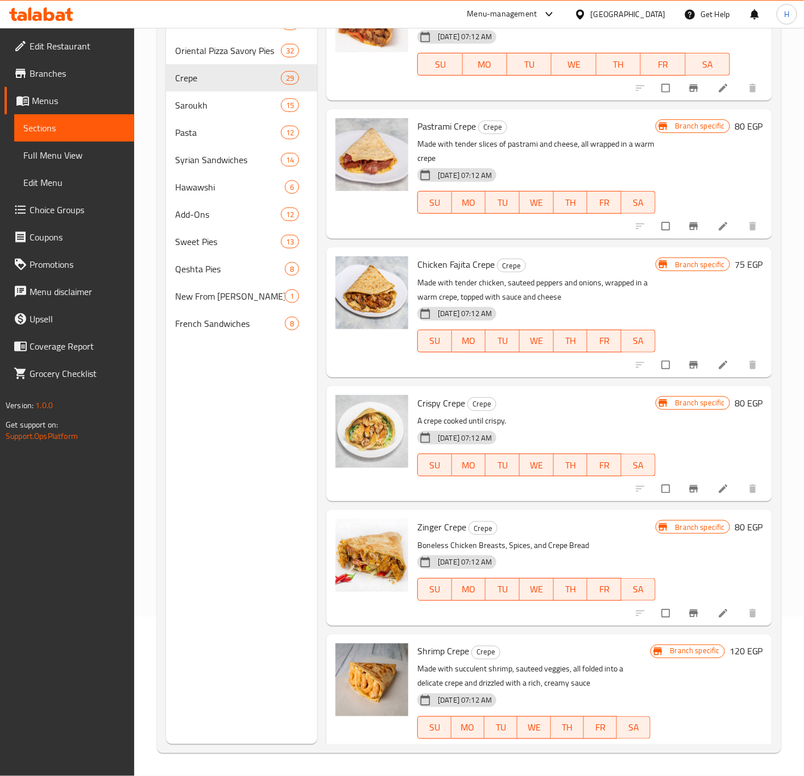
click at [455, 519] on span "Zinger Crepe" at bounding box center [441, 526] width 49 height 17
copy h6 "Zinger Crepe"
click at [433, 646] on span "Shrimp Crepe" at bounding box center [443, 651] width 52 height 17
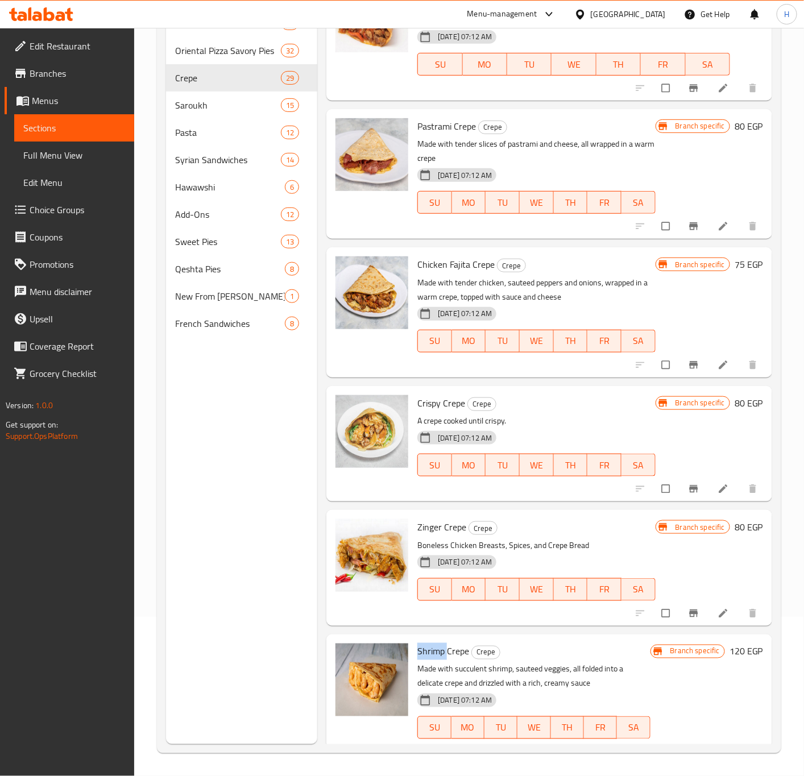
click at [433, 646] on span "Shrimp Crepe" at bounding box center [443, 651] width 52 height 17
copy h6 "Shrimp Crepe"
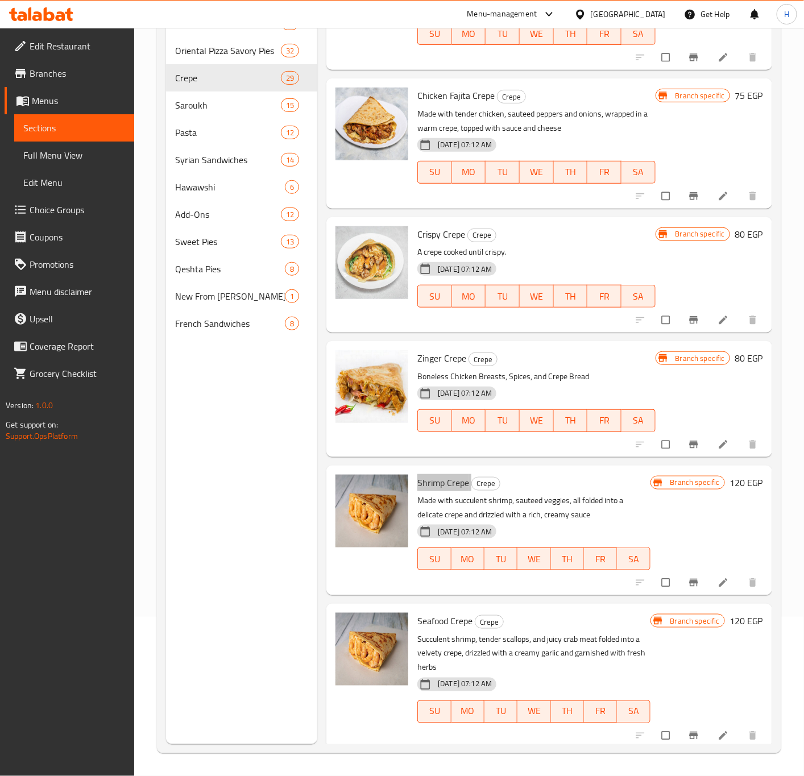
scroll to position [2838, 0]
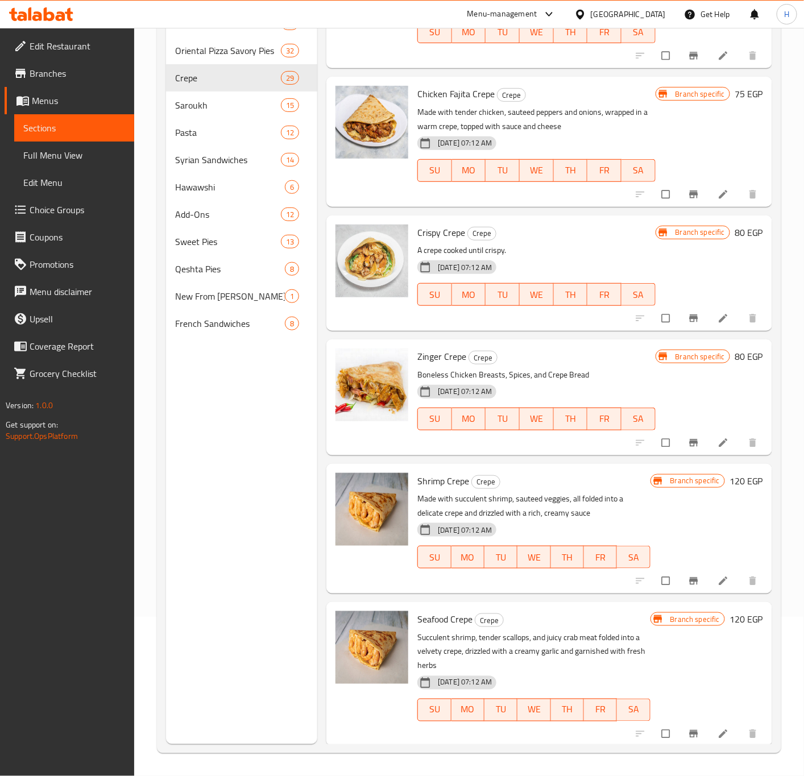
click at [435, 616] on span "Seafood Crepe" at bounding box center [444, 619] width 55 height 17
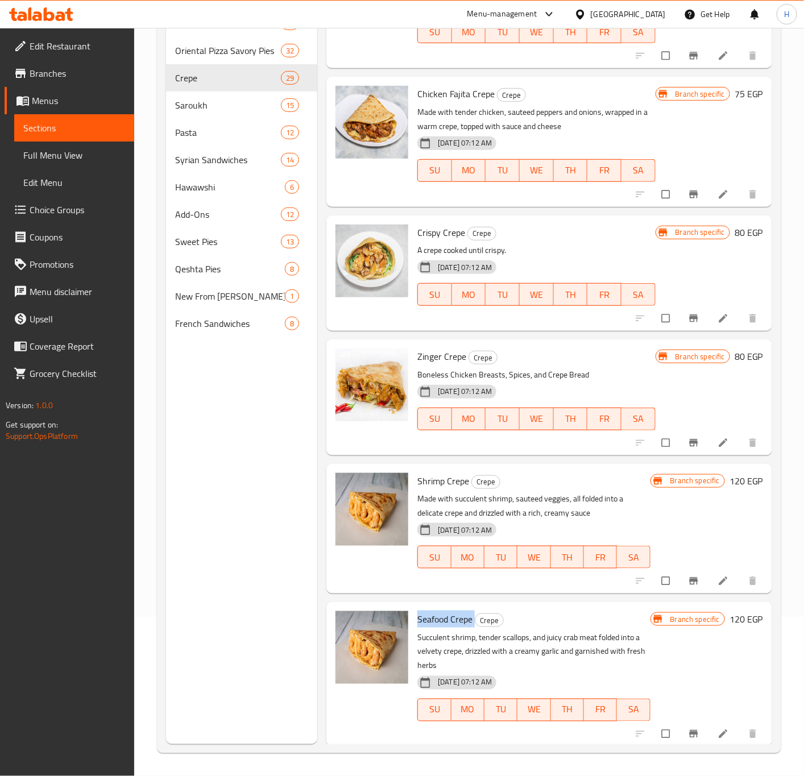
copy h6 "Seafood Crepe"
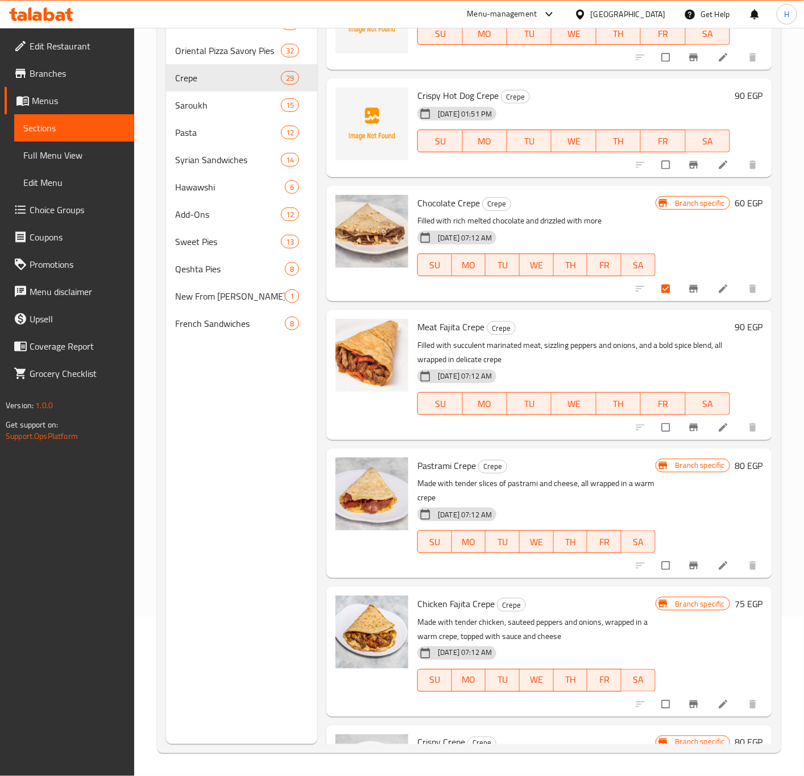
scroll to position [2327, 0]
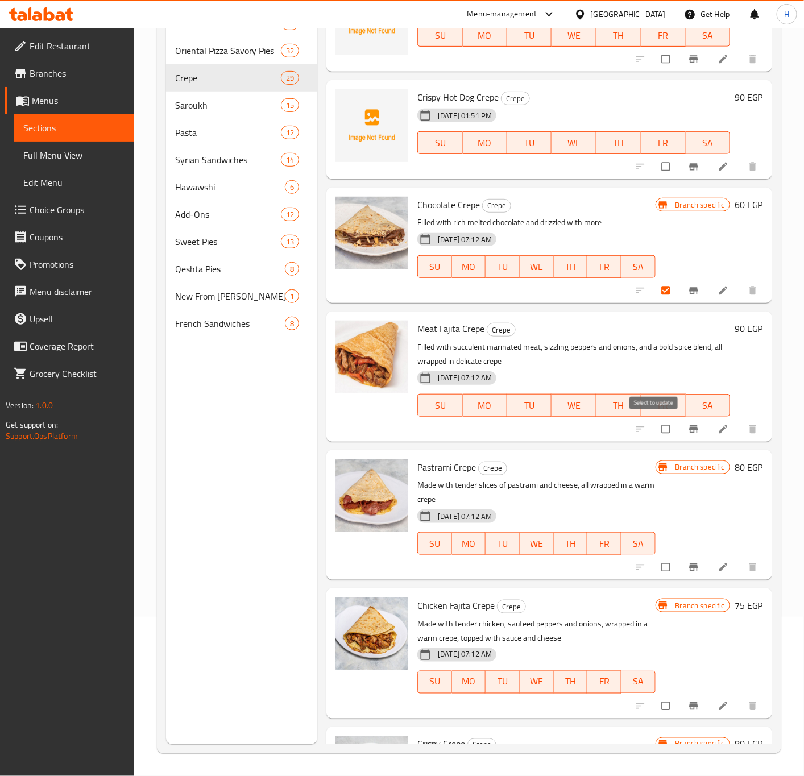
click at [655, 429] on input "checkbox" at bounding box center [667, 429] width 24 height 22
checkbox input "false"
click at [655, 284] on input "checkbox" at bounding box center [667, 291] width 24 height 22
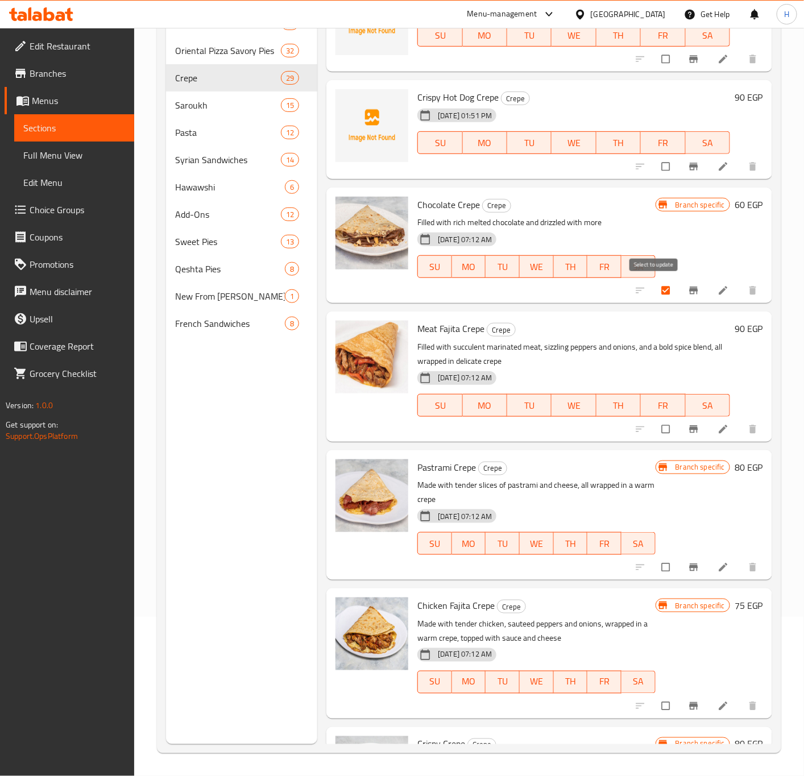
click at [655, 292] on input "checkbox" at bounding box center [667, 291] width 24 height 22
click at [655, 294] on input "checkbox" at bounding box center [667, 291] width 24 height 22
checkbox input "false"
click at [655, 426] on input "checkbox" at bounding box center [667, 429] width 24 height 22
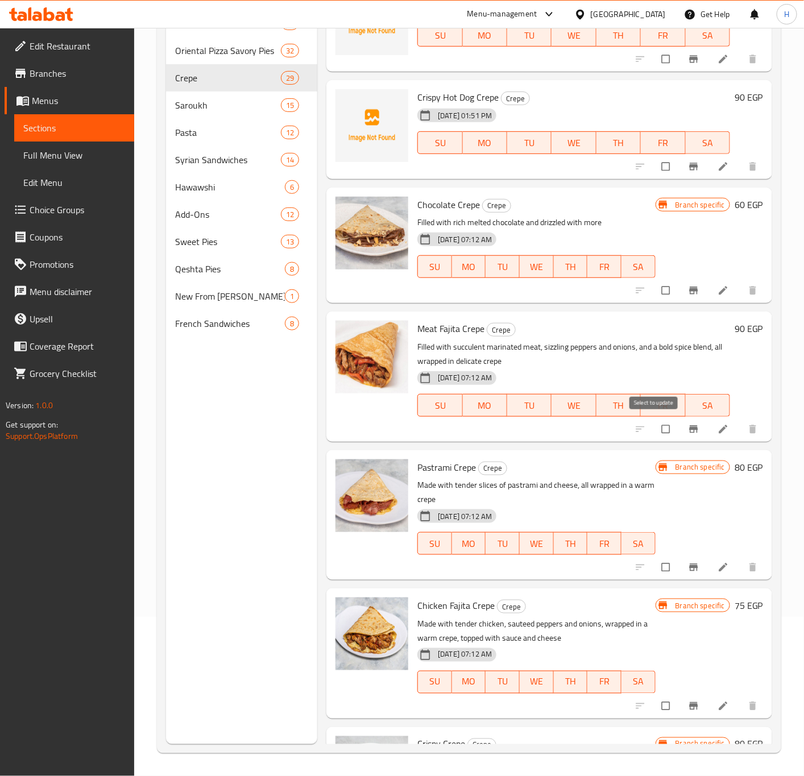
checkbox input "true"
click at [657, 565] on input "checkbox" at bounding box center [667, 568] width 24 height 22
checkbox input "true"
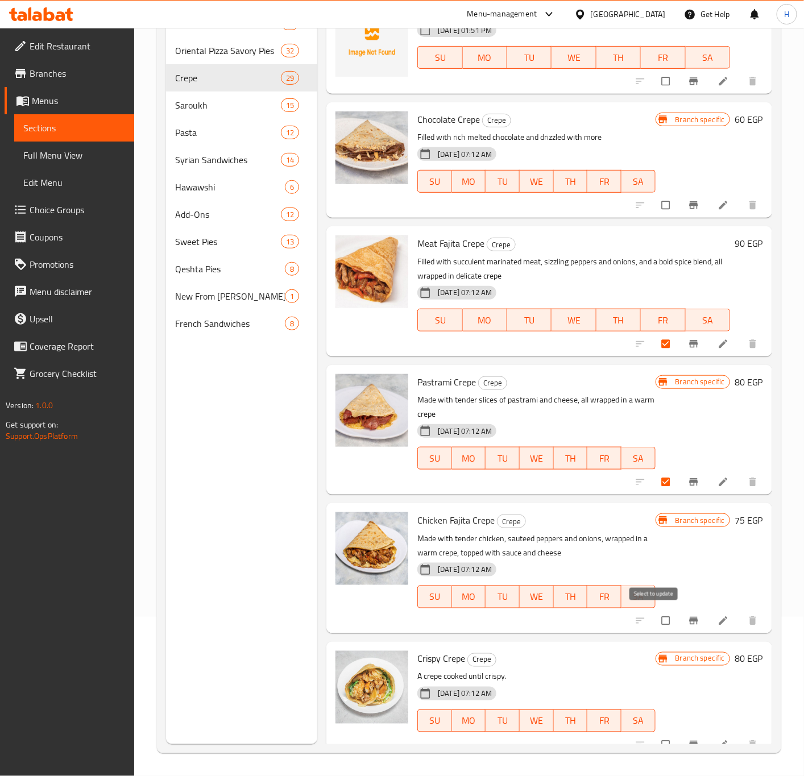
click at [655, 618] on input "checkbox" at bounding box center [667, 621] width 24 height 22
checkbox input "true"
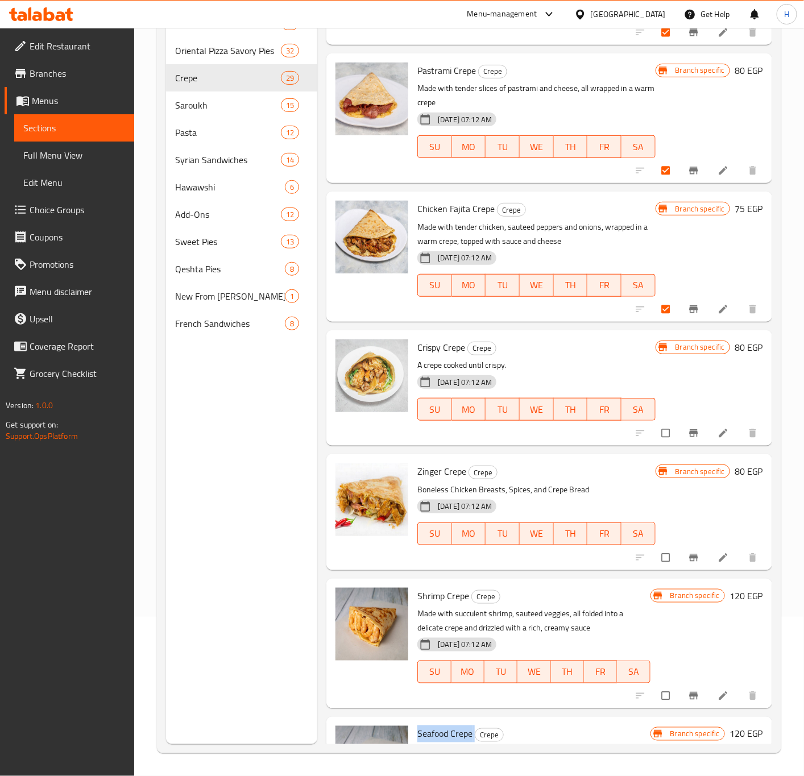
scroll to position [2753, 0]
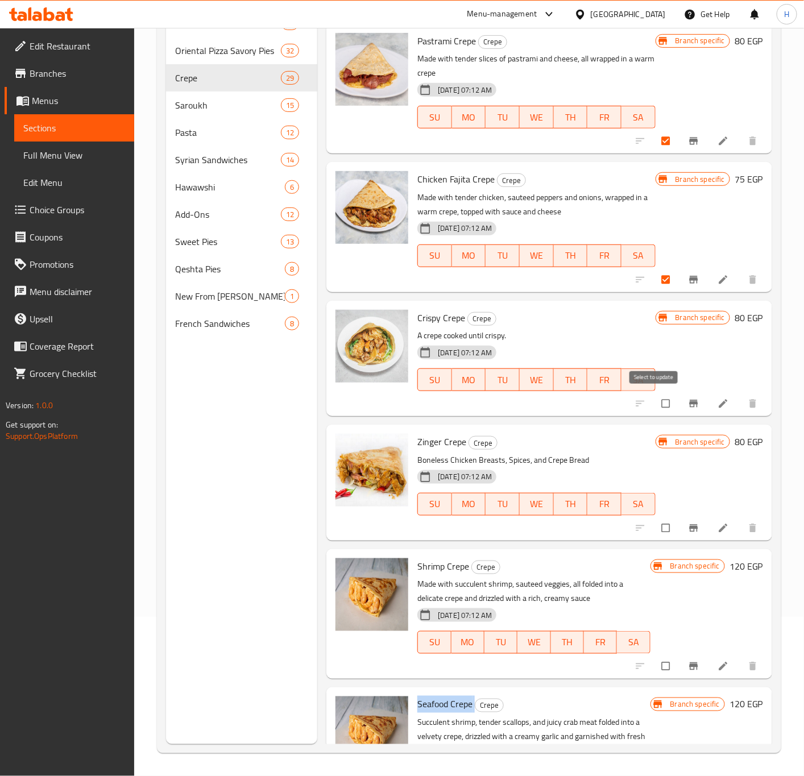
click at [661, 401] on input "checkbox" at bounding box center [667, 404] width 24 height 22
checkbox input "true"
click at [657, 526] on input "checkbox" at bounding box center [667, 528] width 24 height 22
checkbox input "true"
click at [657, 665] on input "checkbox" at bounding box center [667, 666] width 24 height 22
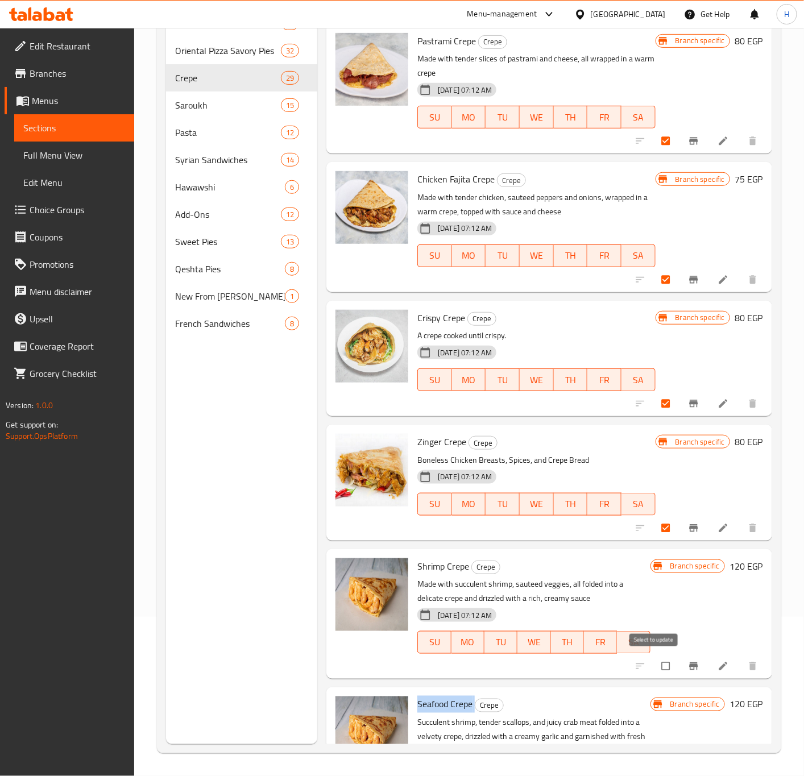
checkbox input "true"
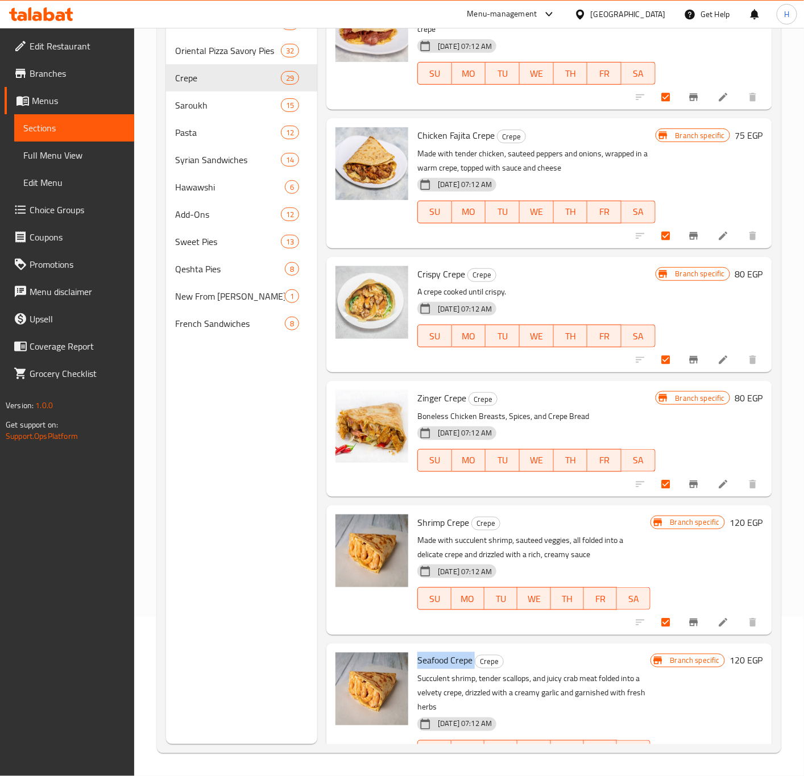
scroll to position [2838, 0]
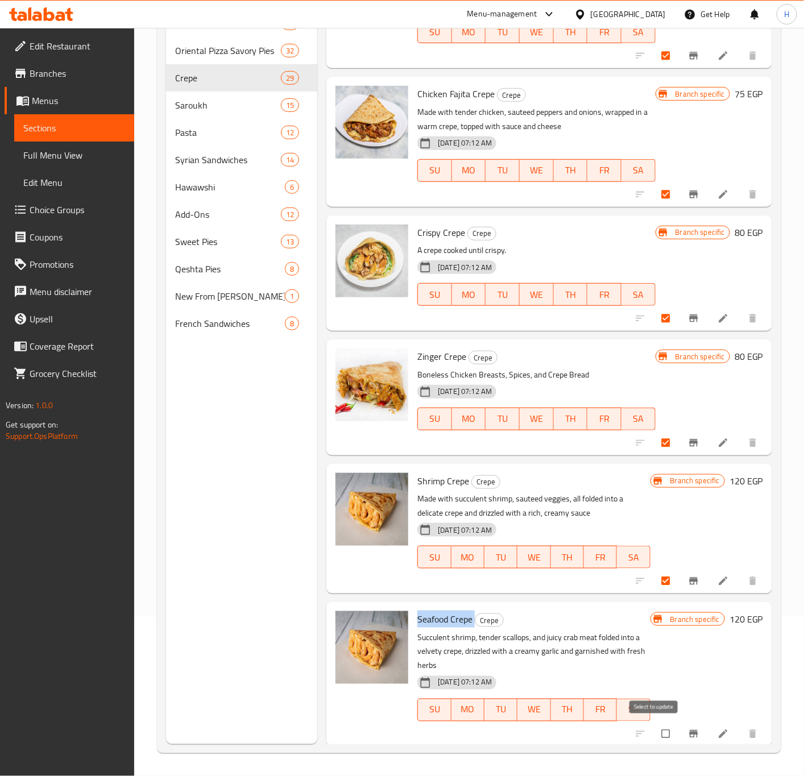
click at [655, 733] on input "checkbox" at bounding box center [667, 734] width 24 height 22
checkbox input "true"
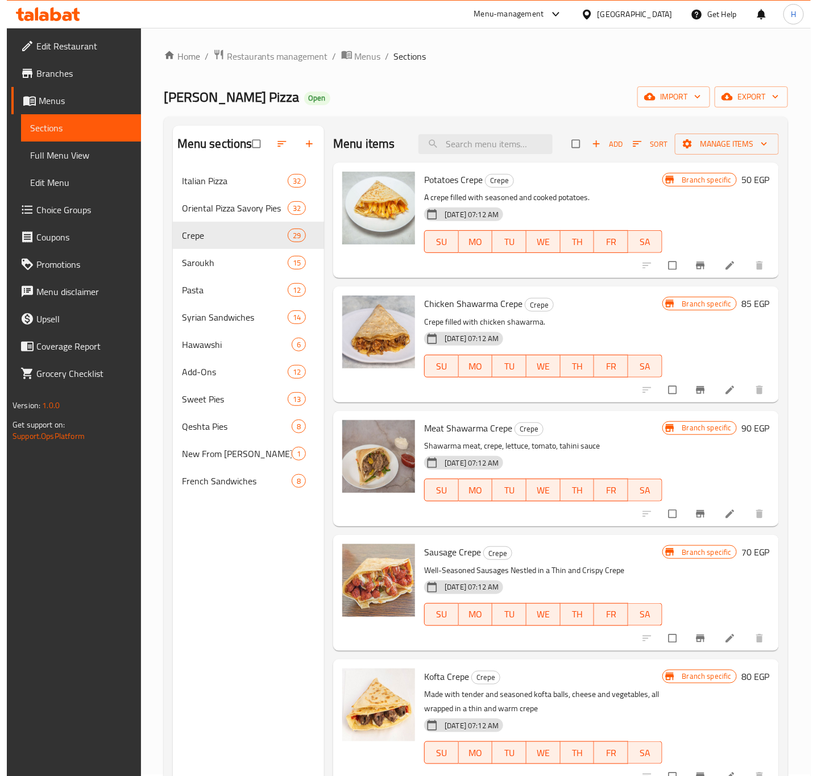
scroll to position [0, 0]
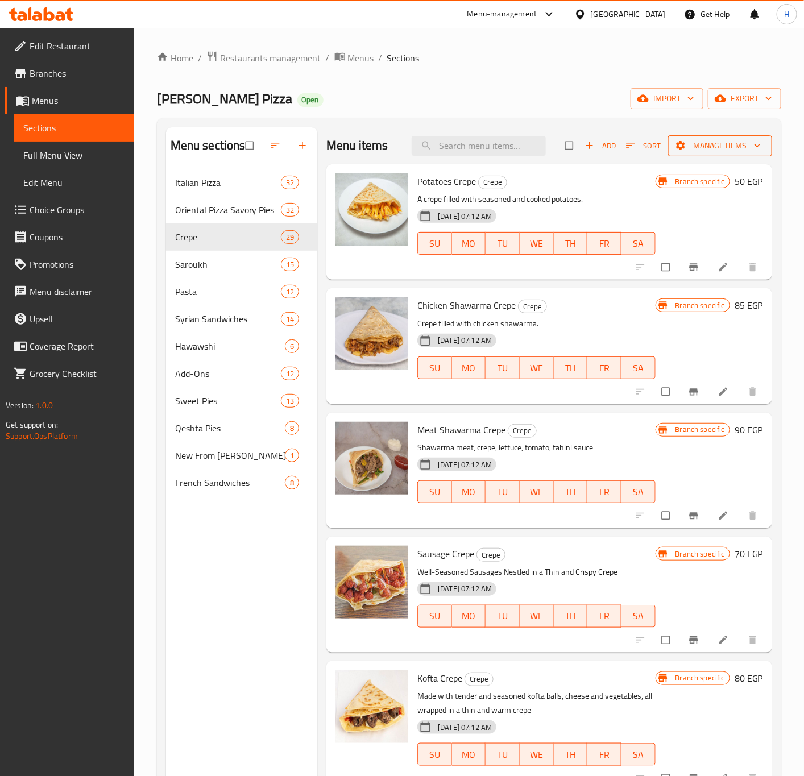
click at [720, 146] on span "Manage items" at bounding box center [720, 146] width 86 height 14
click at [751, 151] on icon "button" at bounding box center [756, 145] width 11 height 11
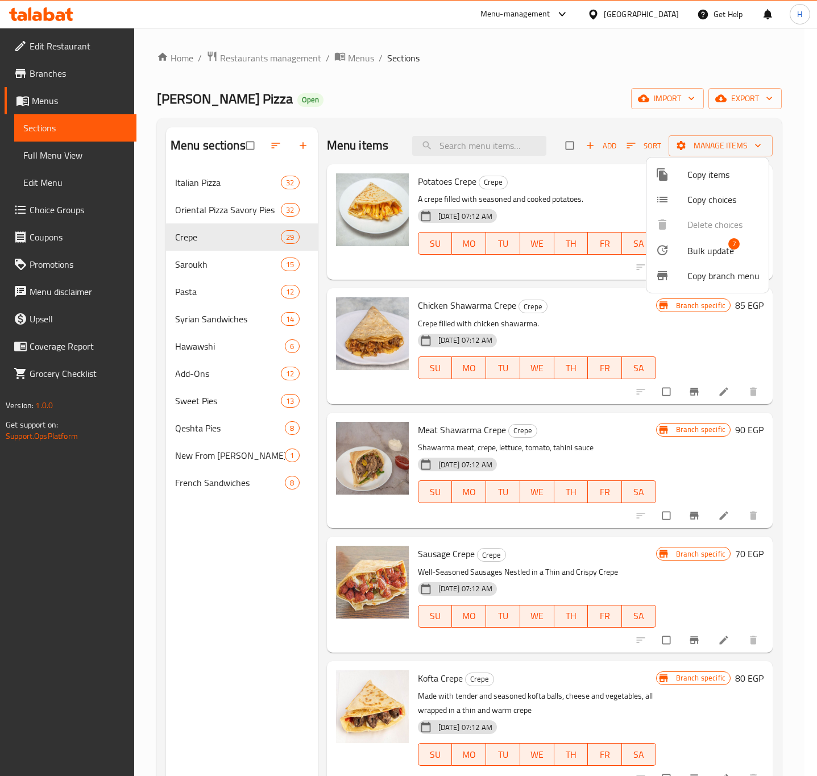
click at [691, 247] on span "Bulk update" at bounding box center [710, 251] width 47 height 14
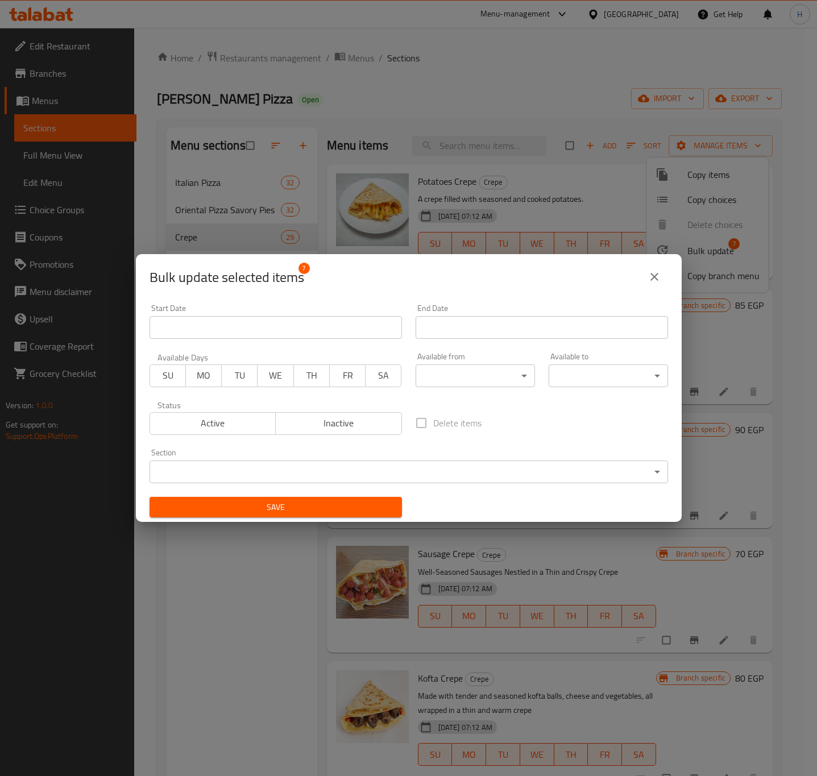
click at [346, 427] on span "Inactive" at bounding box center [338, 423] width 117 height 16
click at [360, 509] on span "Save" at bounding box center [276, 507] width 234 height 14
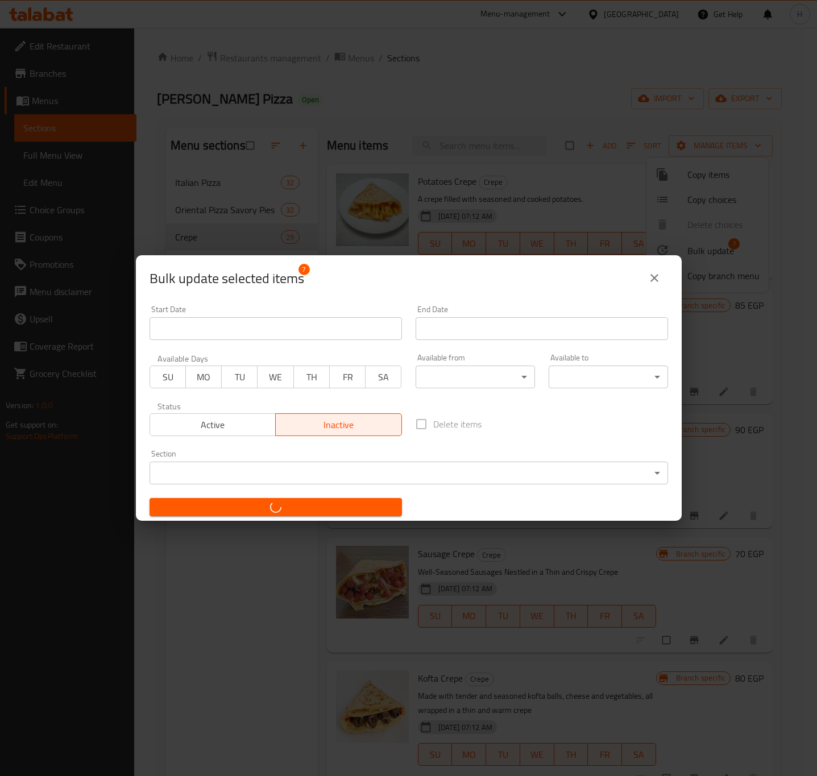
checkbox input "false"
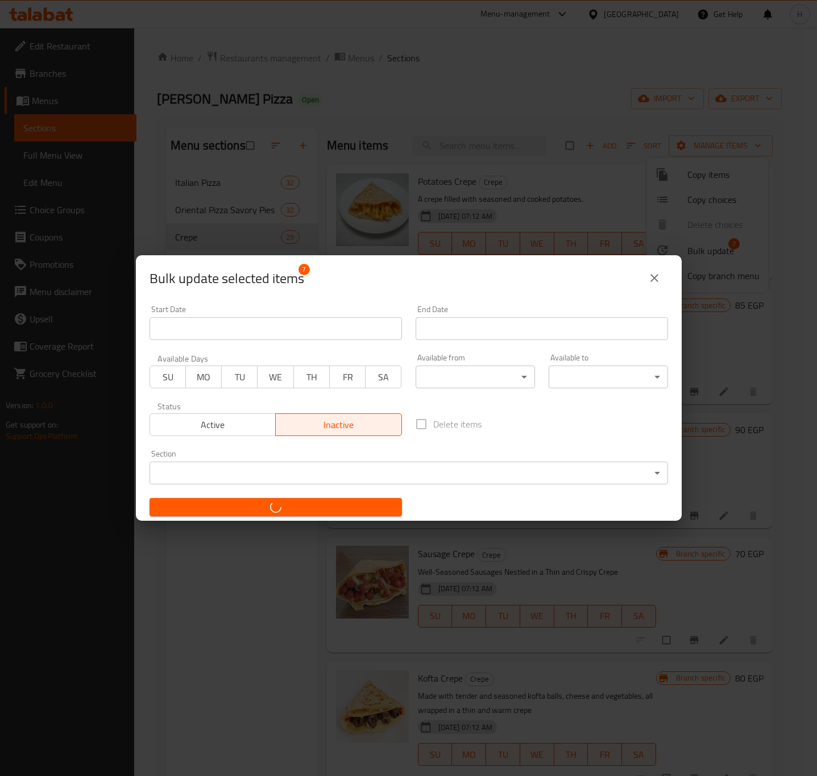
checkbox input "false"
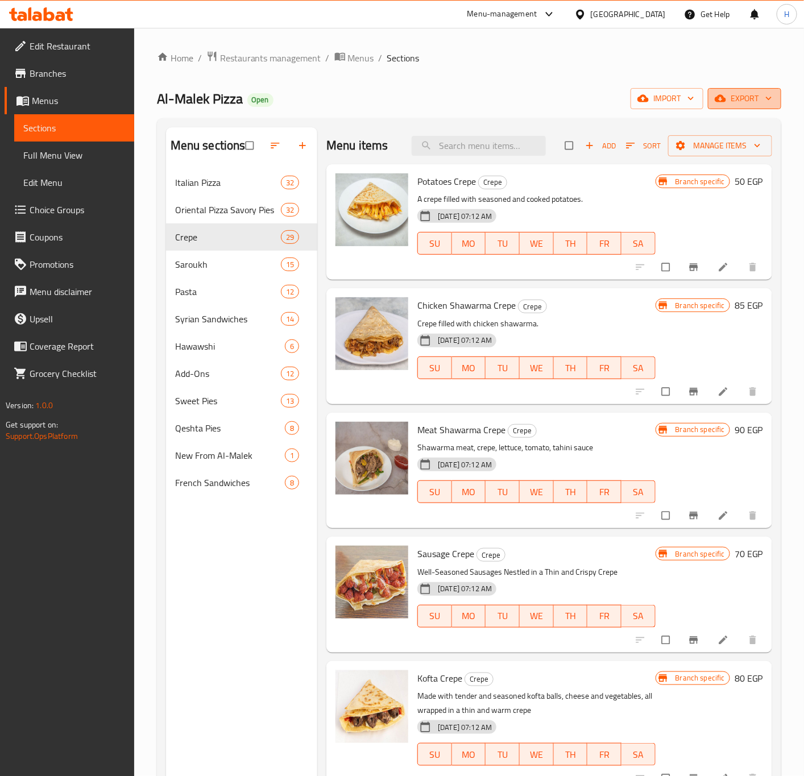
click at [750, 106] on span "export" at bounding box center [744, 99] width 55 height 14
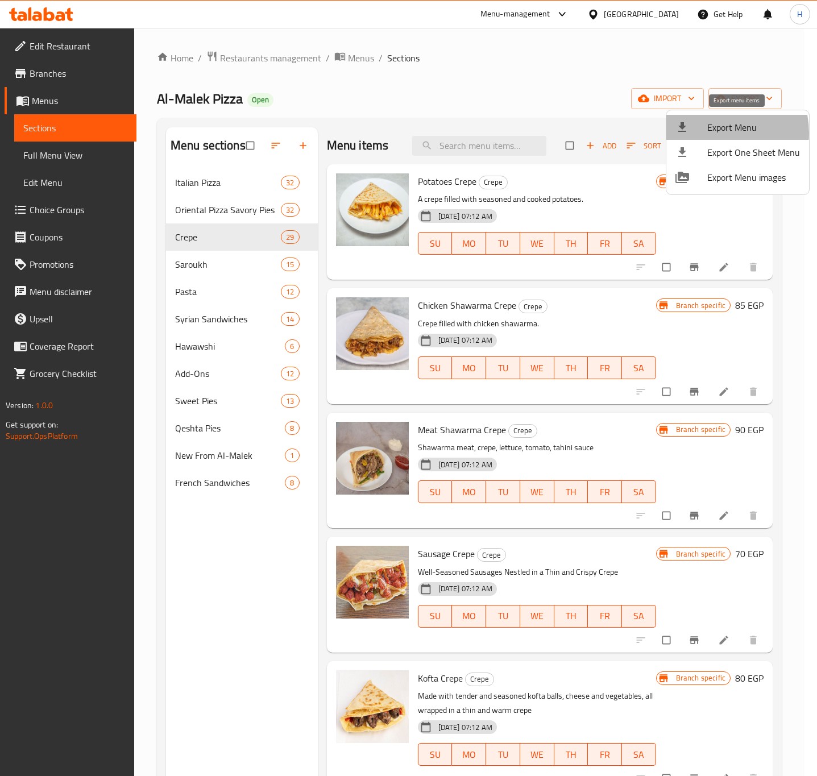
click at [708, 133] on span "Export Menu" at bounding box center [753, 128] width 93 height 14
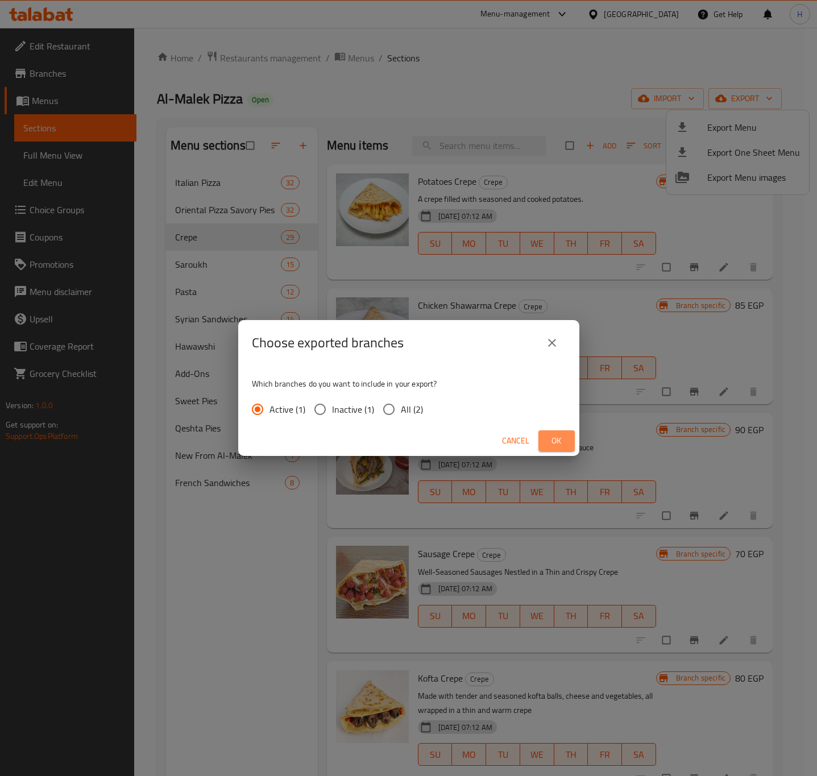
click at [554, 440] on span "Ok" at bounding box center [556, 441] width 18 height 14
